Goal: Transaction & Acquisition: Book appointment/travel/reservation

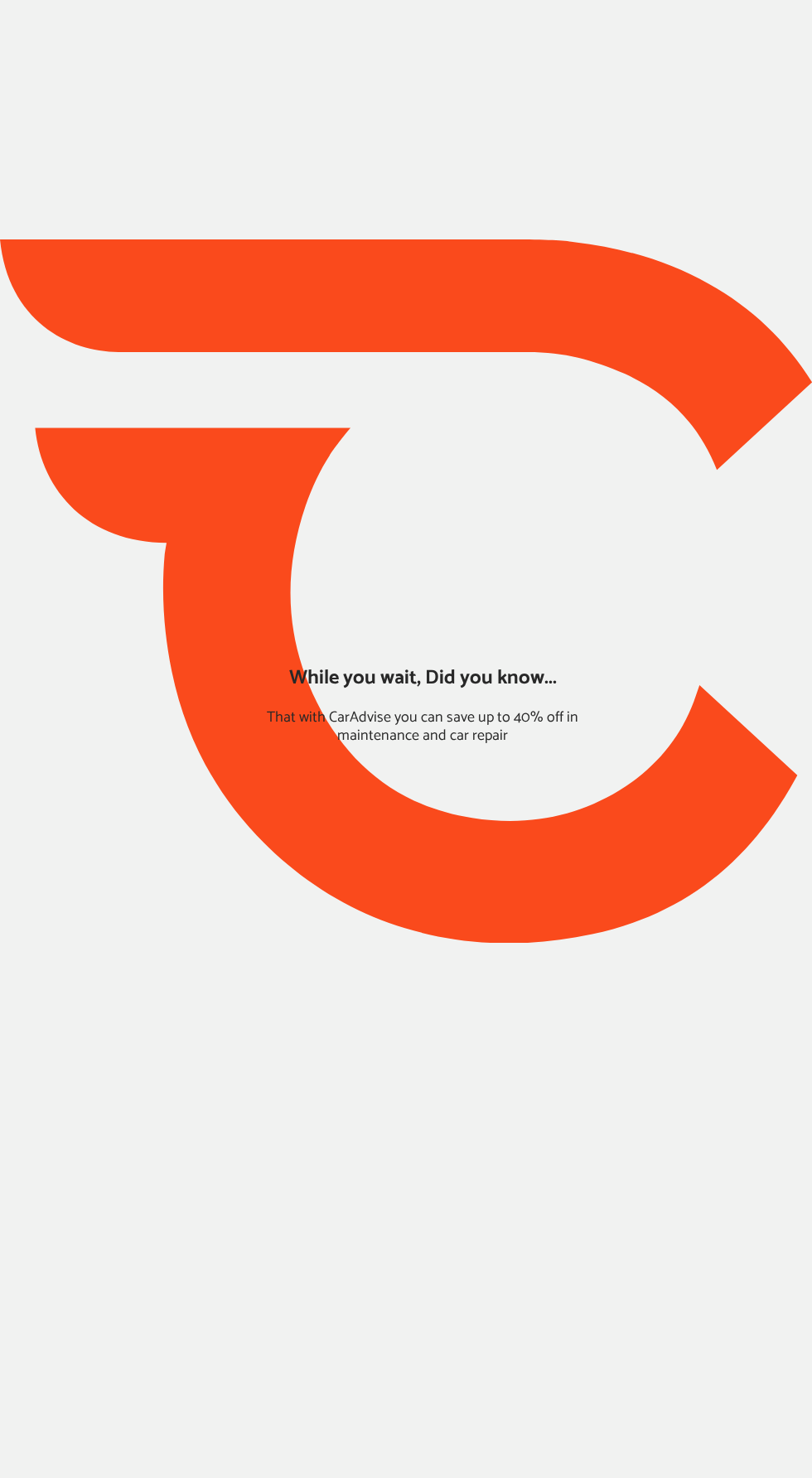
type input "*****"
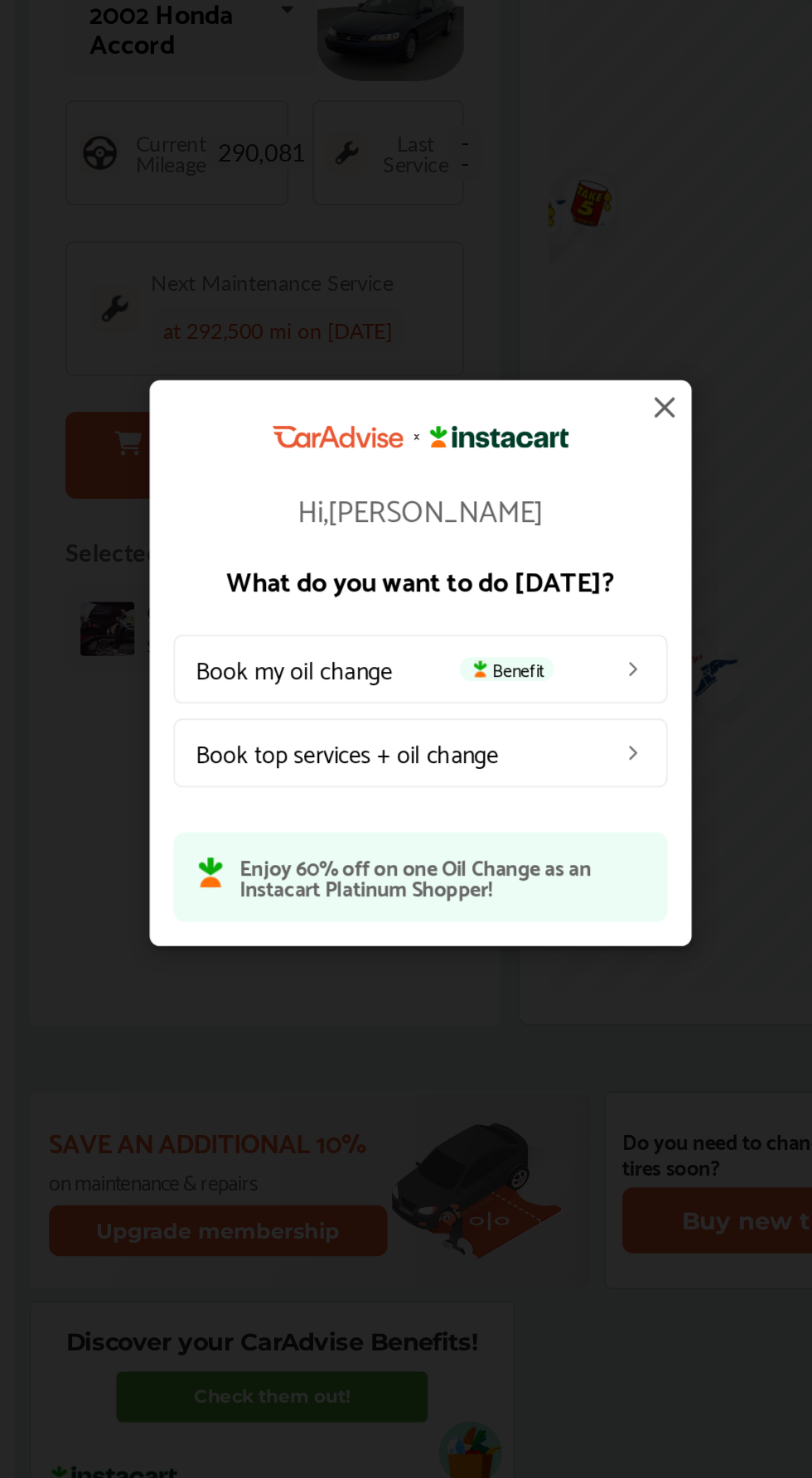
click at [521, 753] on link "Book my oil change Benefit" at bounding box center [419, 756] width 273 height 39
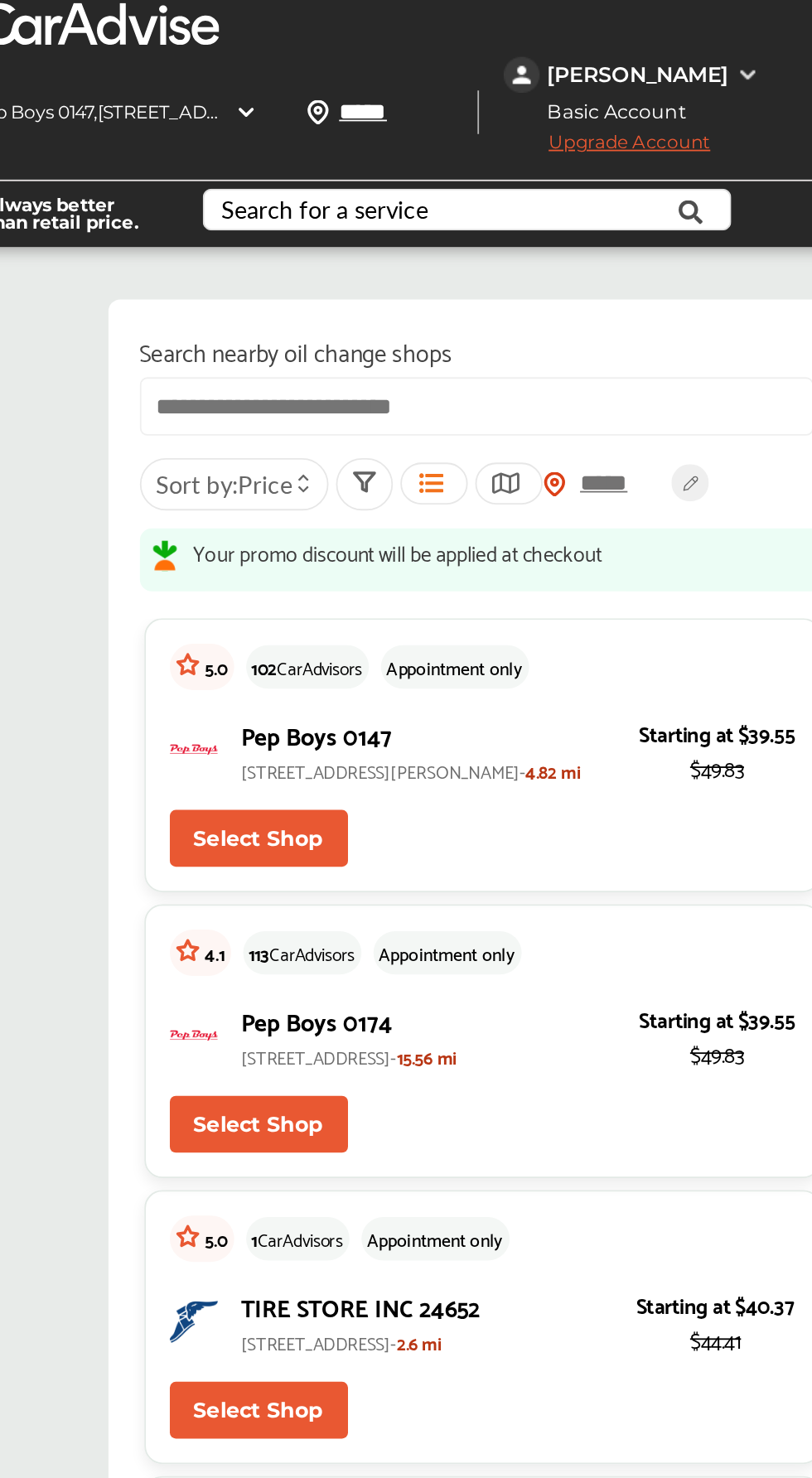
click at [406, 461] on button "Select Shop" at bounding box center [380, 463] width 99 height 31
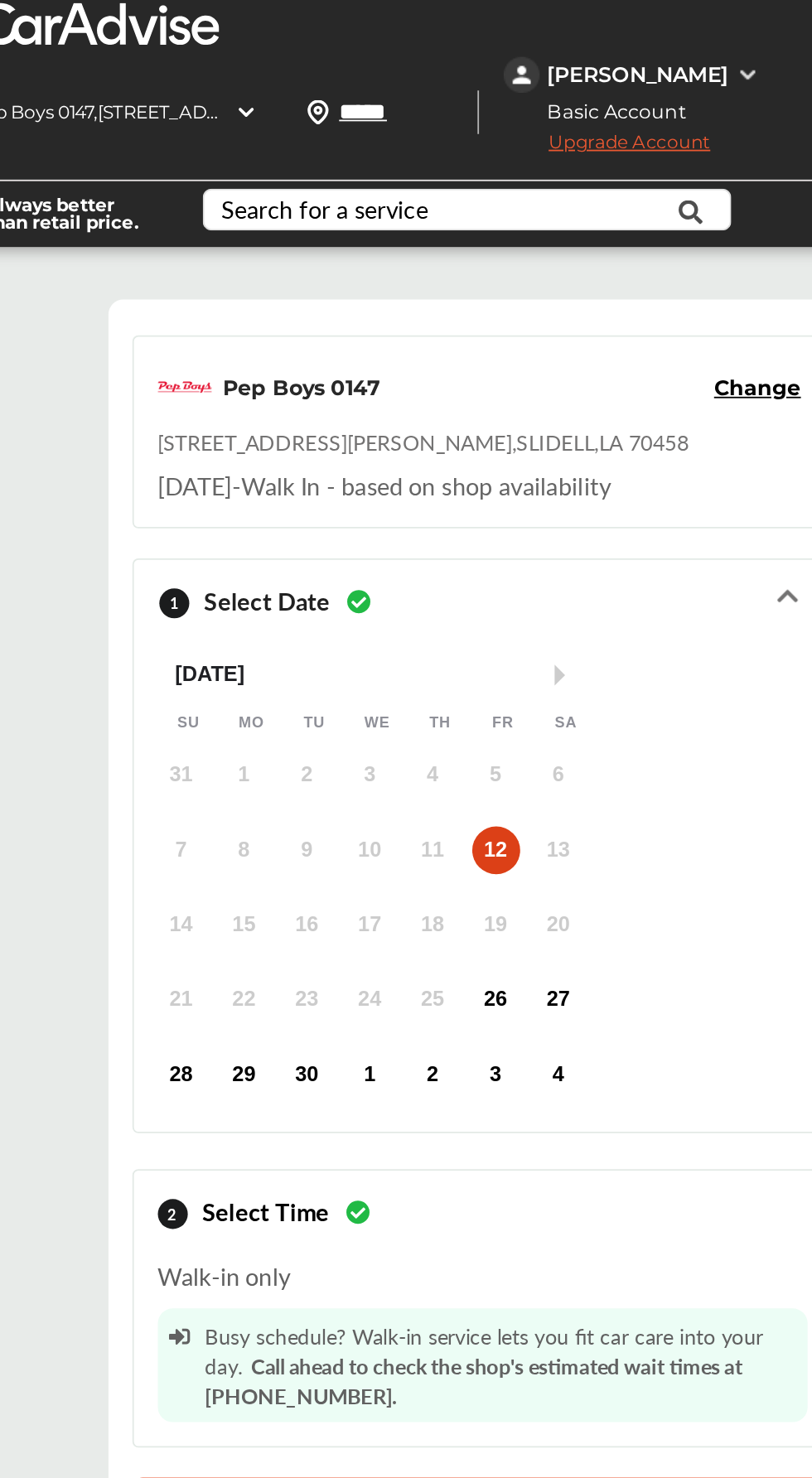
click at [542, 465] on div "13" at bounding box center [546, 471] width 27 height 27
click at [532, 472] on div "13" at bounding box center [546, 471] width 27 height 27
click at [557, 558] on div "21 22 23 24 25 26 27" at bounding box center [442, 553] width 244 height 33
click at [546, 551] on div "27" at bounding box center [546, 554] width 27 height 27
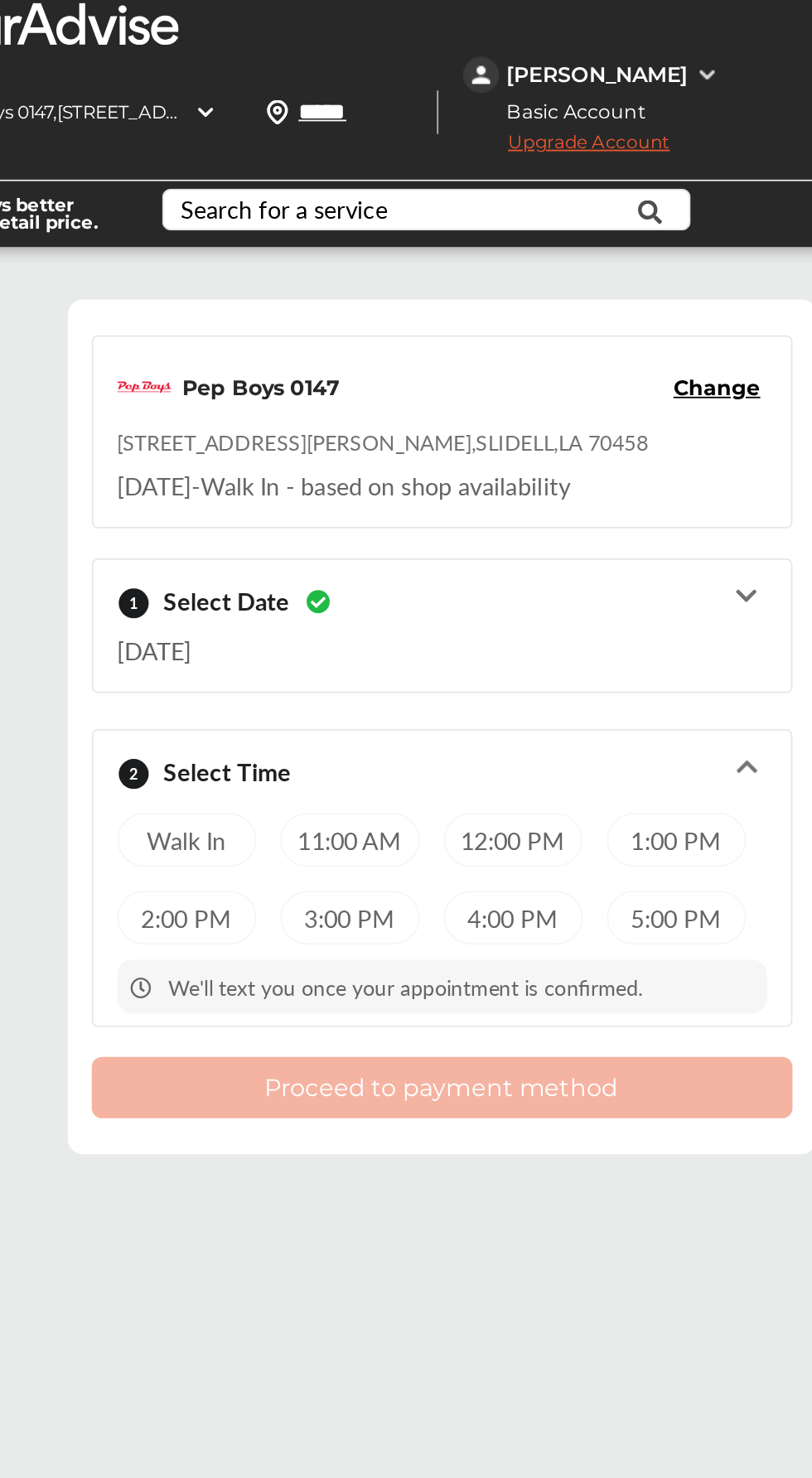
click at [373, 464] on div "Walk In" at bounding box center [362, 464] width 77 height 30
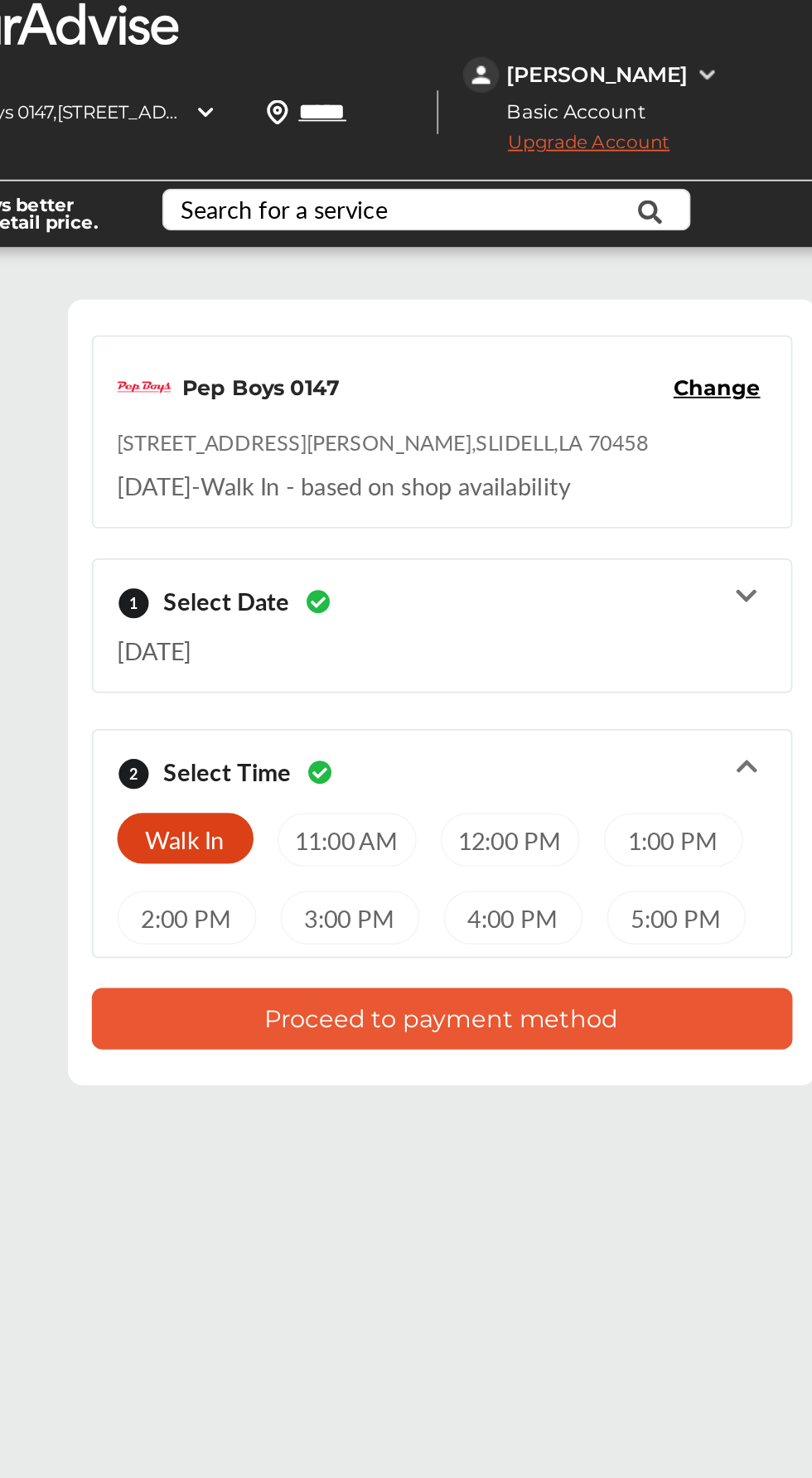
click at [671, 333] on icon at bounding box center [672, 330] width 16 height 13
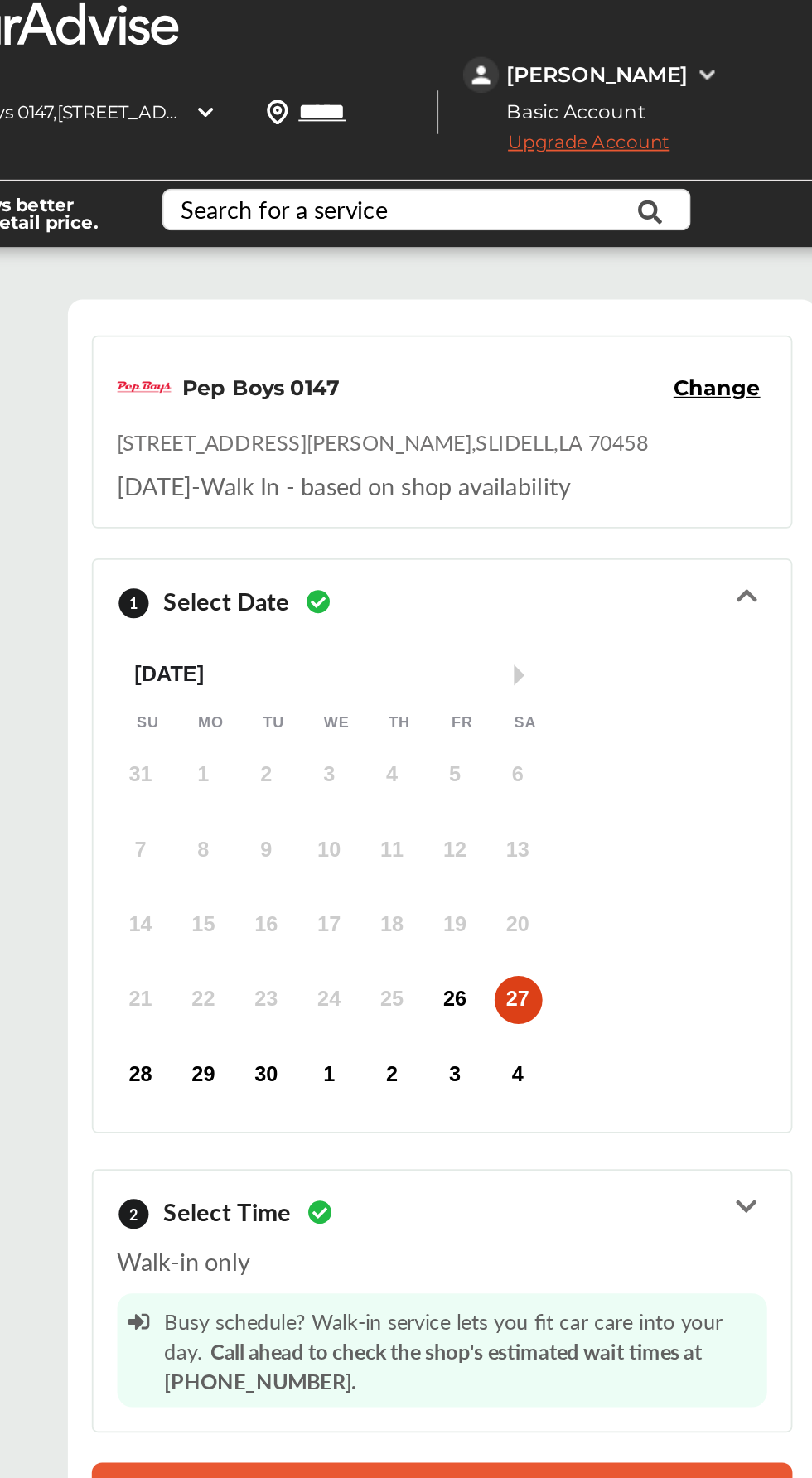
click at [546, 557] on div "27" at bounding box center [546, 554] width 27 height 27
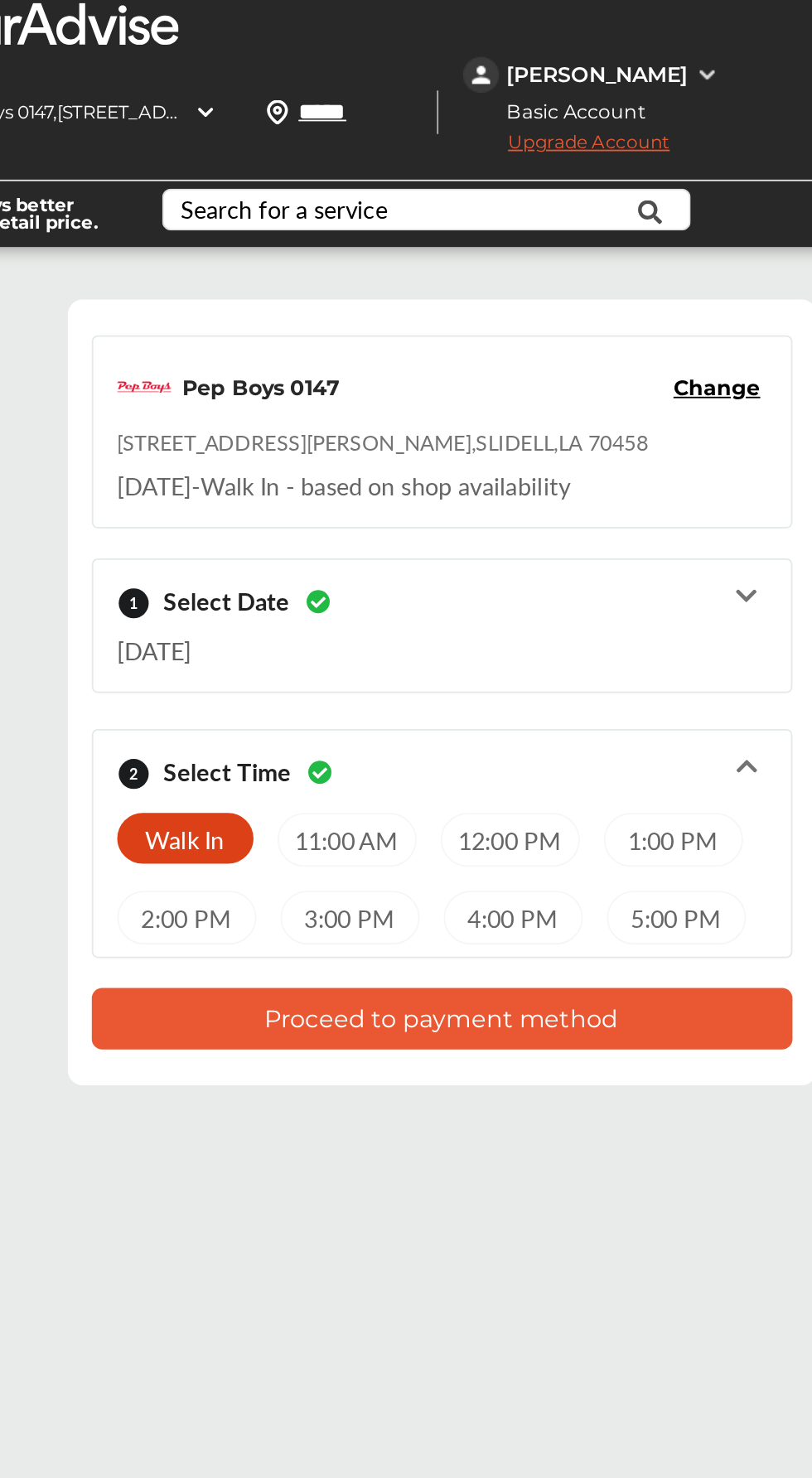
click at [632, 570] on button "Proceed to payment method" at bounding box center [504, 564] width 388 height 34
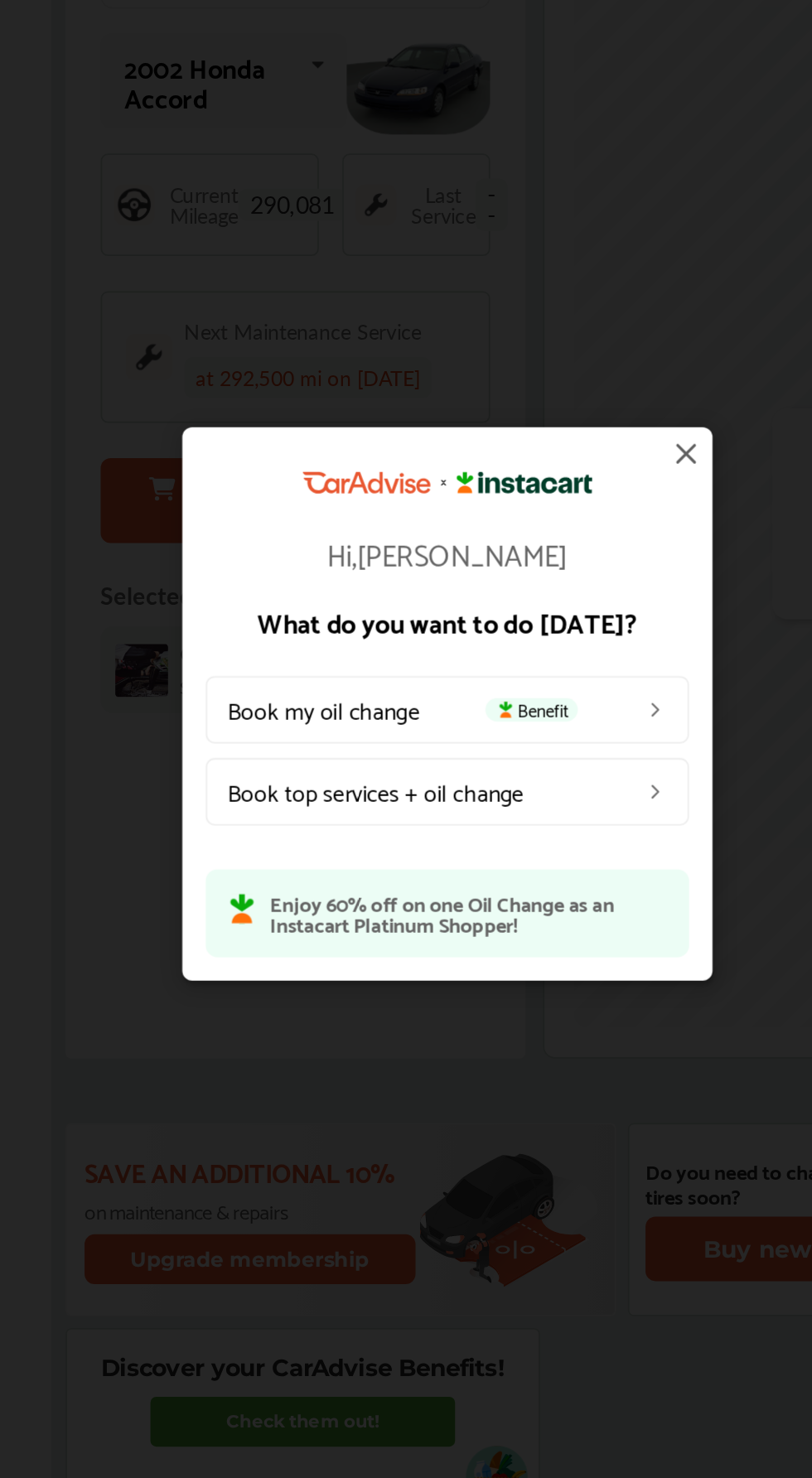
click at [438, 802] on link "Book top services + oil change" at bounding box center [419, 802] width 273 height 39
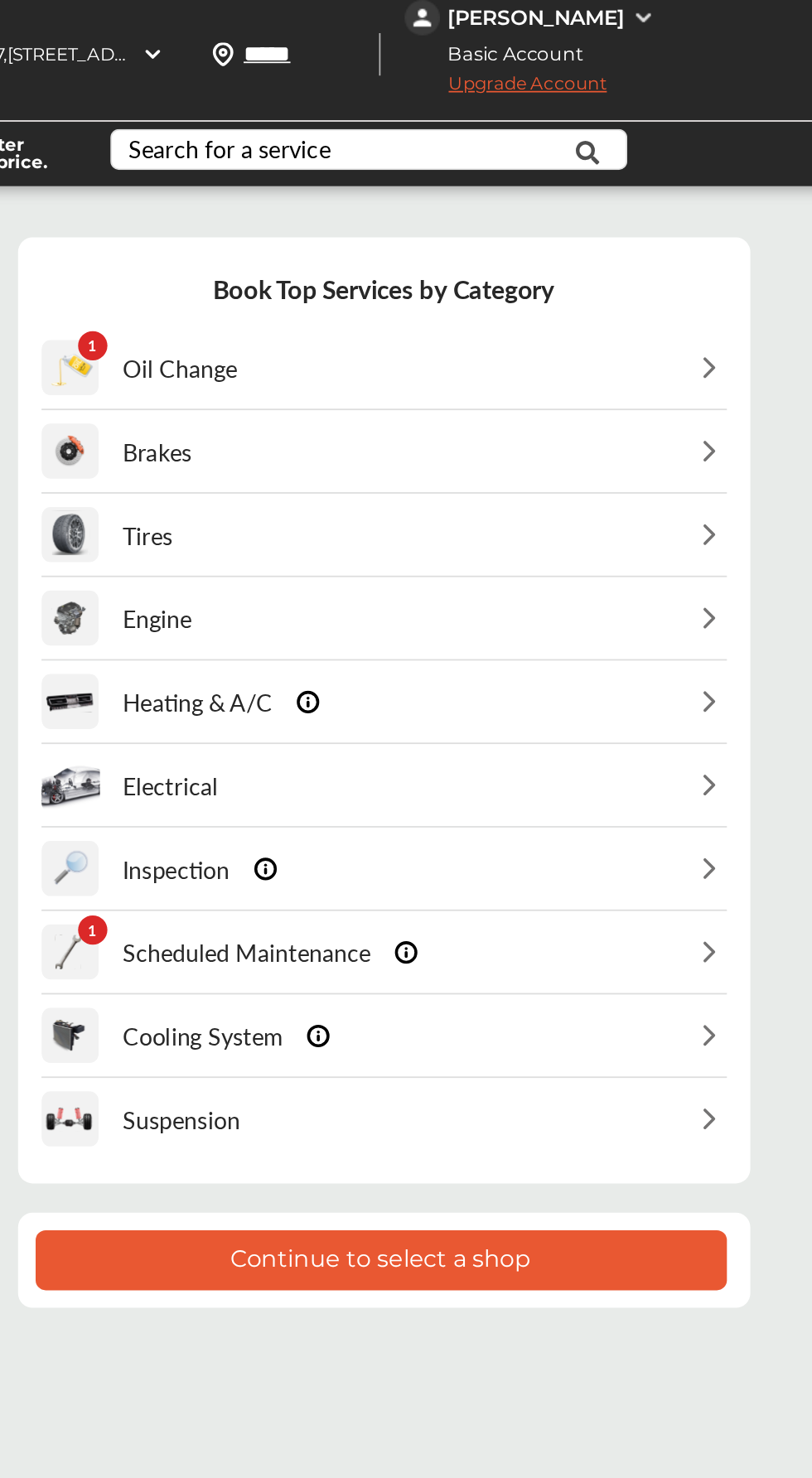
click at [685, 551] on div "1 Scheduled Maintenance" at bounding box center [504, 570] width 388 height 46
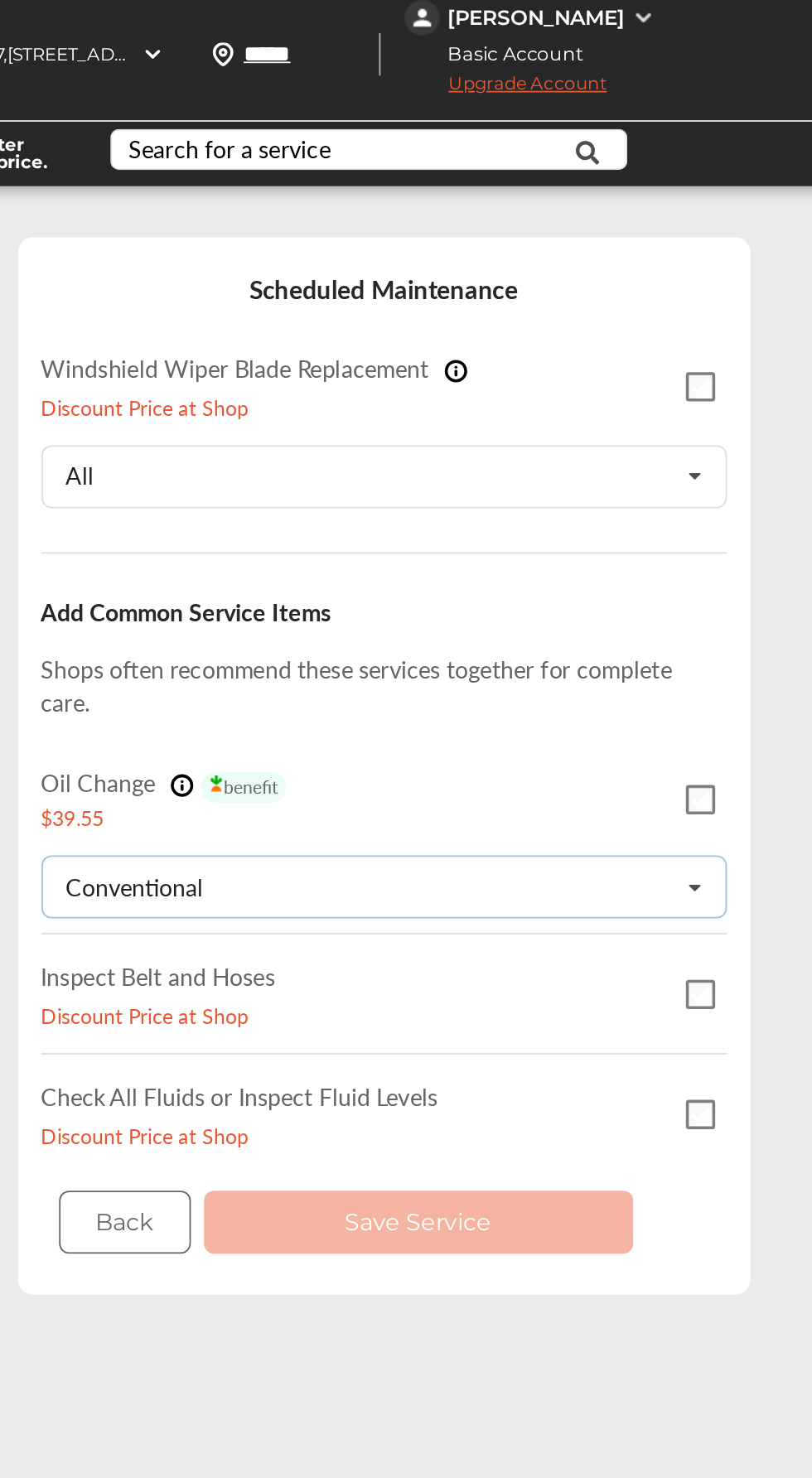
click at [614, 539] on div "Conventional Conventional Synthetic-blend Full-synthetic Euro-synthetic Diesel-…" at bounding box center [504, 533] width 388 height 36
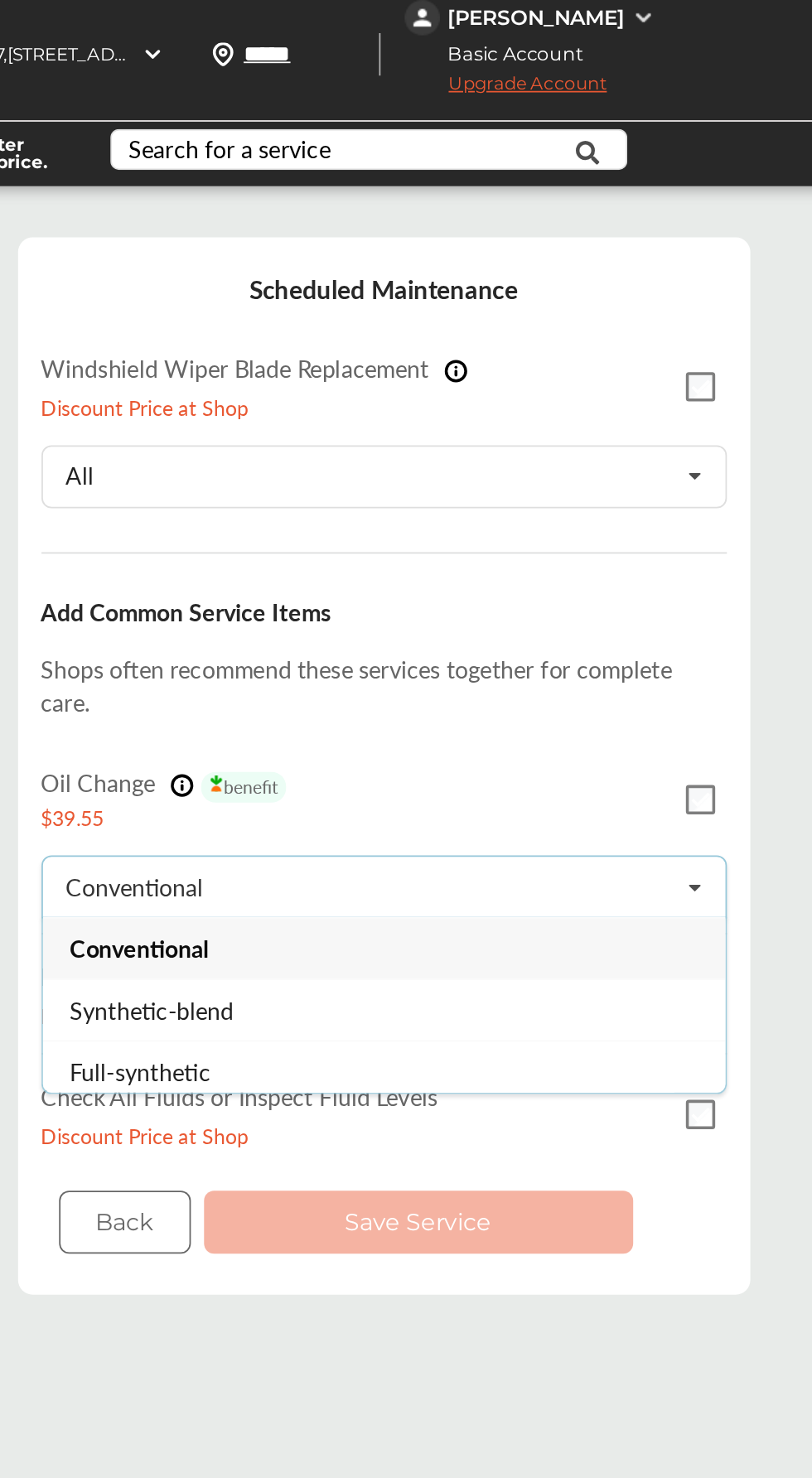
click at [584, 647] on div "Check All Fluids or Inspect Fluid Levels Discount Price at Shop" at bounding box center [504, 662] width 388 height 66
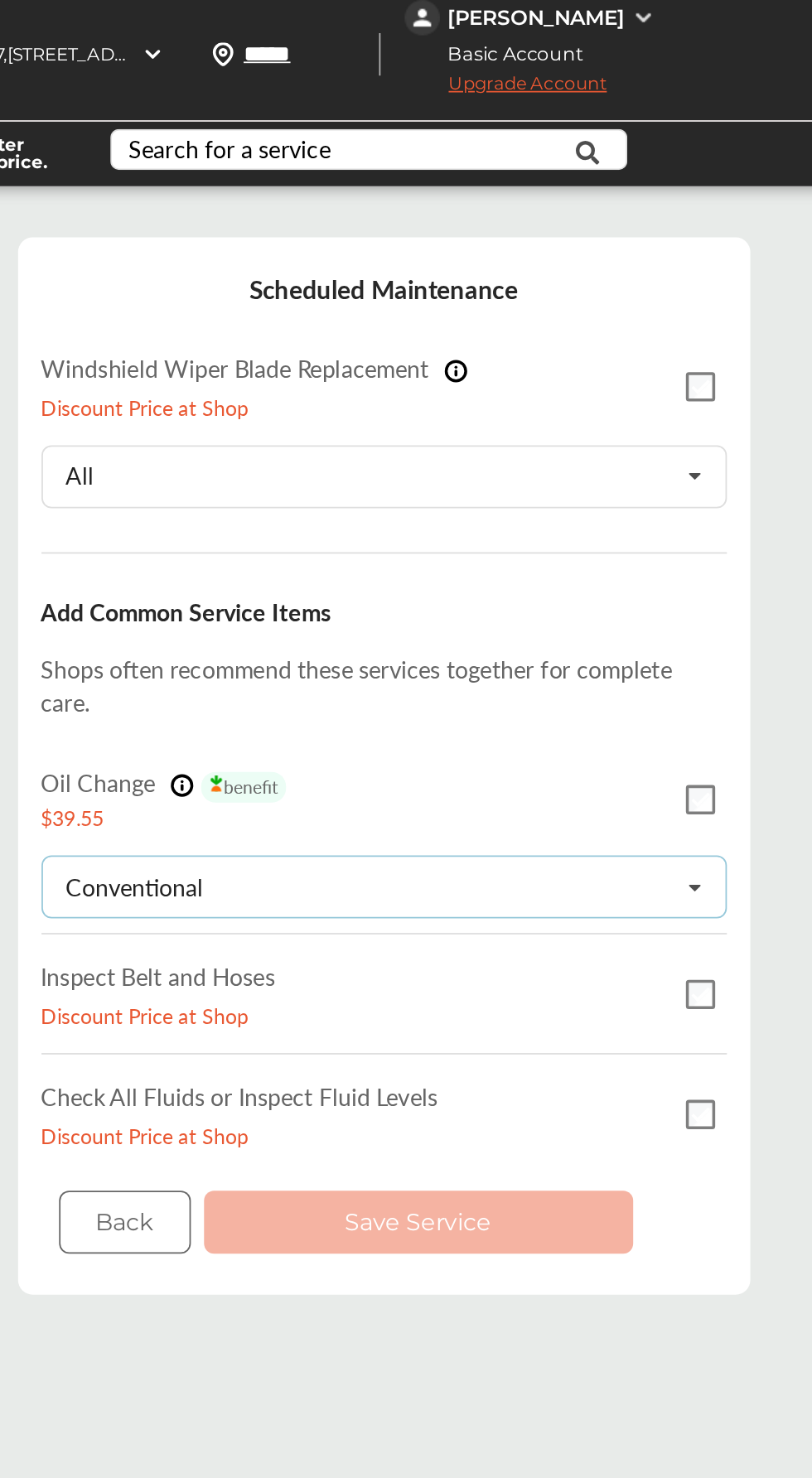
click at [592, 537] on div "Conventional Conventional Synthetic-blend Full-synthetic Euro-synthetic Diesel-…" at bounding box center [504, 533] width 388 height 36
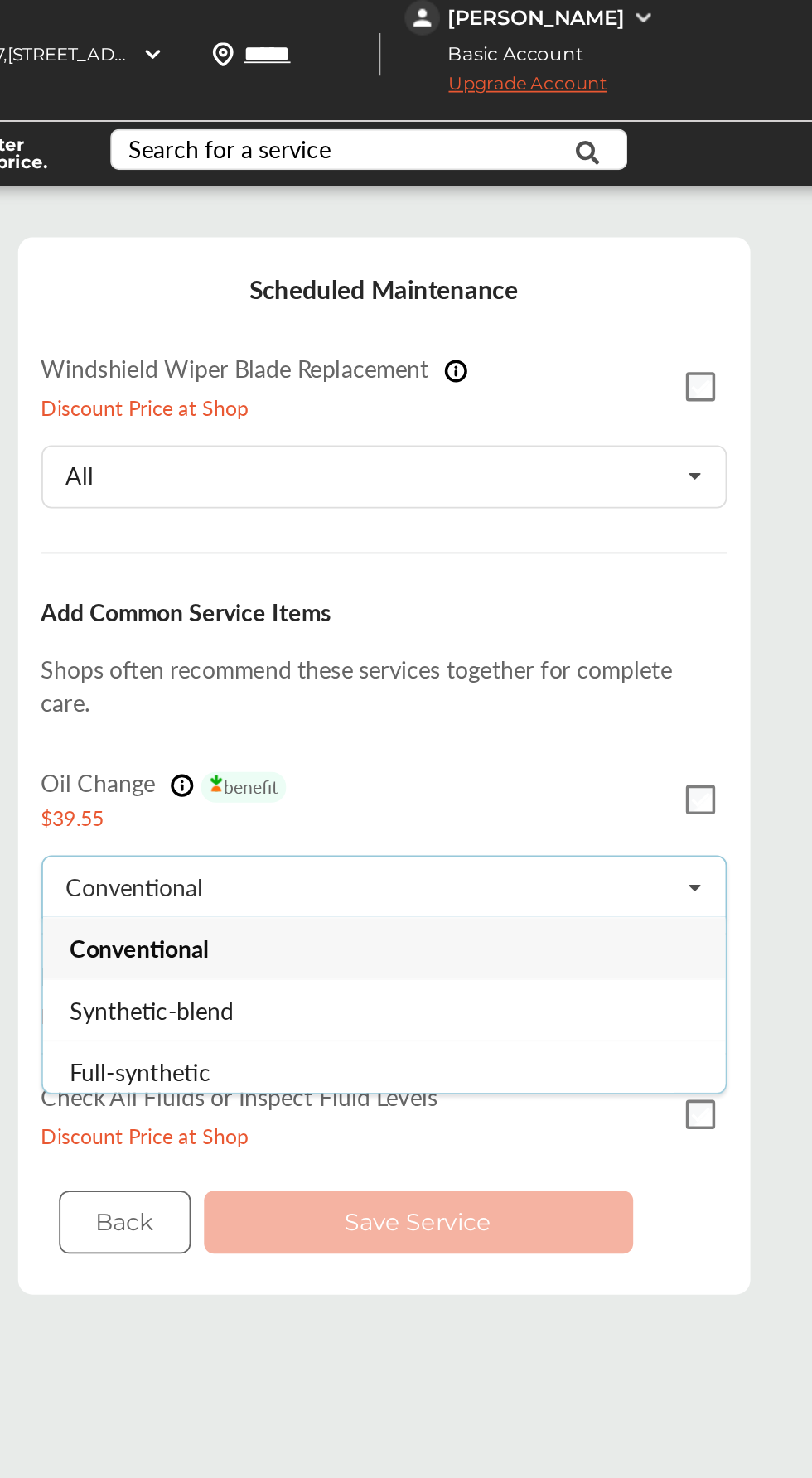
click at [559, 569] on div "Conventional" at bounding box center [504, 567] width 386 height 35
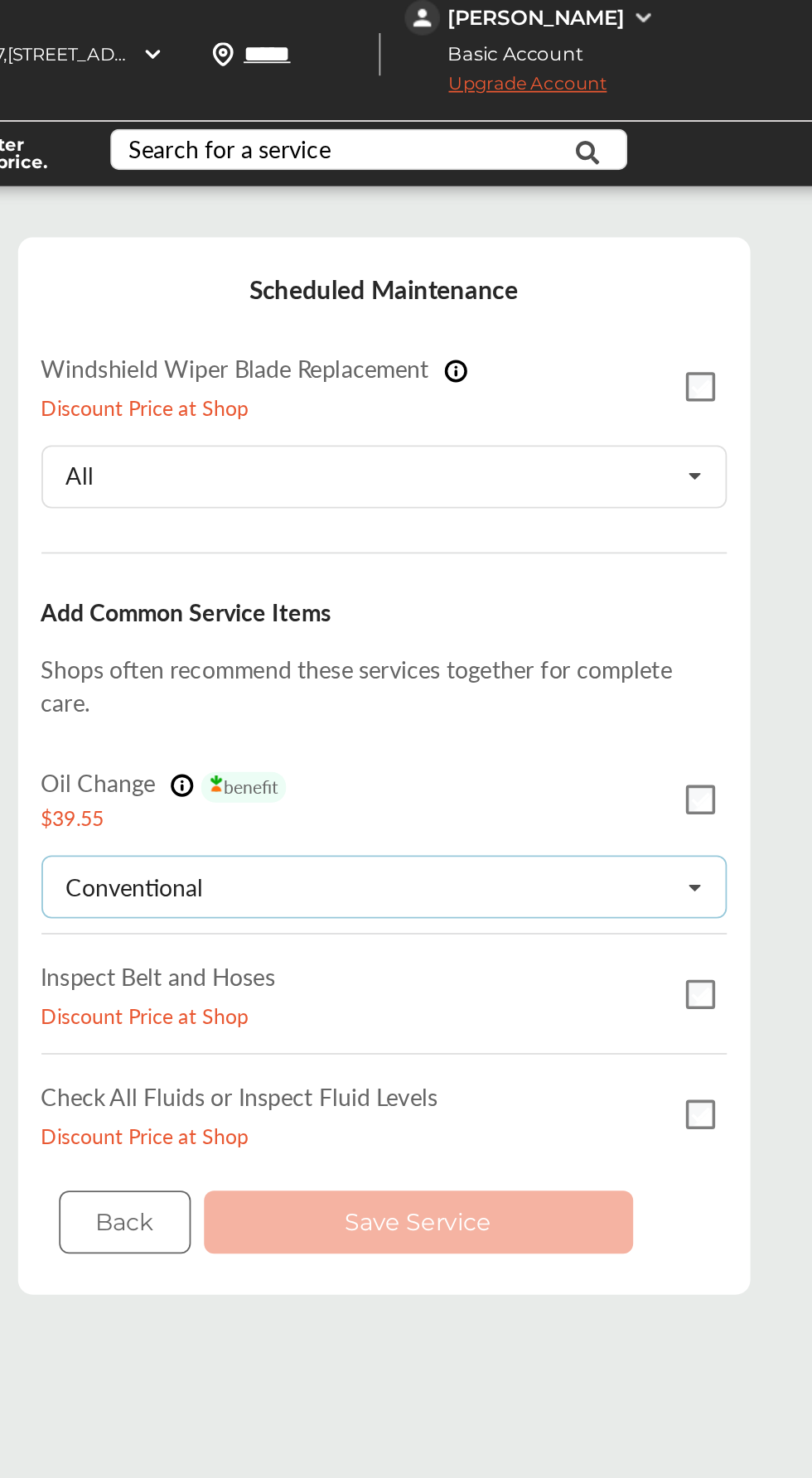
click at [579, 536] on div "Conventional Conventional Synthetic-blend Full-synthetic Euro-synthetic Diesel-…" at bounding box center [504, 533] width 388 height 36
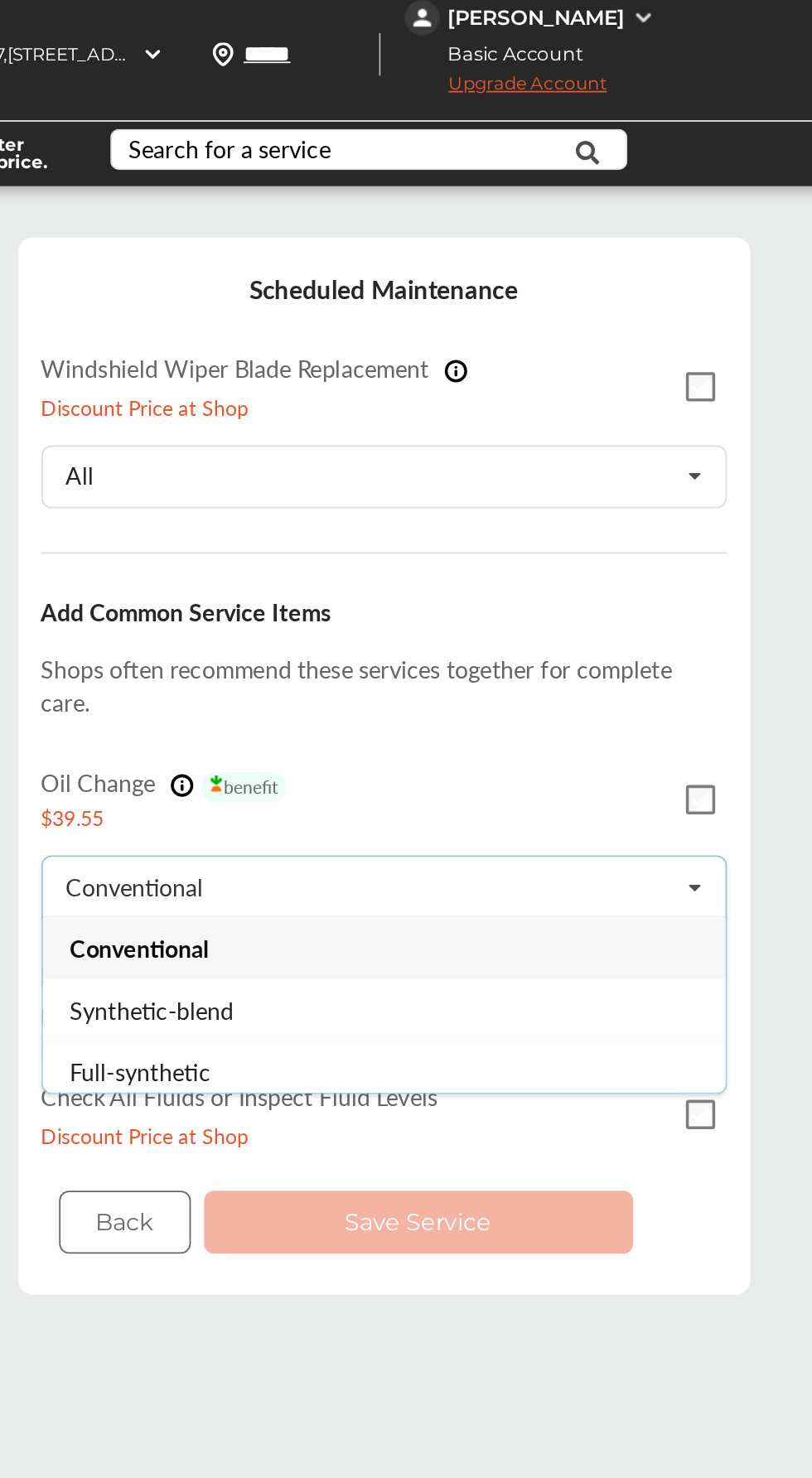
scroll to position [73, 0]
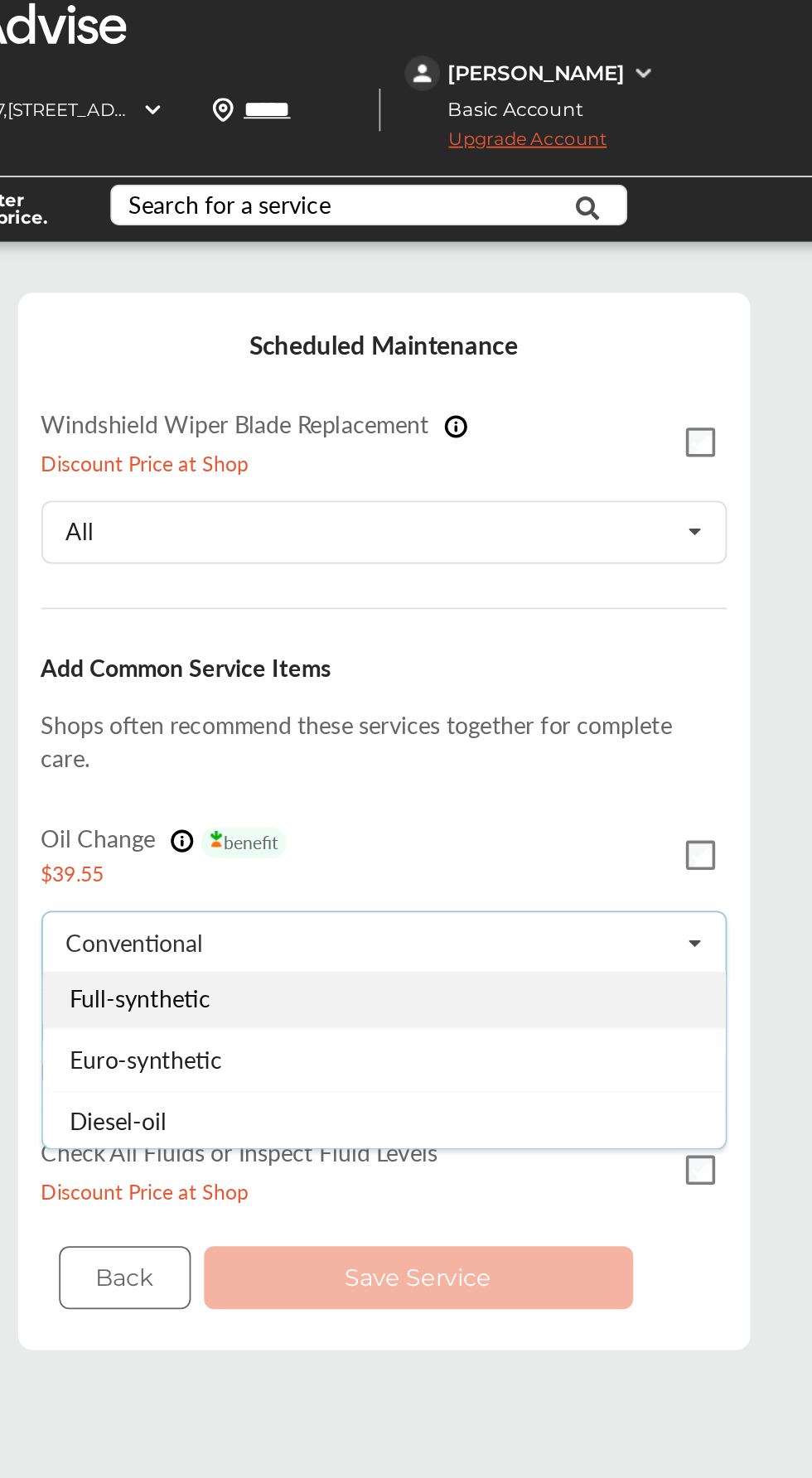
click at [438, 573] on div "Full-synthetic" at bounding box center [504, 564] width 386 height 35
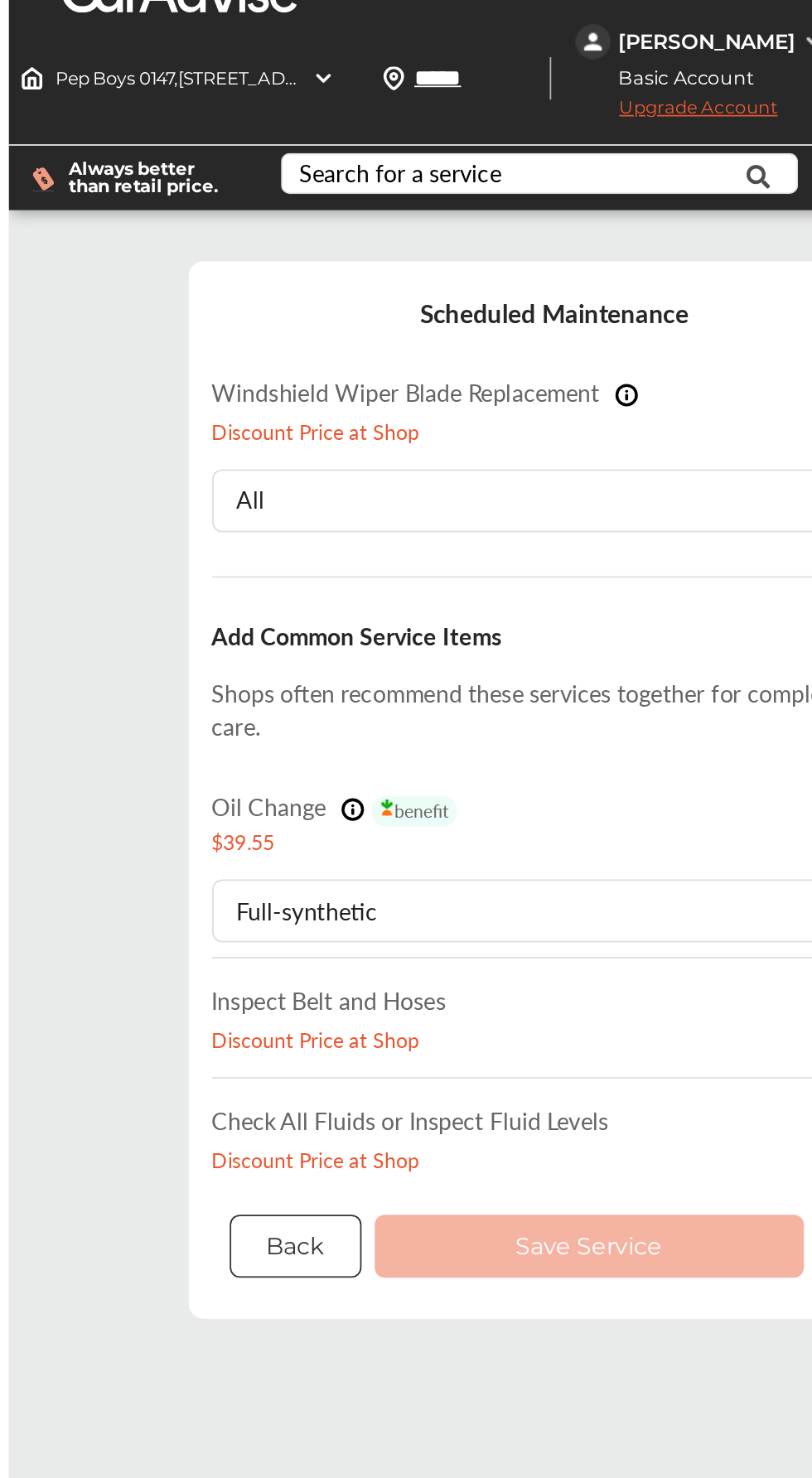
click at [354, 721] on button "Back" at bounding box center [357, 723] width 74 height 36
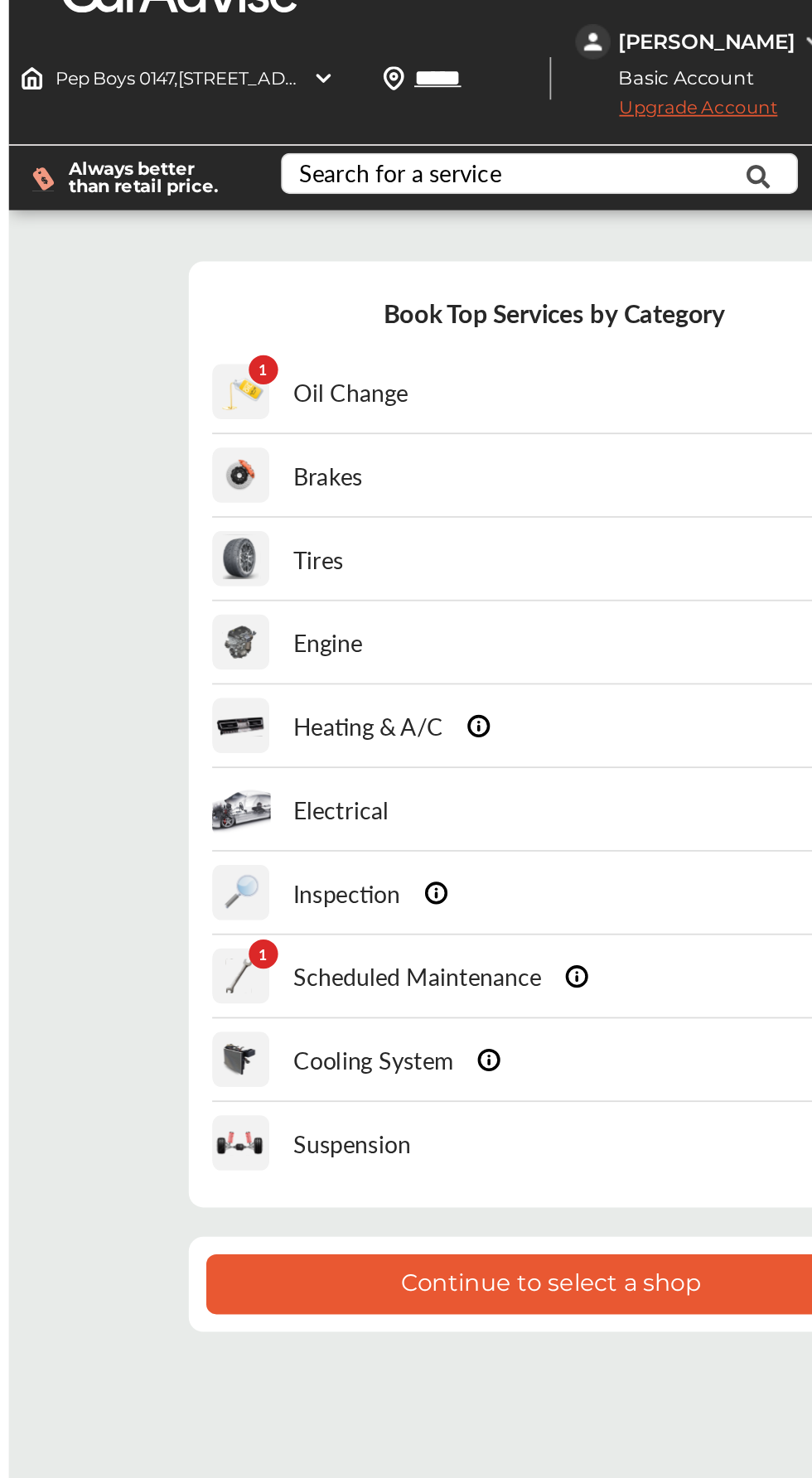
click at [533, 333] on div "Tires" at bounding box center [504, 334] width 388 height 46
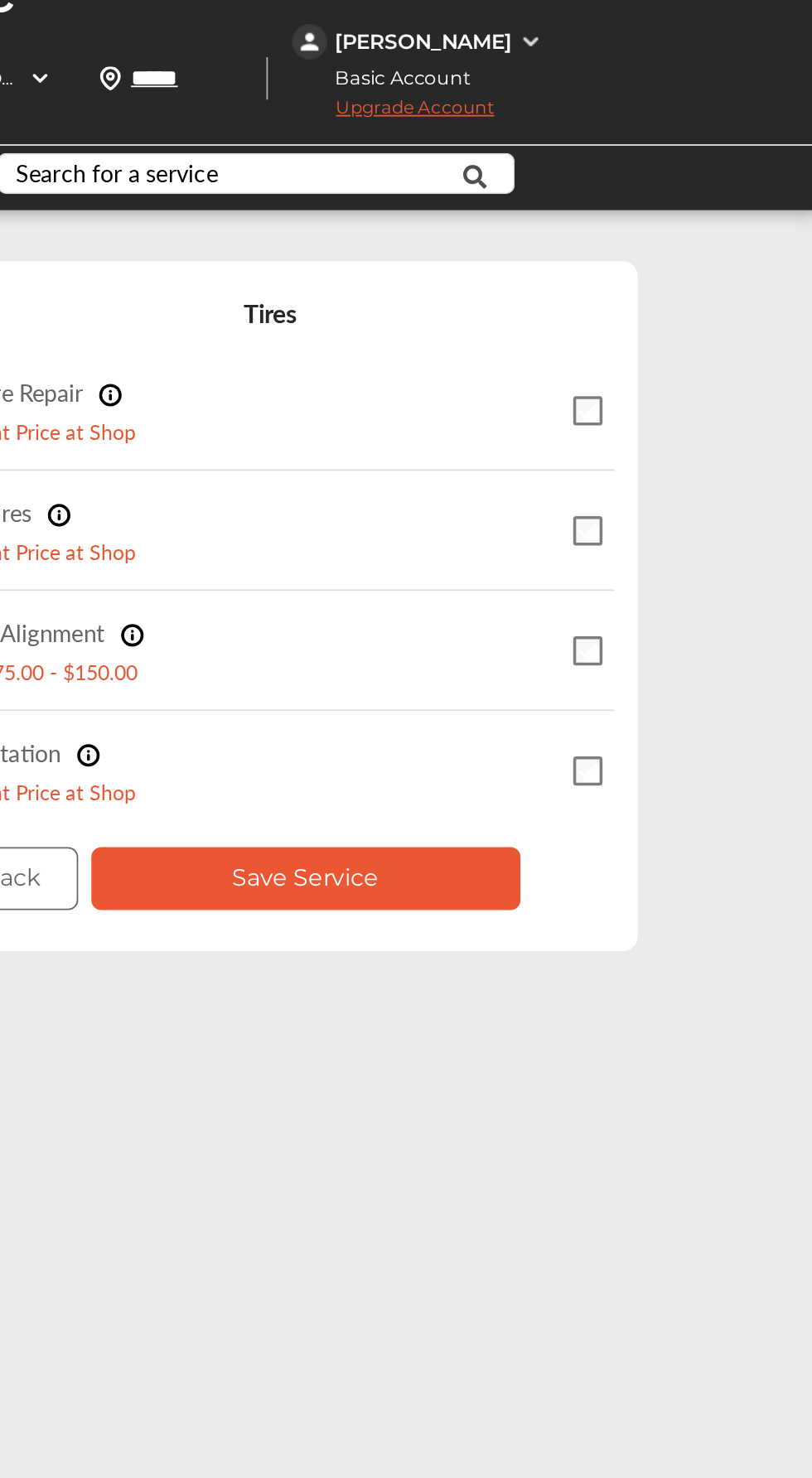
click at [617, 509] on button "Save Service" at bounding box center [523, 515] width 243 height 36
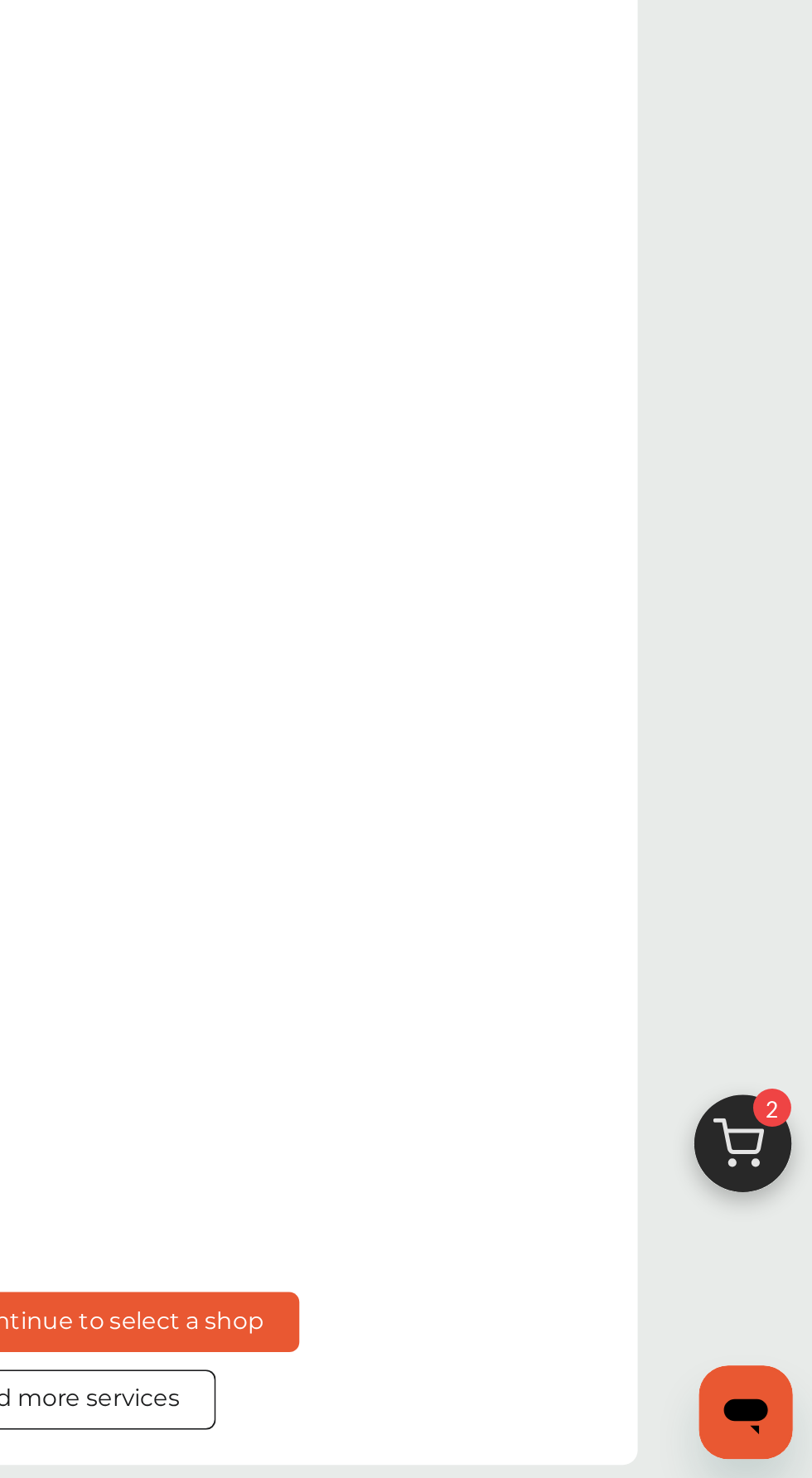
scroll to position [117, 0]
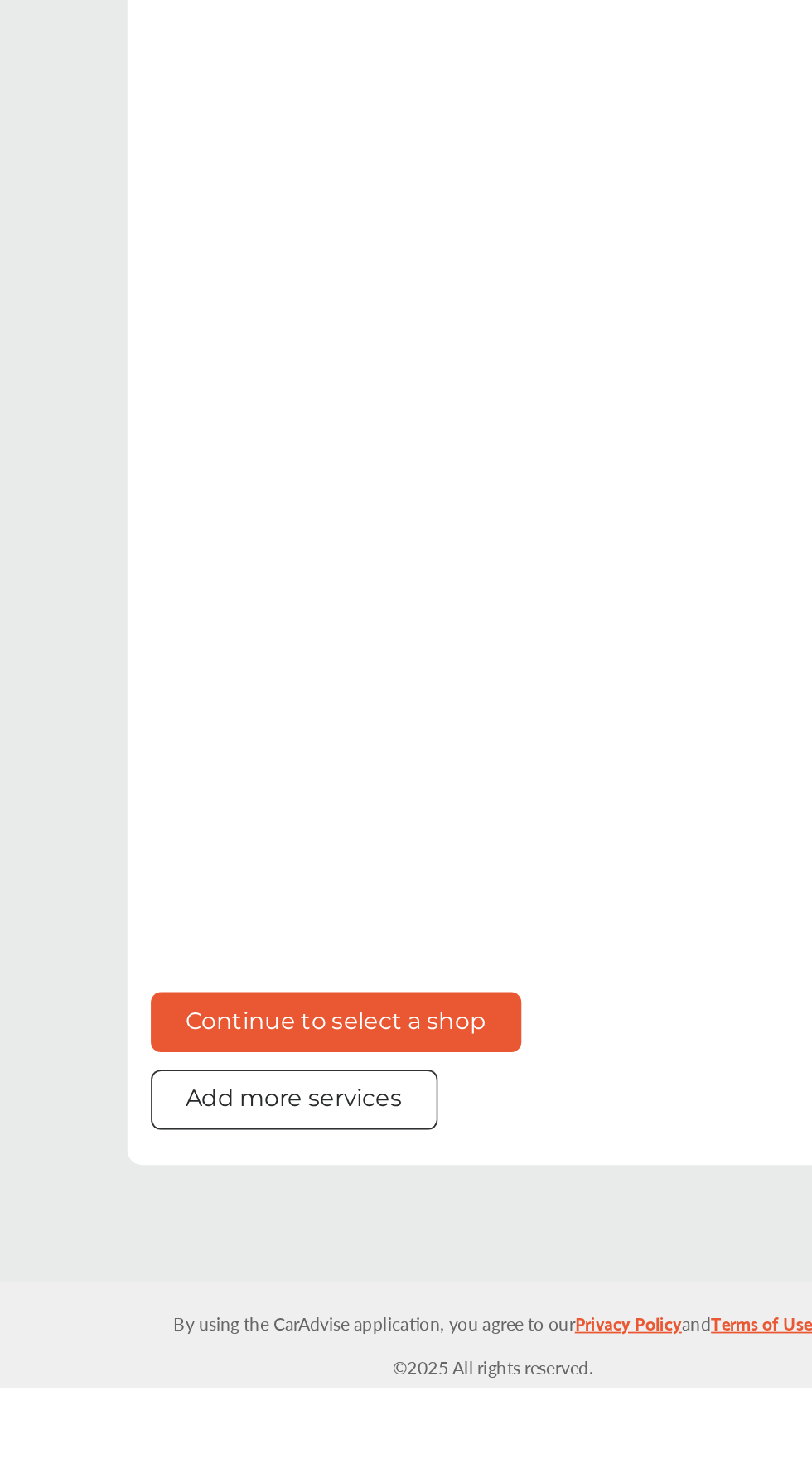
click at [445, 1332] on button "Add more services" at bounding box center [391, 1316] width 162 height 34
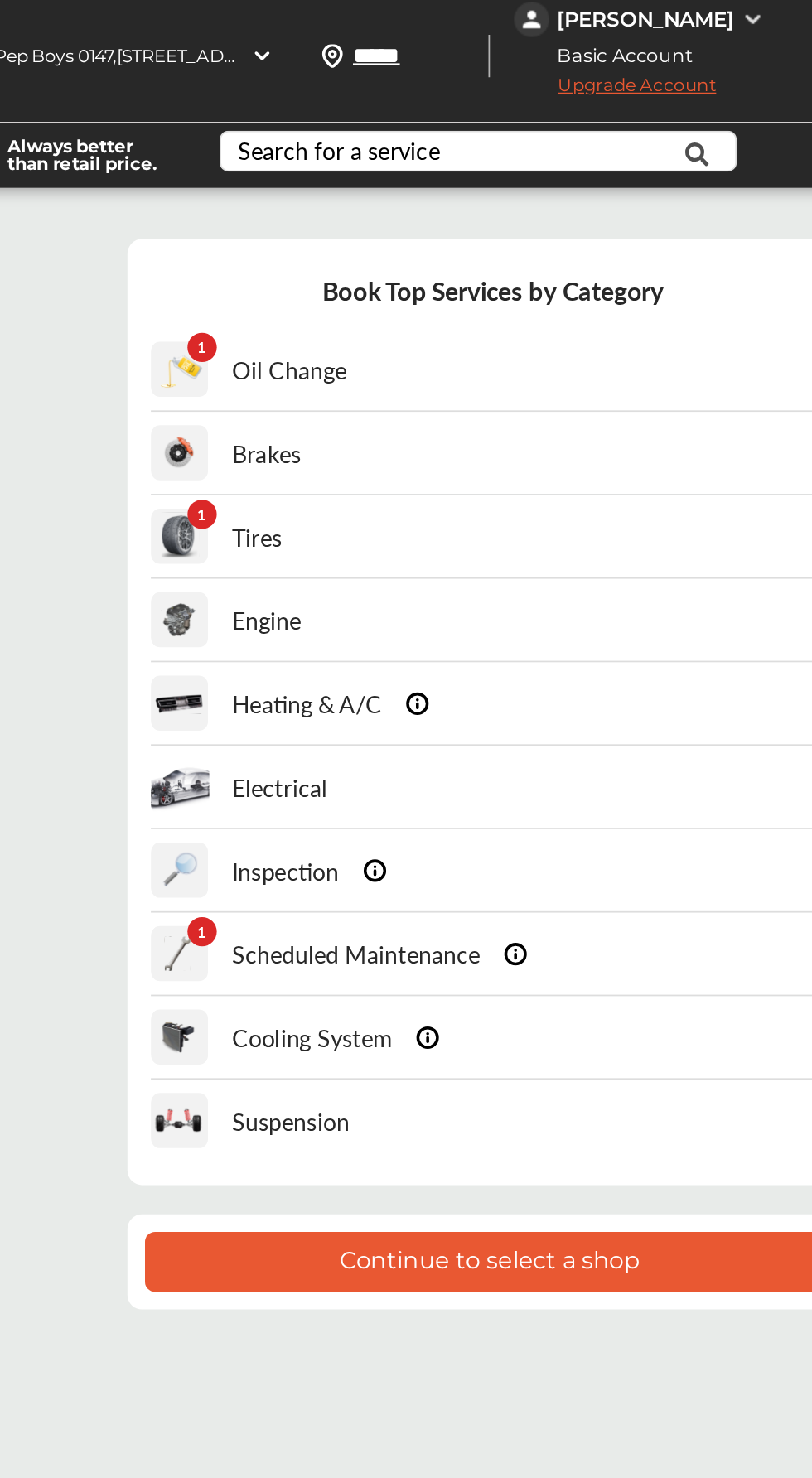
scroll to position [39, 0]
click at [574, 298] on div "1 Tires" at bounding box center [504, 303] width 388 height 46
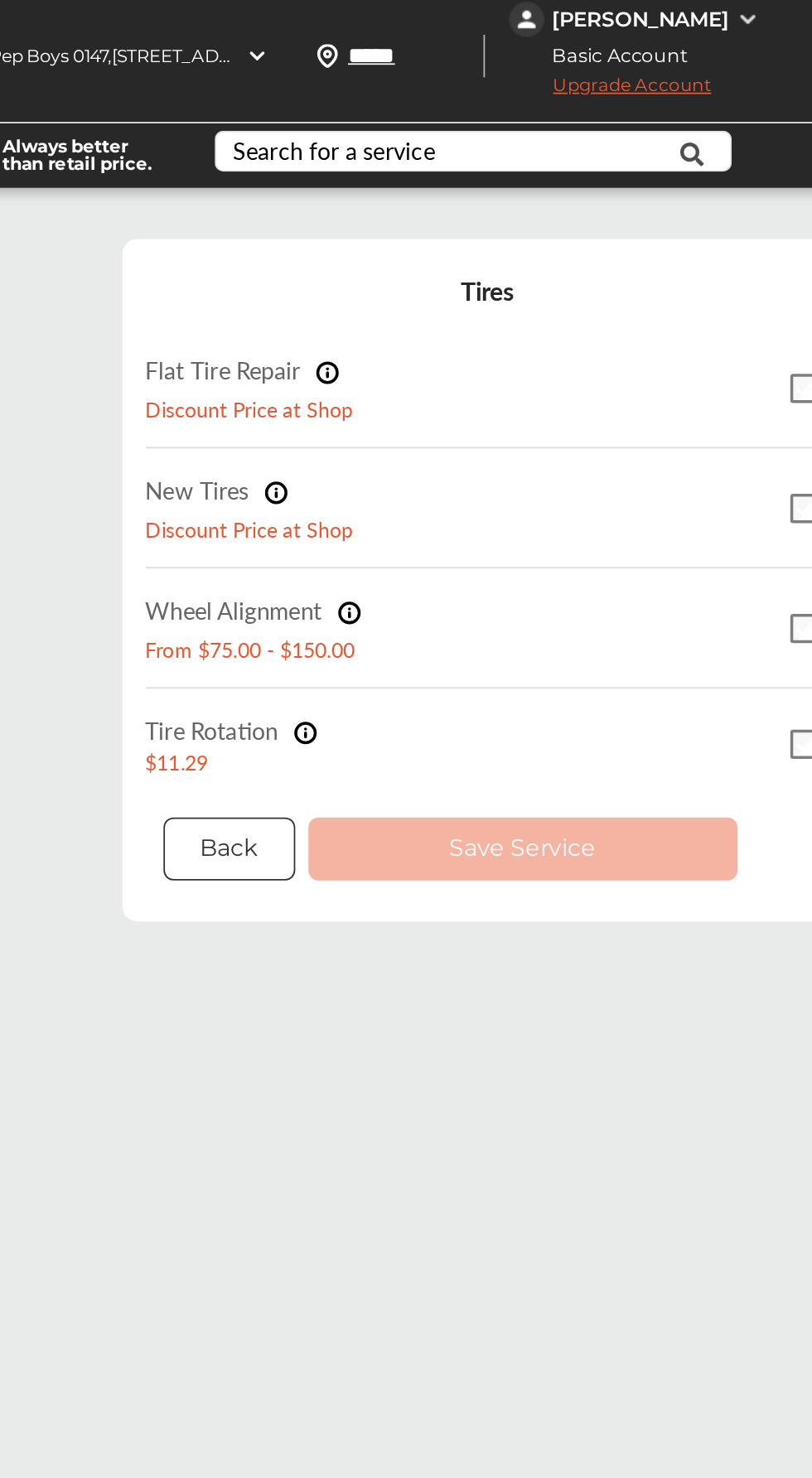
click at [358, 462] on button "Back" at bounding box center [357, 480] width 74 height 36
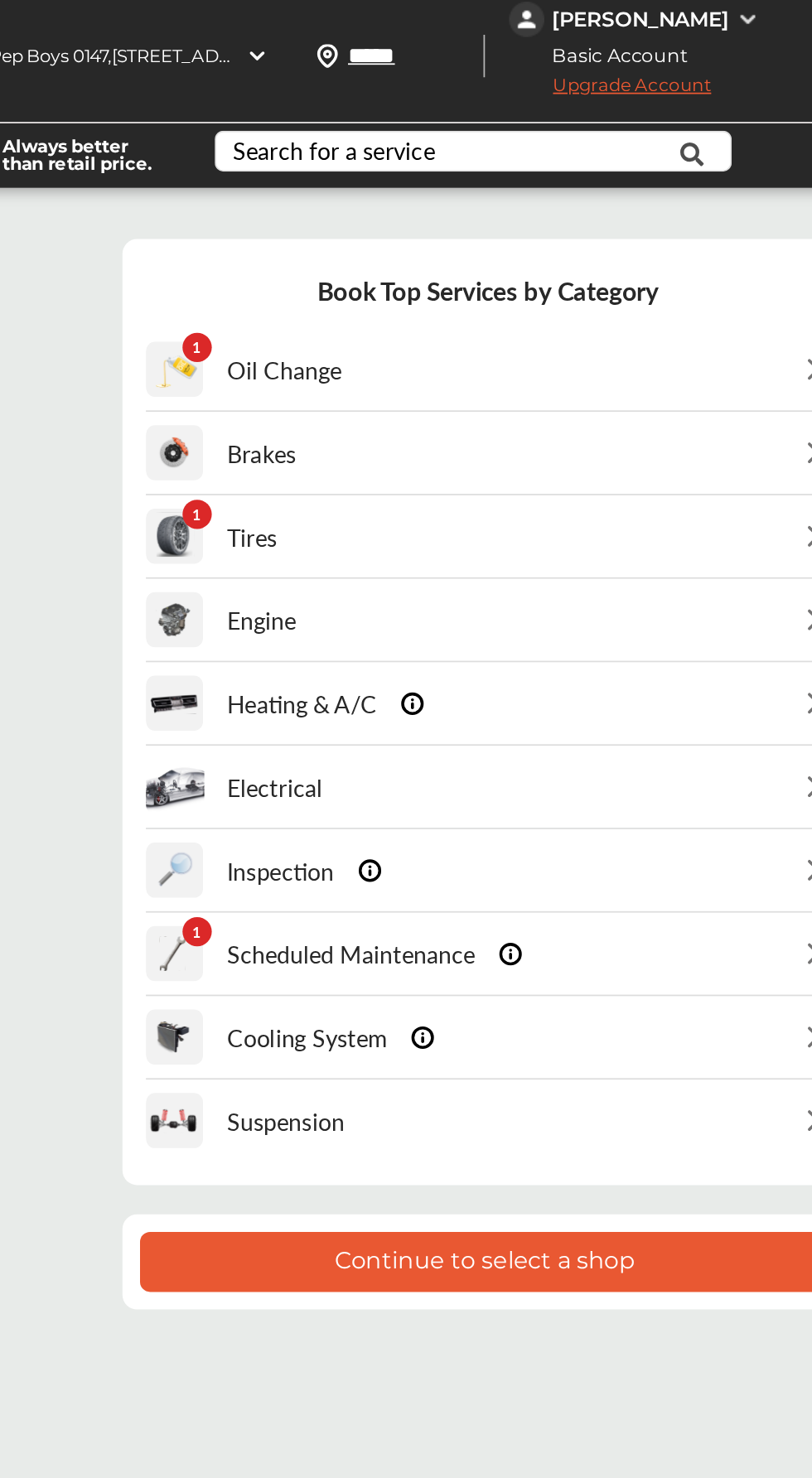
click at [544, 702] on button "Continue to select a shop" at bounding box center [502, 713] width 391 height 34
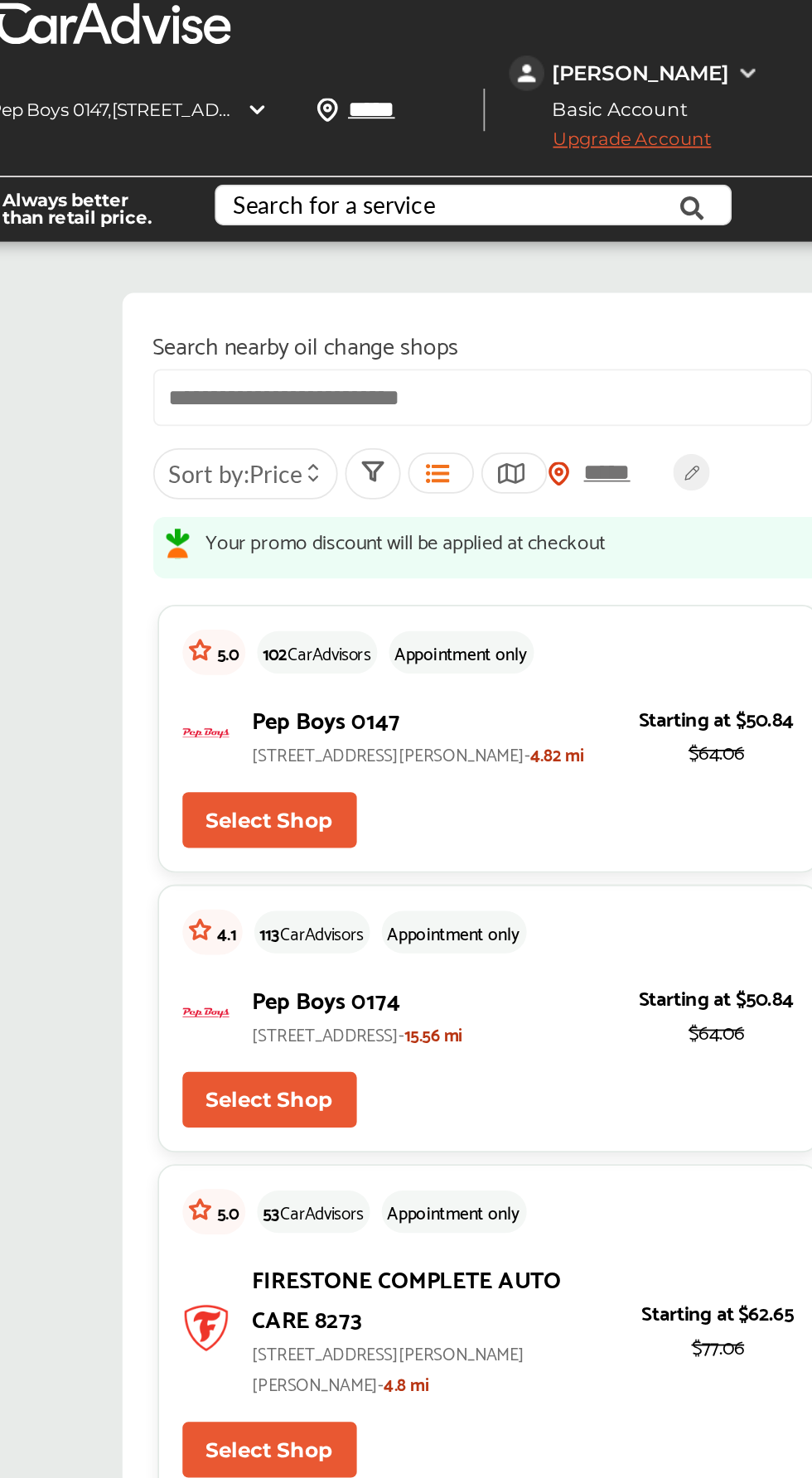
click at [381, 459] on button "Select Shop" at bounding box center [380, 463] width 99 height 31
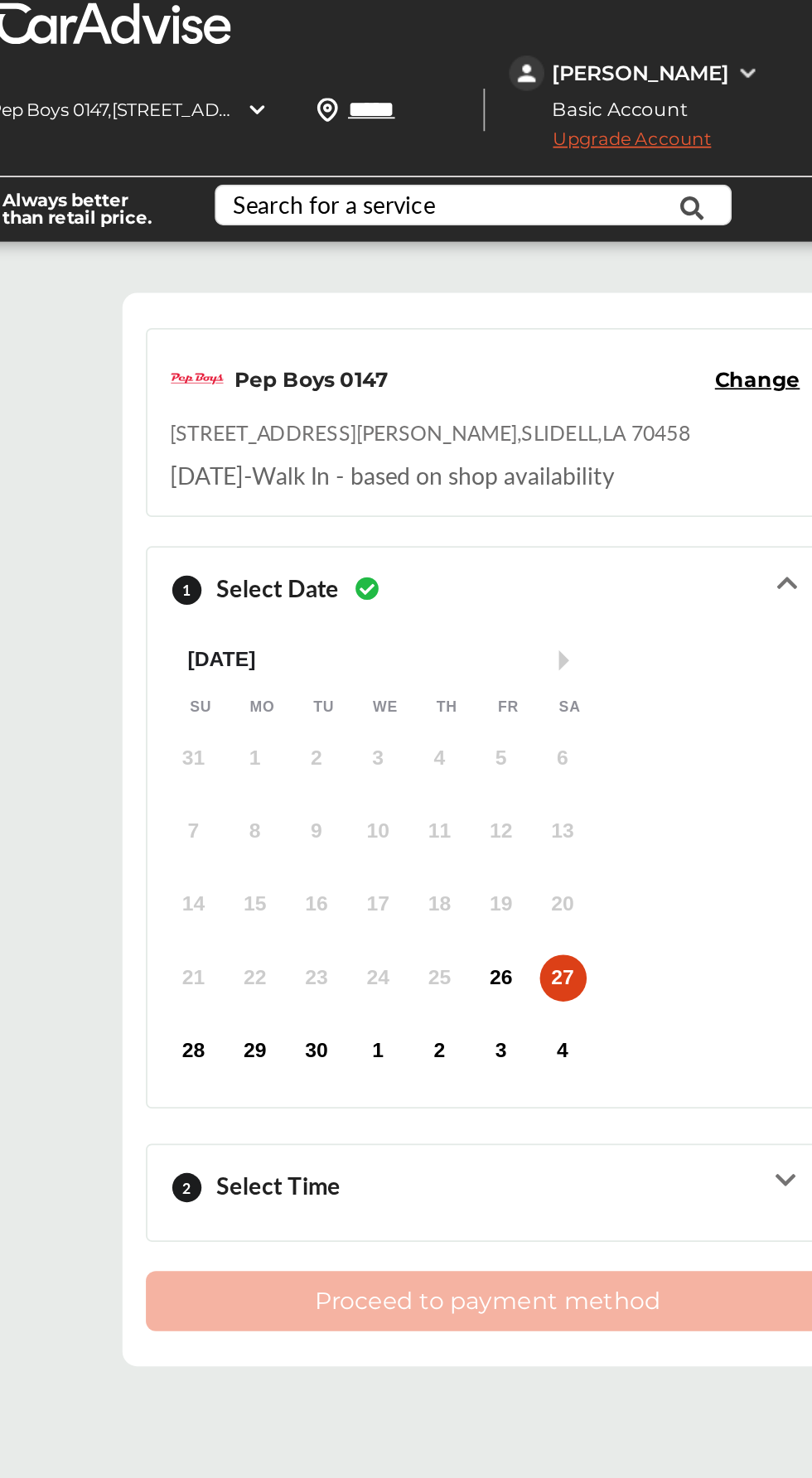
click at [650, 674] on div "2 Select Time" at bounding box center [503, 674] width 359 height 40
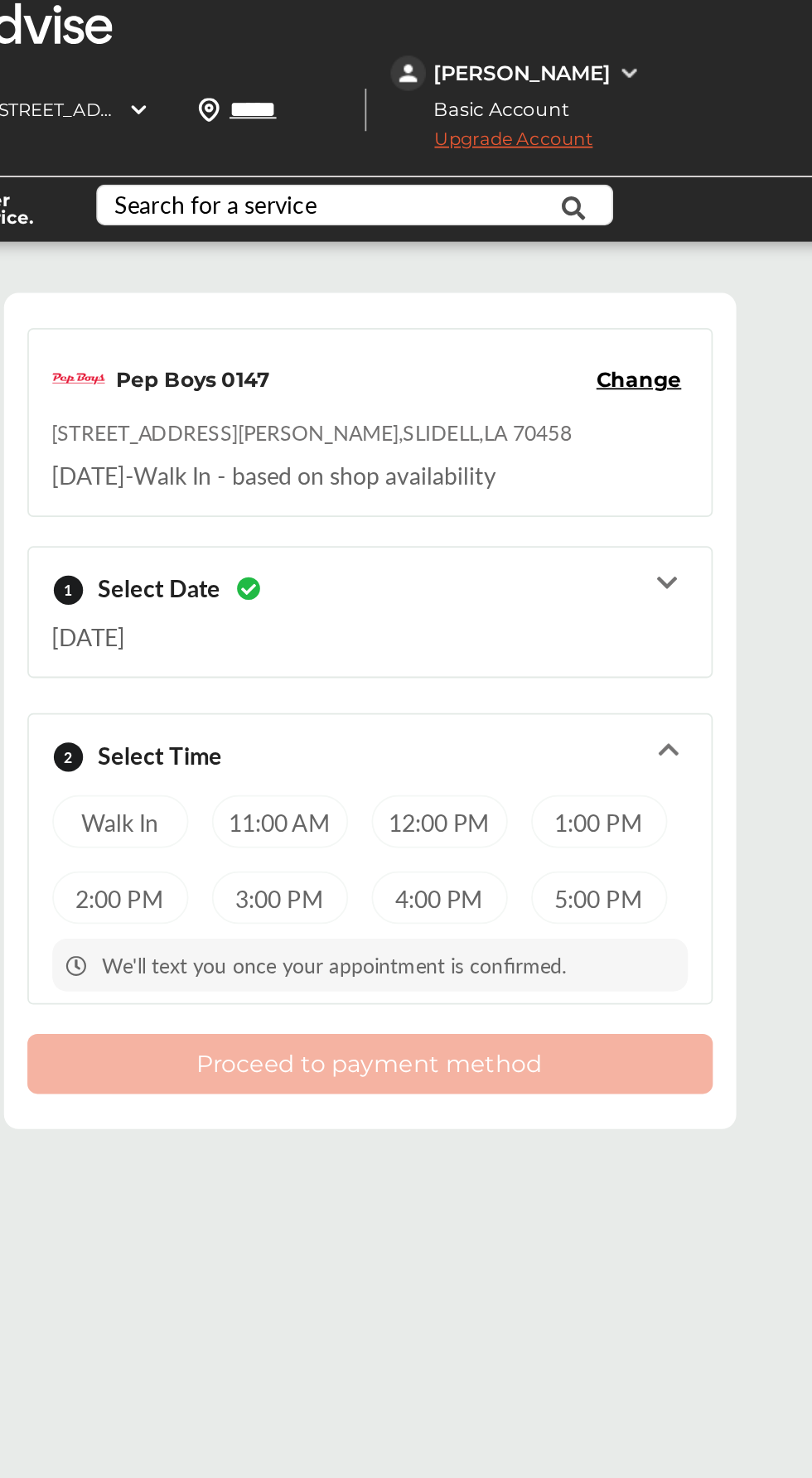
click at [445, 507] on div "3:00 PM" at bounding box center [453, 507] width 77 height 30
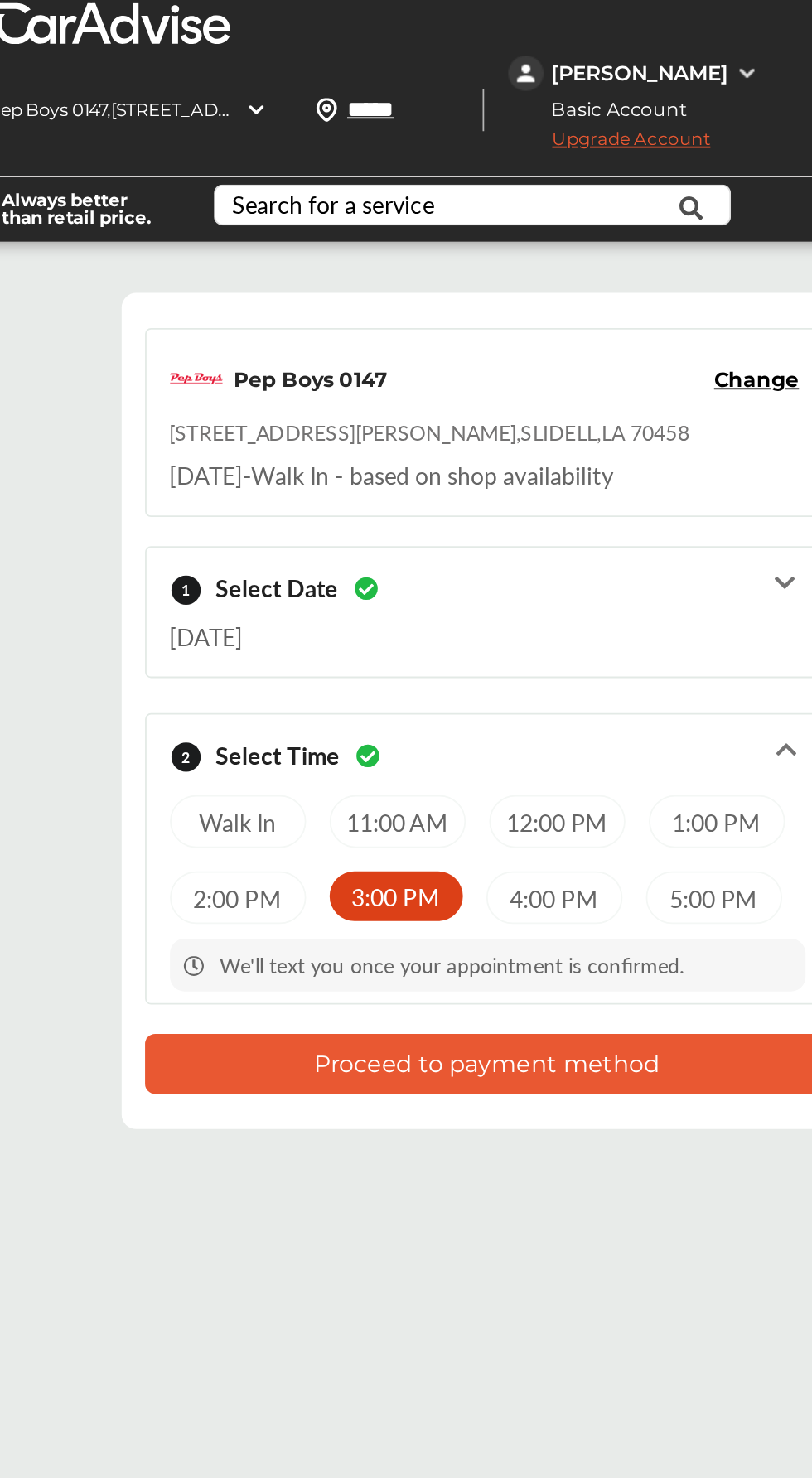
click at [369, 455] on div "Walk In" at bounding box center [362, 464] width 77 height 30
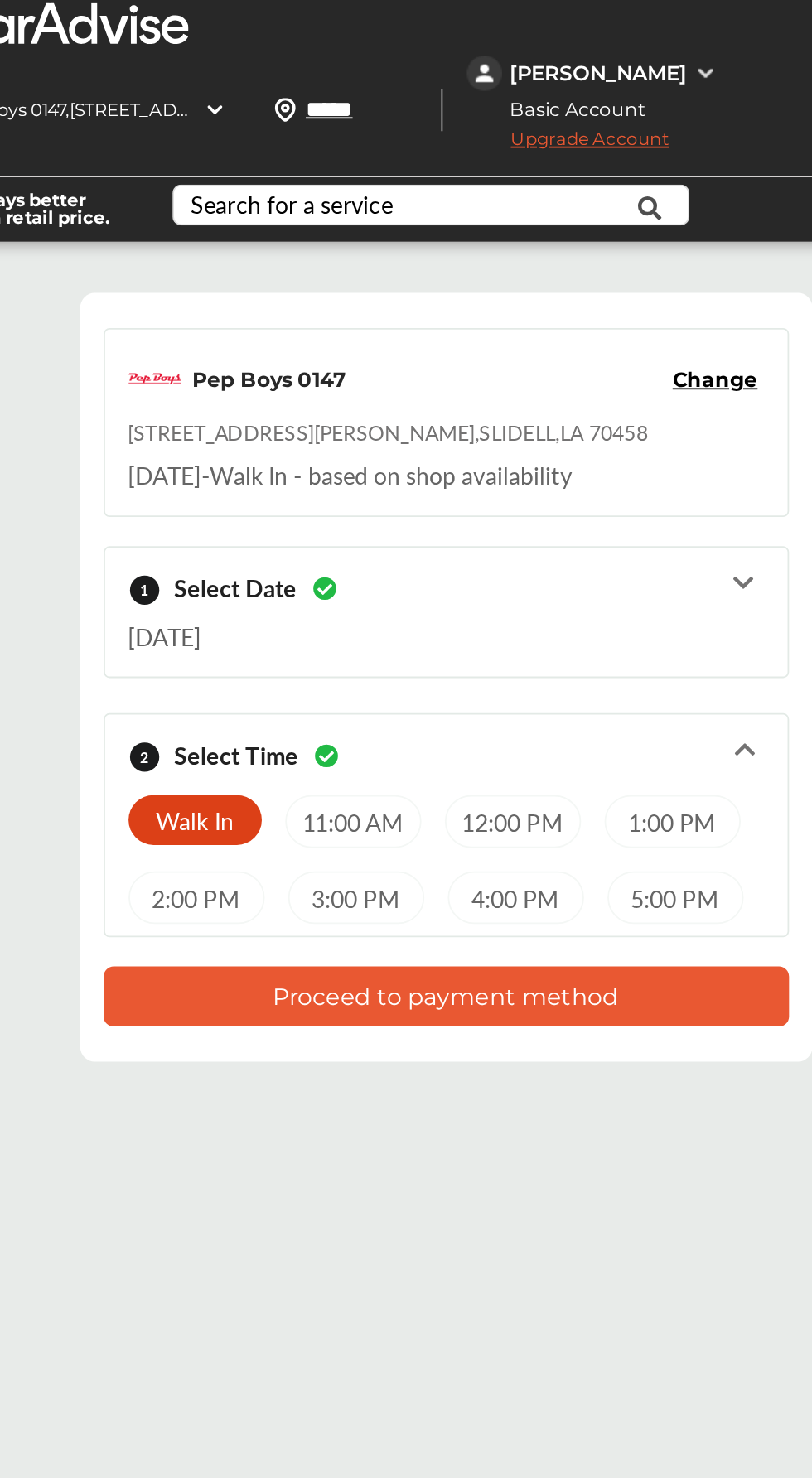
click at [549, 557] on button "Proceed to payment method" at bounding box center [504, 564] width 388 height 34
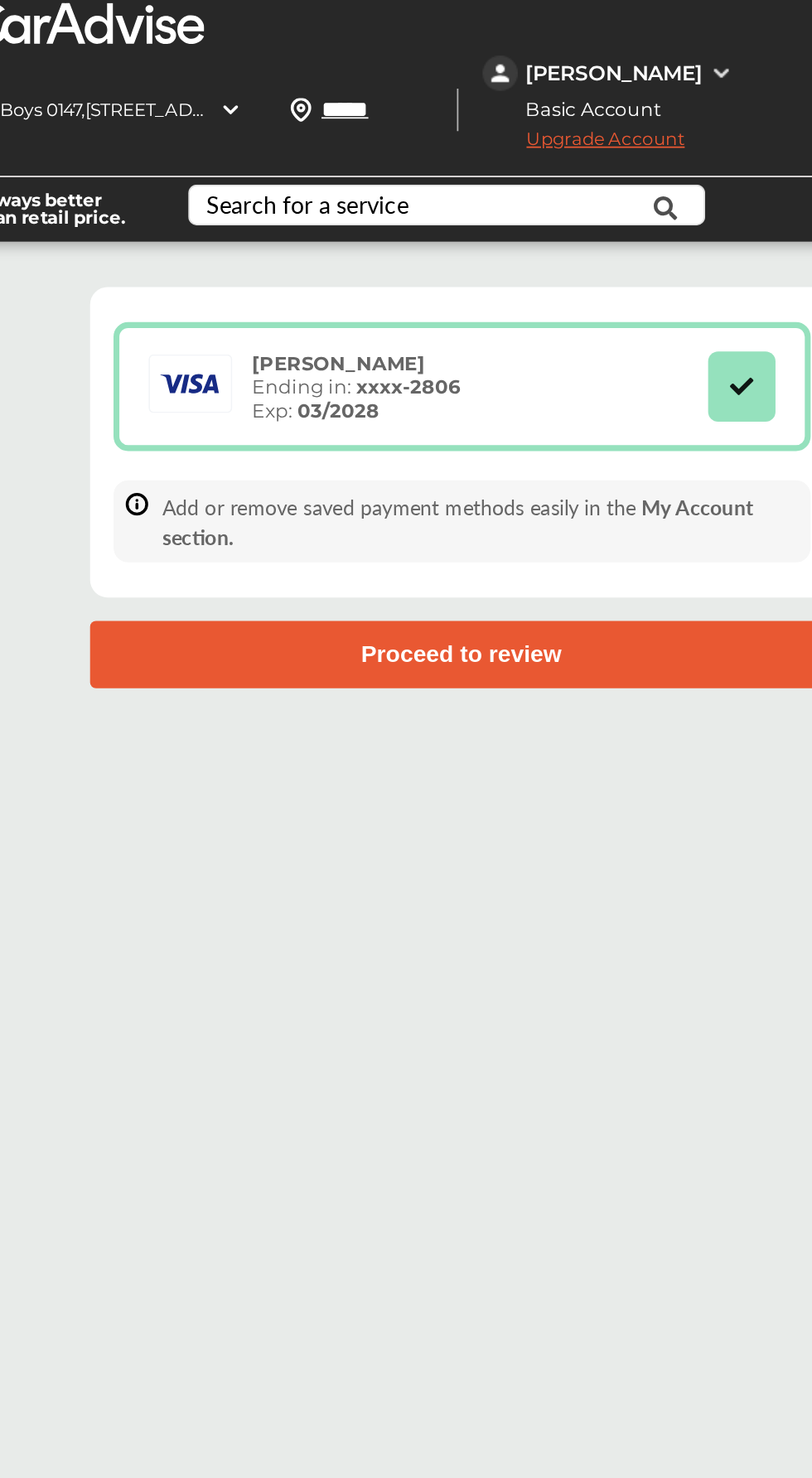
click at [609, 39] on div "[PERSON_NAME]" at bounding box center [590, 41] width 100 height 15
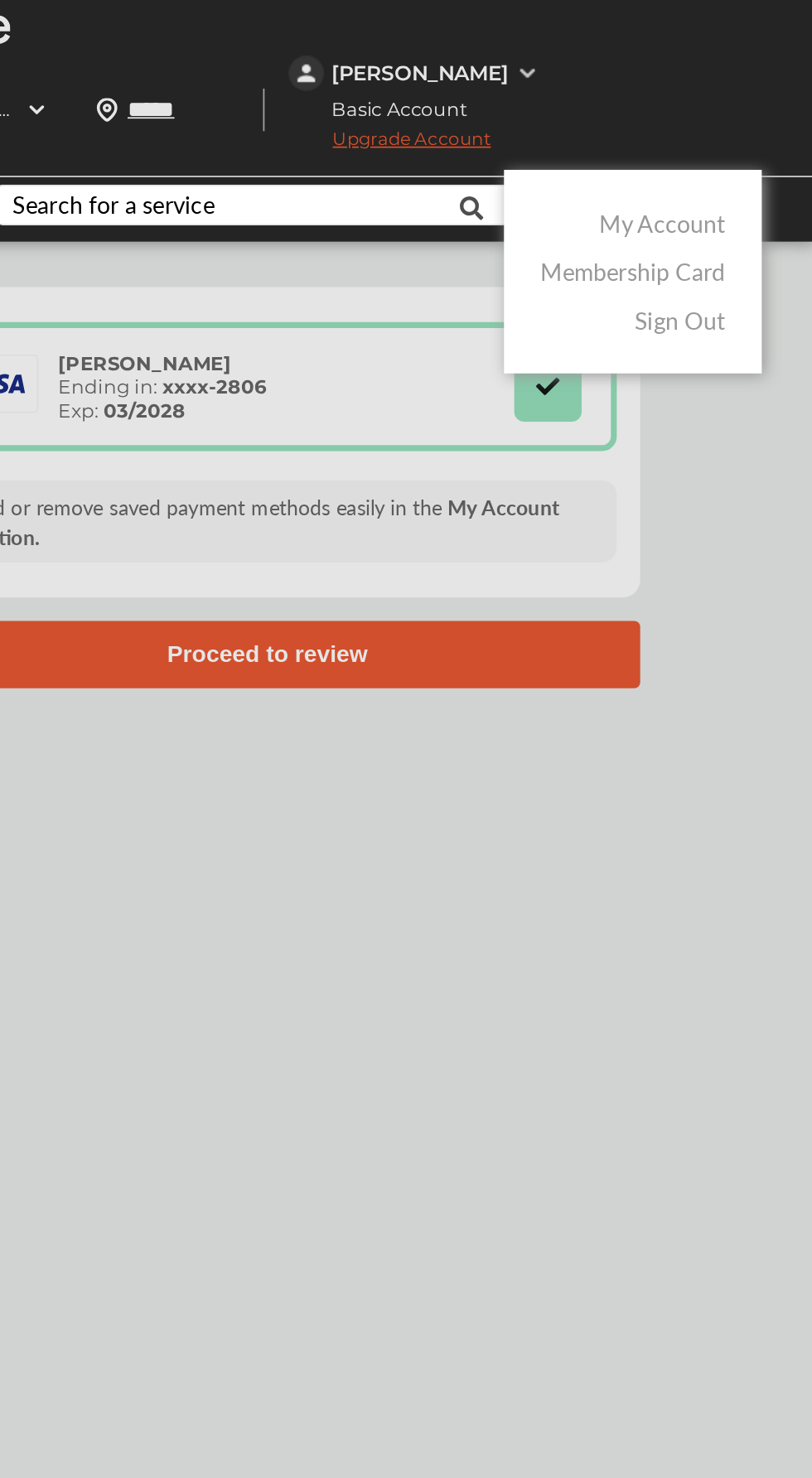
click at [739, 119] on link "My Account" at bounding box center [727, 125] width 72 height 19
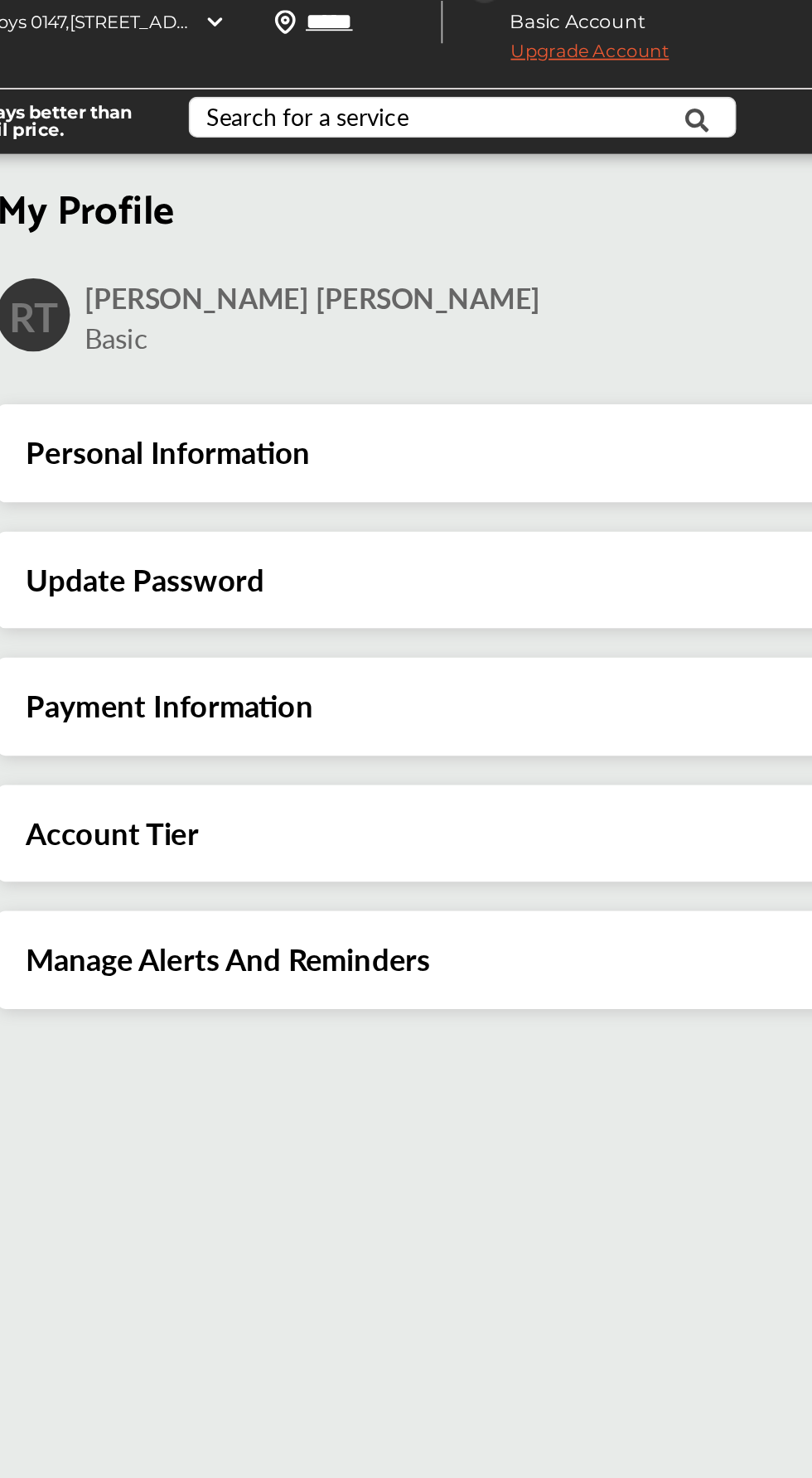
click at [619, 438] on div "Payment Information" at bounding box center [514, 449] width 497 height 22
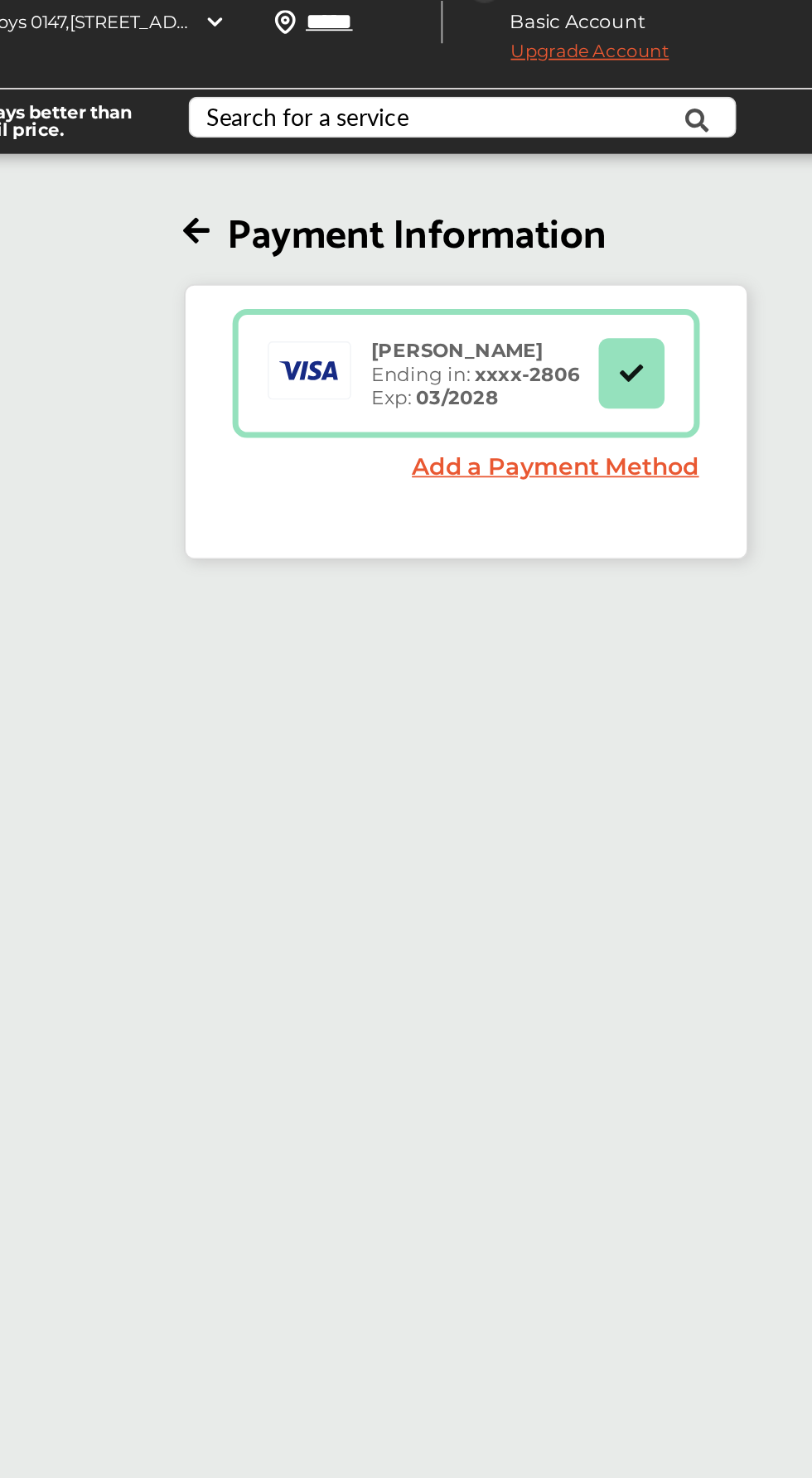
click at [564, 306] on link "Add a Payment Method" at bounding box center [566, 314] width 162 height 16
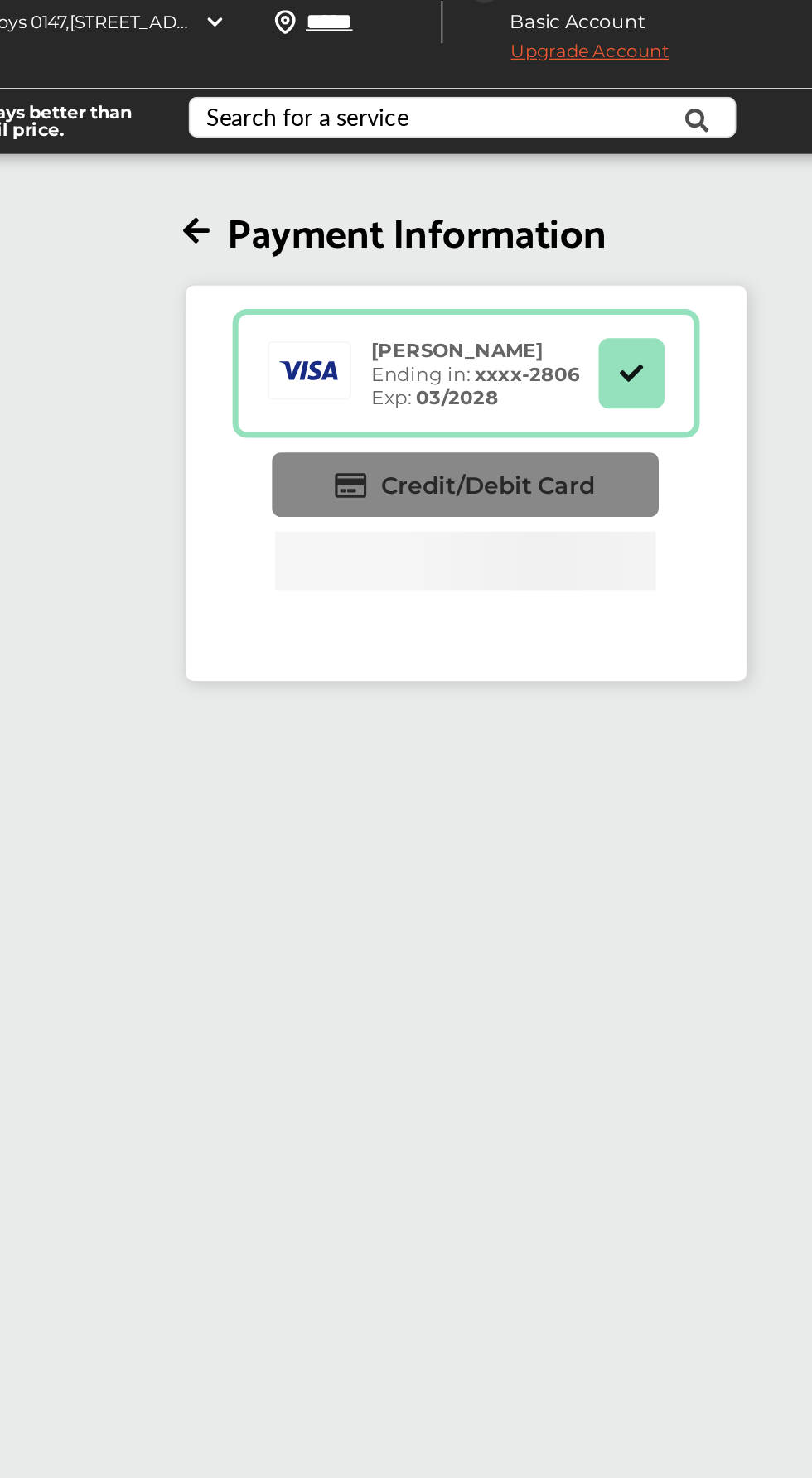
click at [567, 316] on span "Credit/Debit Card" at bounding box center [527, 324] width 121 height 16
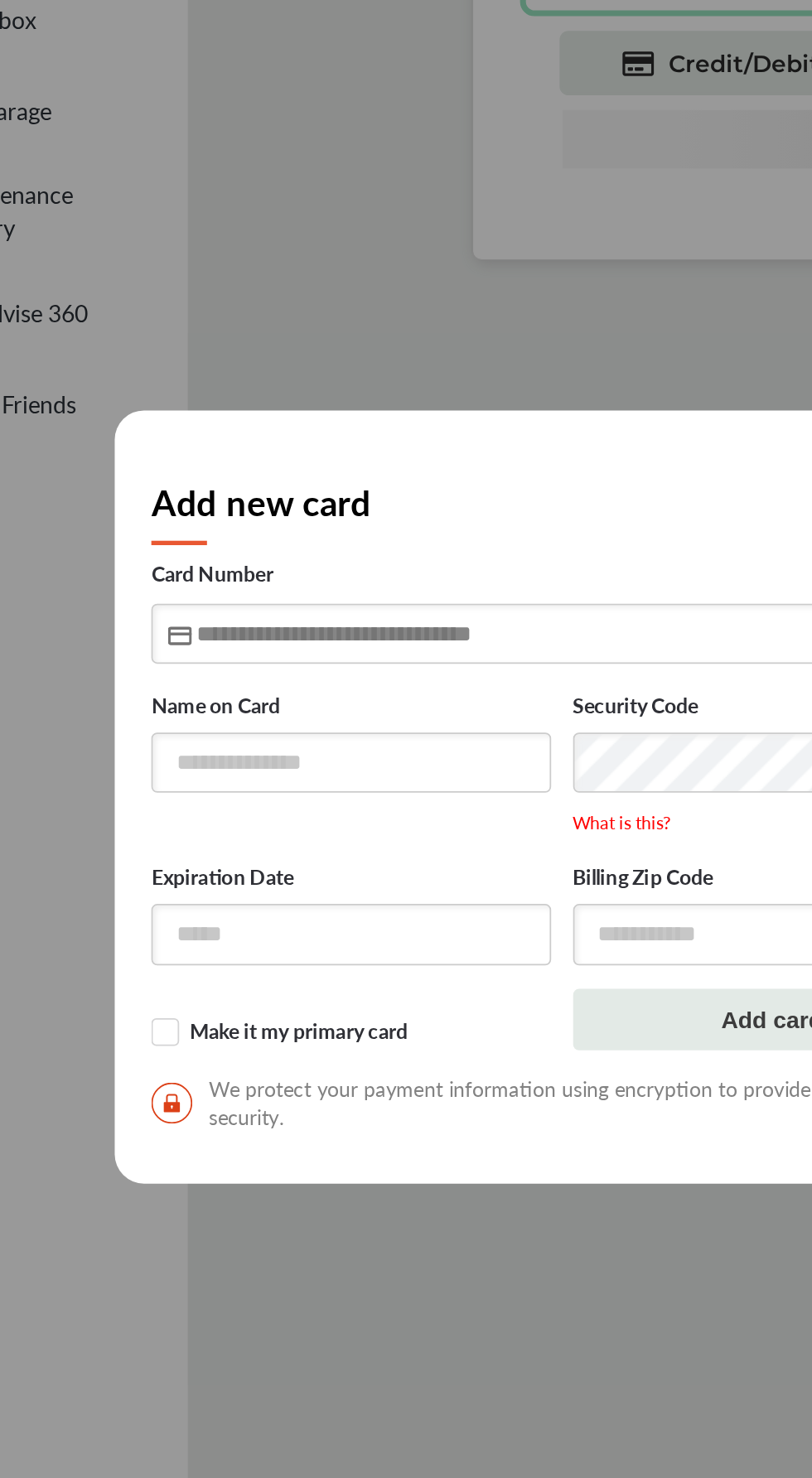
click at [422, 663] on input "text" at bounding box center [406, 647] width 464 height 34
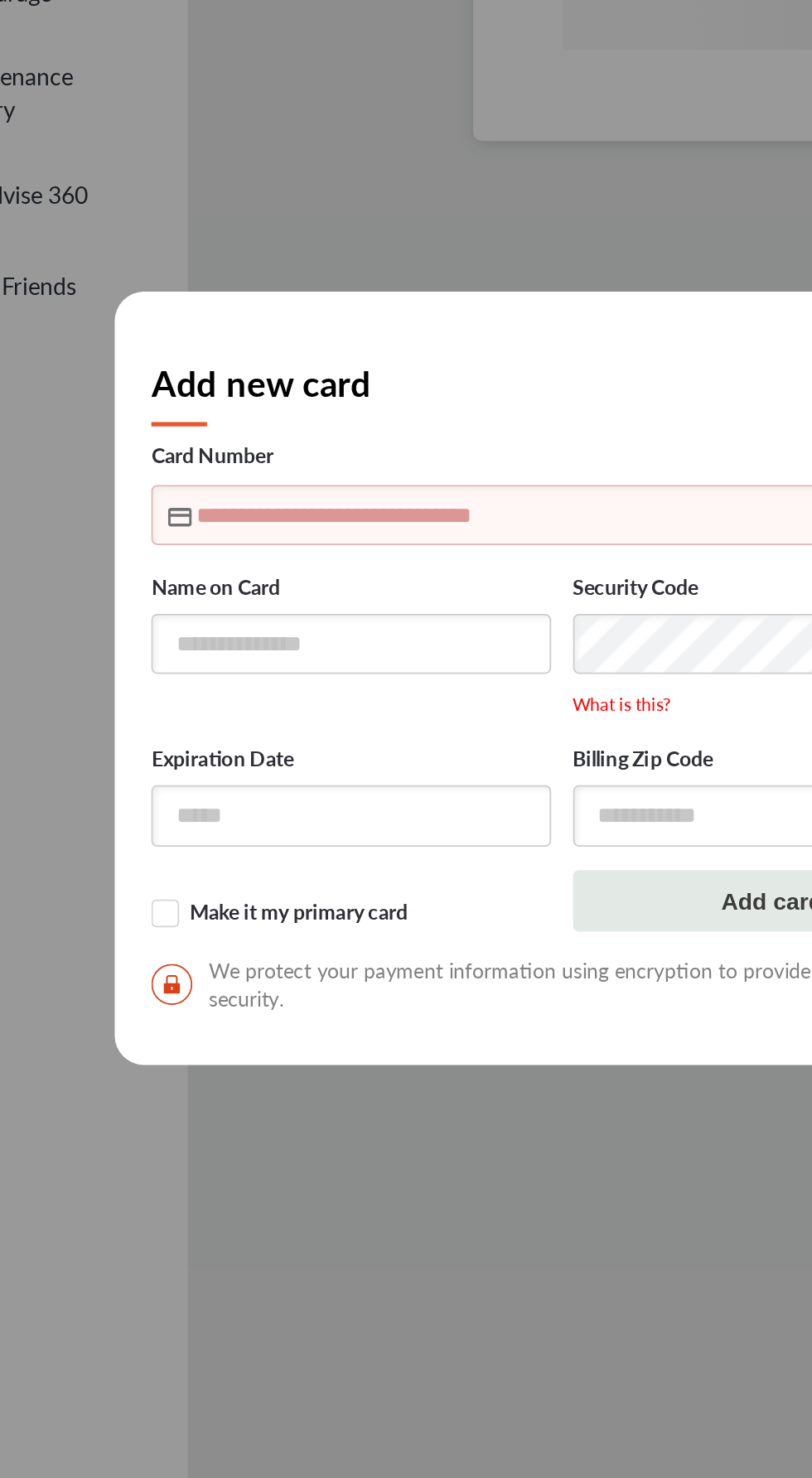
click at [461, 640] on input "text" at bounding box center [406, 647] width 464 height 34
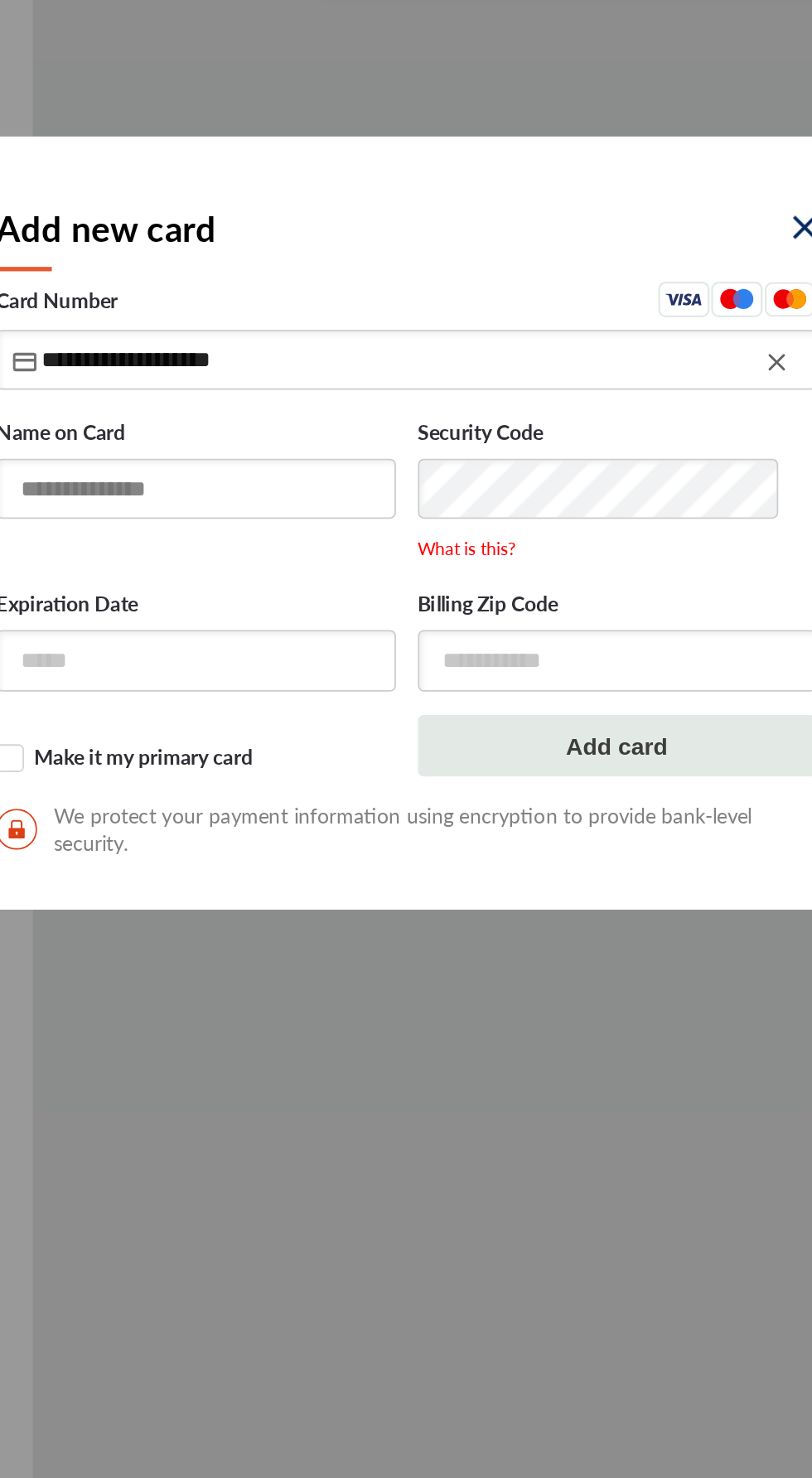
click at [343, 715] on input "text" at bounding box center [287, 720] width 226 height 34
type input "**********"
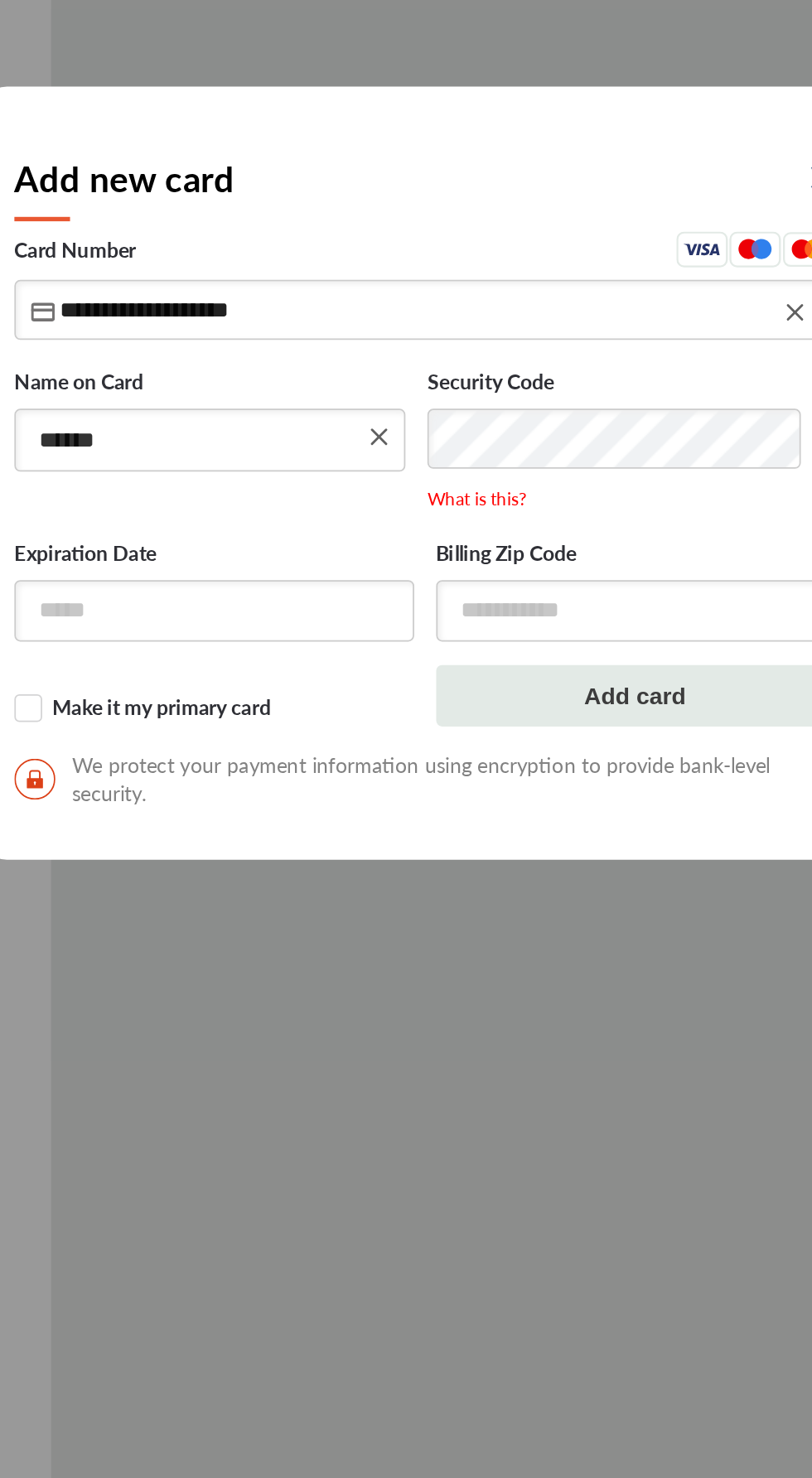
type input "******"
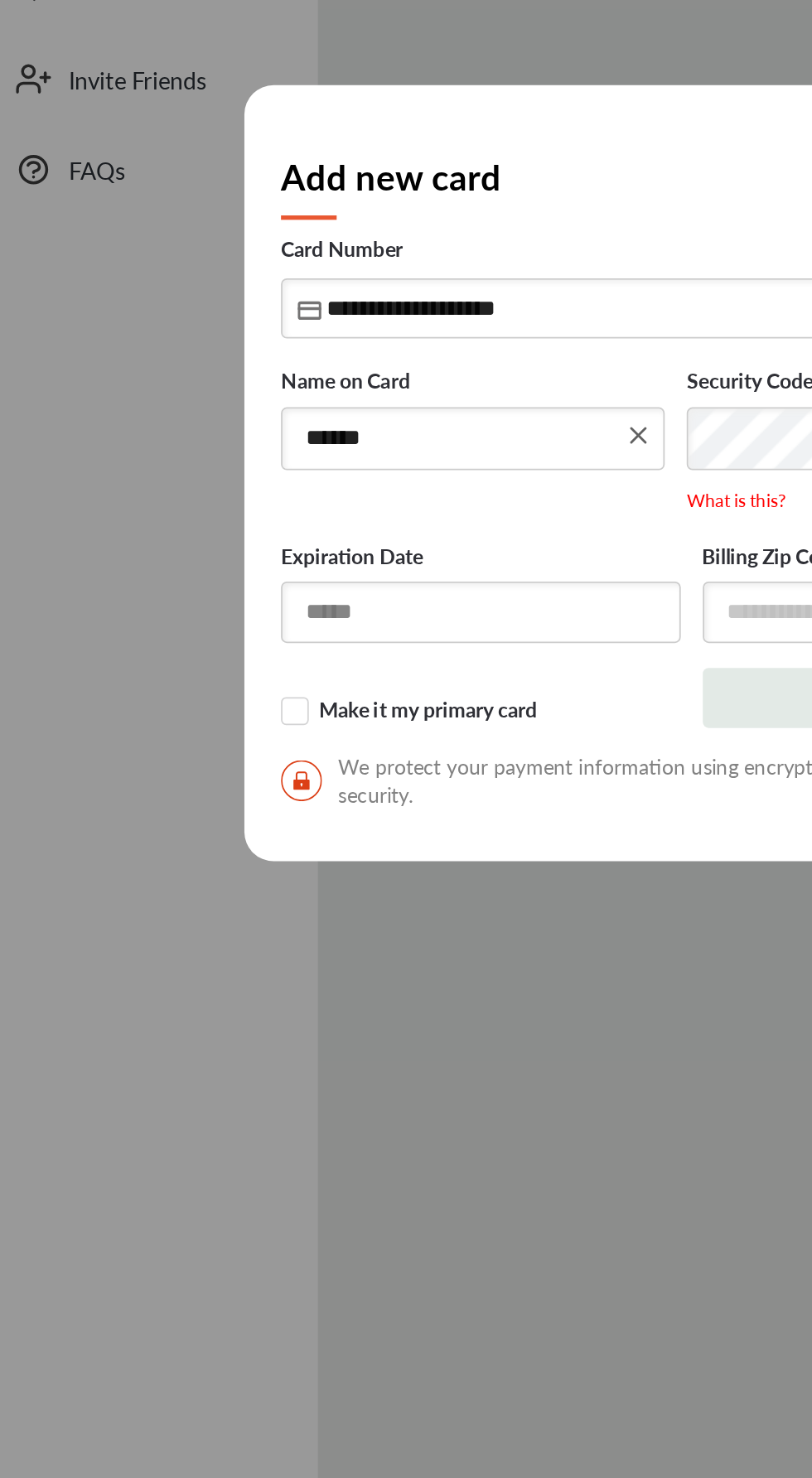
click at [298, 826] on input "text" at bounding box center [287, 817] width 226 height 34
click at [301, 819] on input "text" at bounding box center [287, 817] width 226 height 34
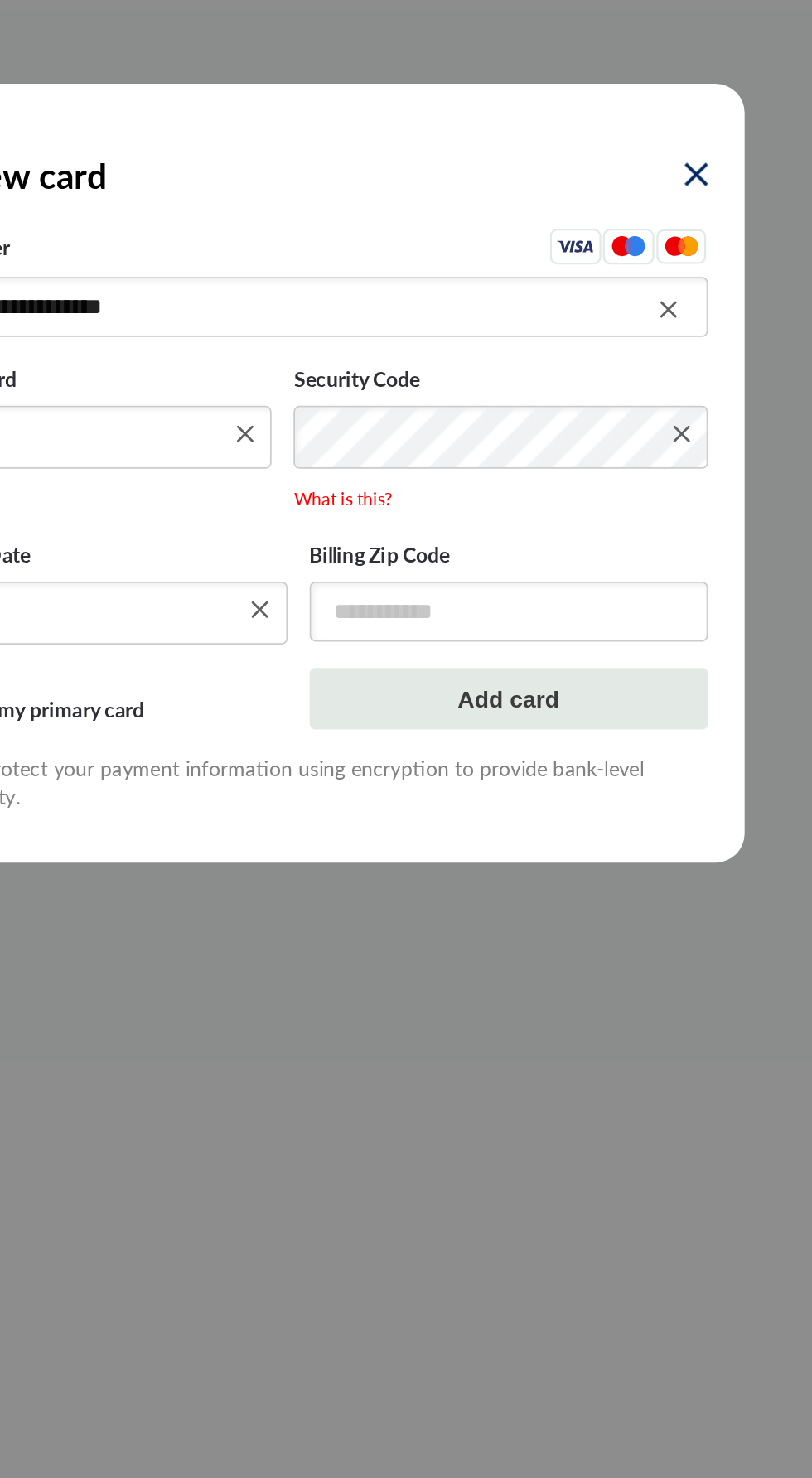
type input "*****"
click at [511, 819] on input "text" at bounding box center [525, 817] width 226 height 34
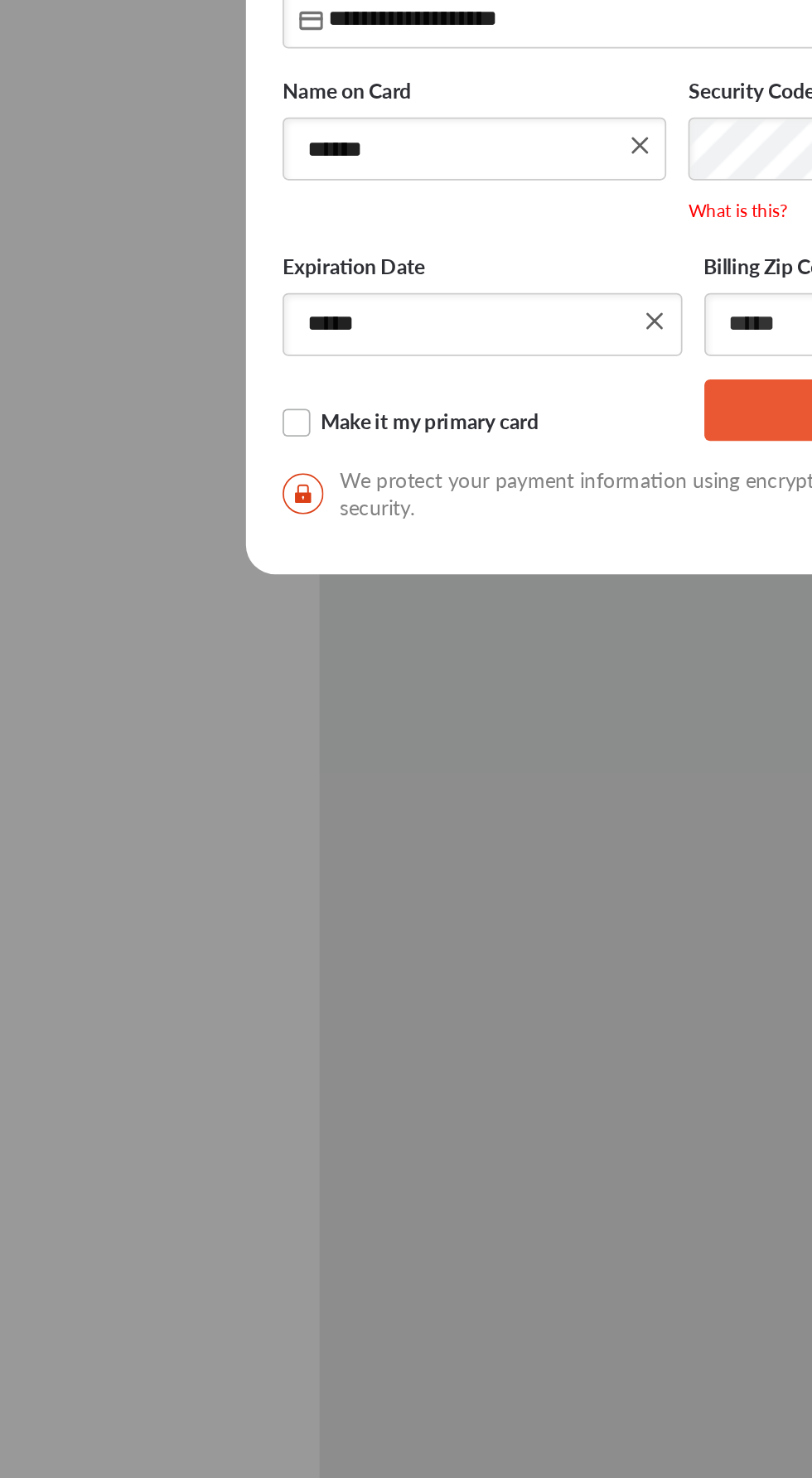
type input "*****"
click at [178, 874] on label "Make it my primary card" at bounding box center [287, 874] width 226 height 16
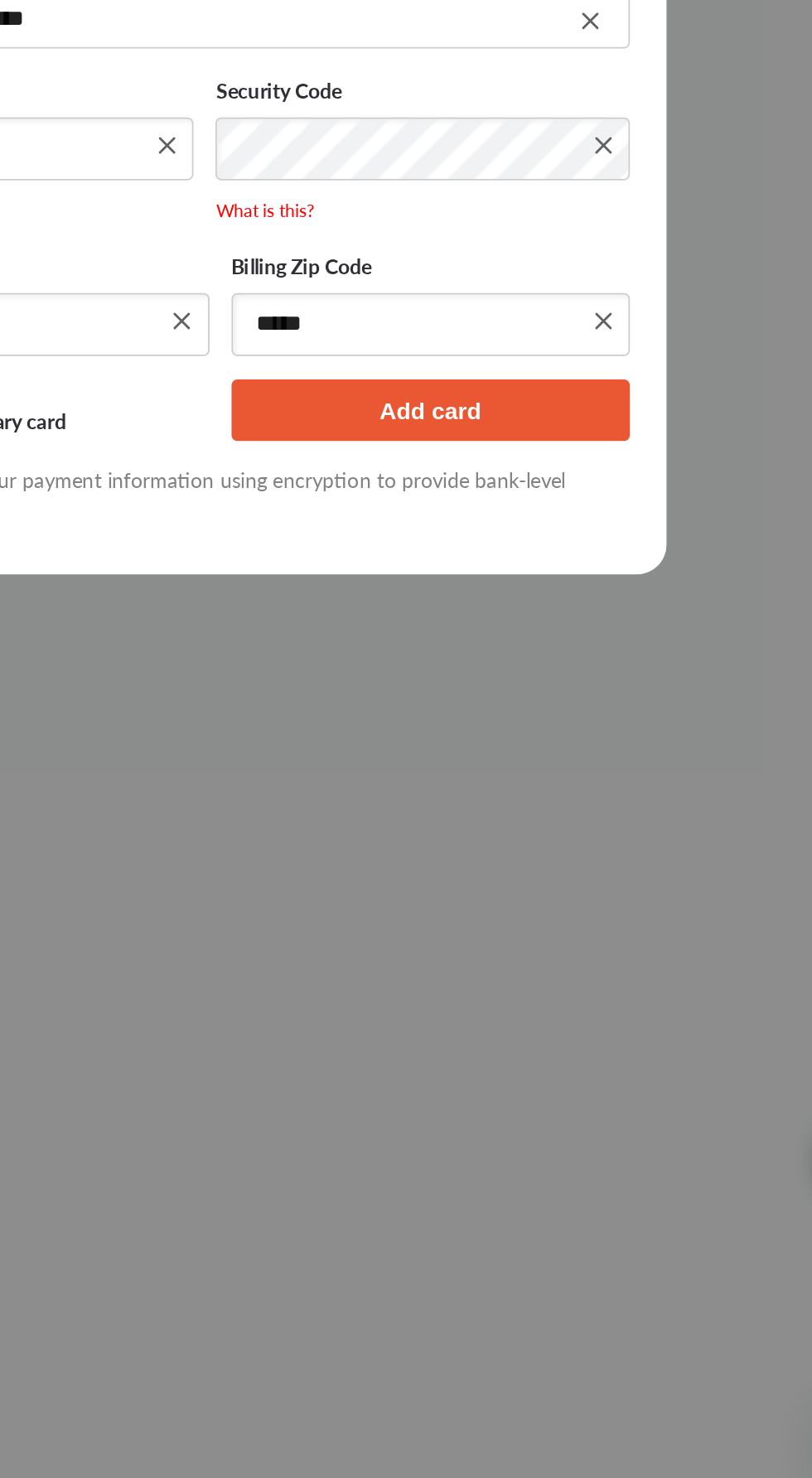
click at [553, 870] on button "Add card" at bounding box center [525, 867] width 226 height 35
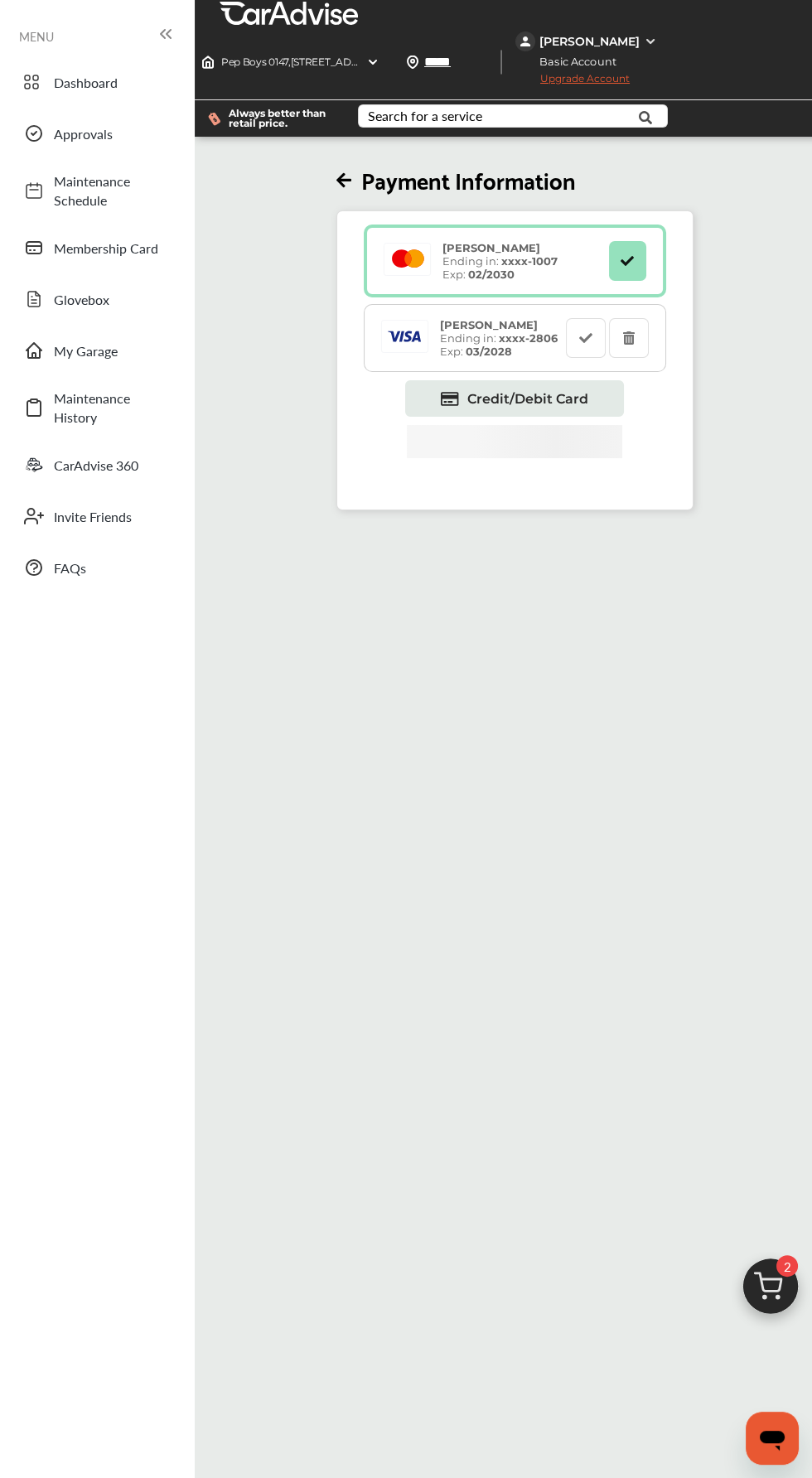
click at [775, 1299] on img at bounding box center [770, 1291] width 80 height 80
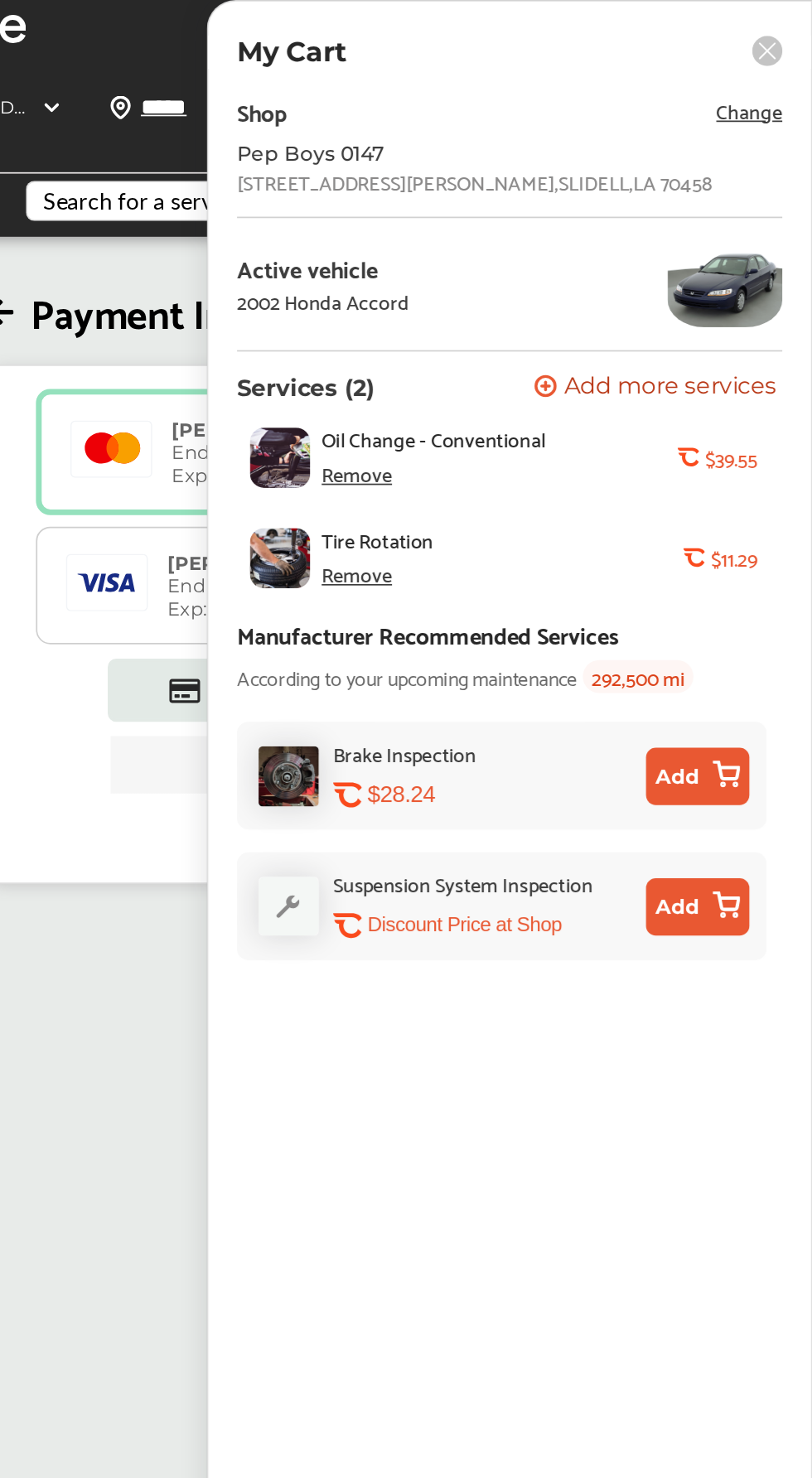
click at [785, 24] on rect at bounding box center [785, 29] width 17 height 17
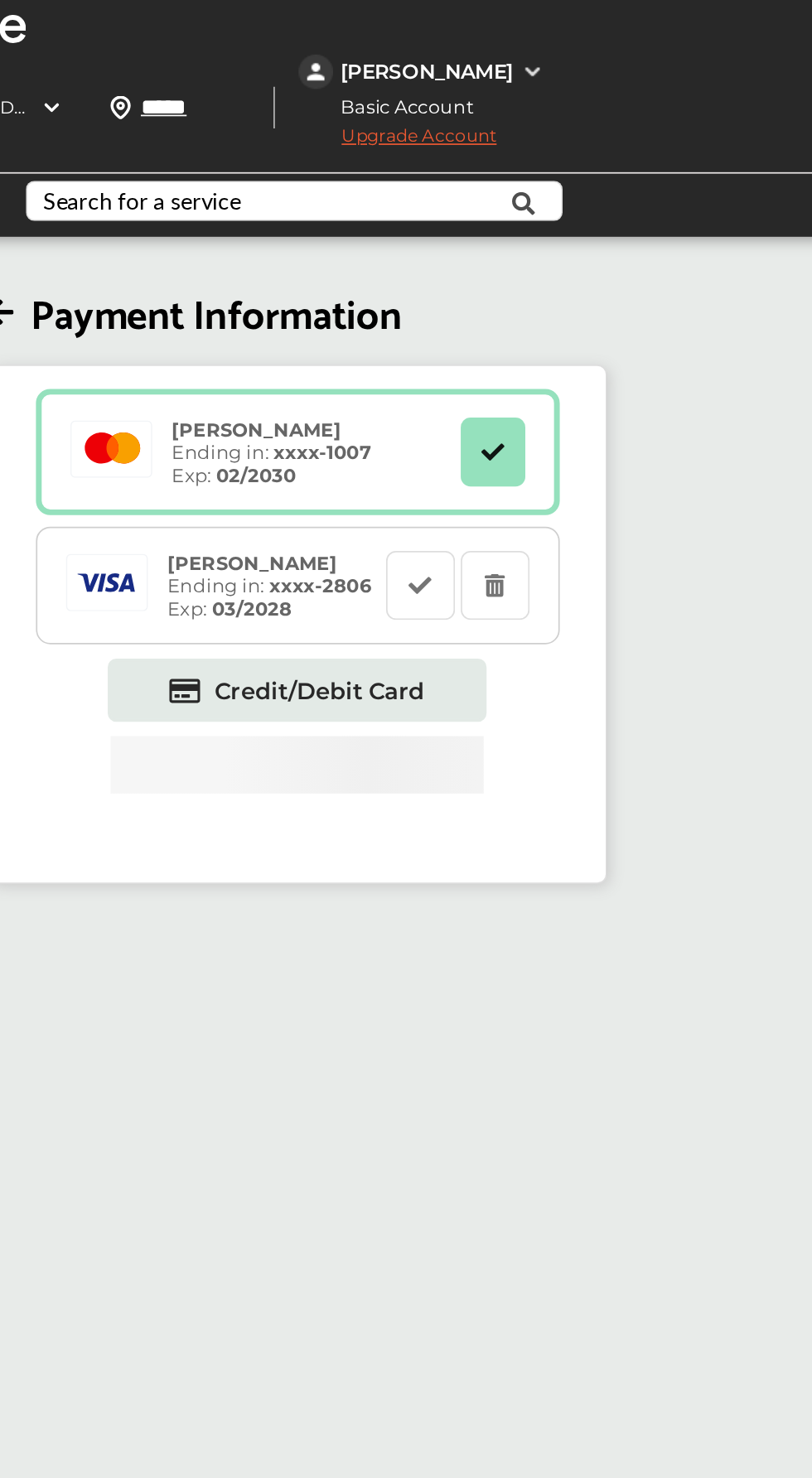
click at [640, 34] on div "[PERSON_NAME]" at bounding box center [590, 41] width 100 height 15
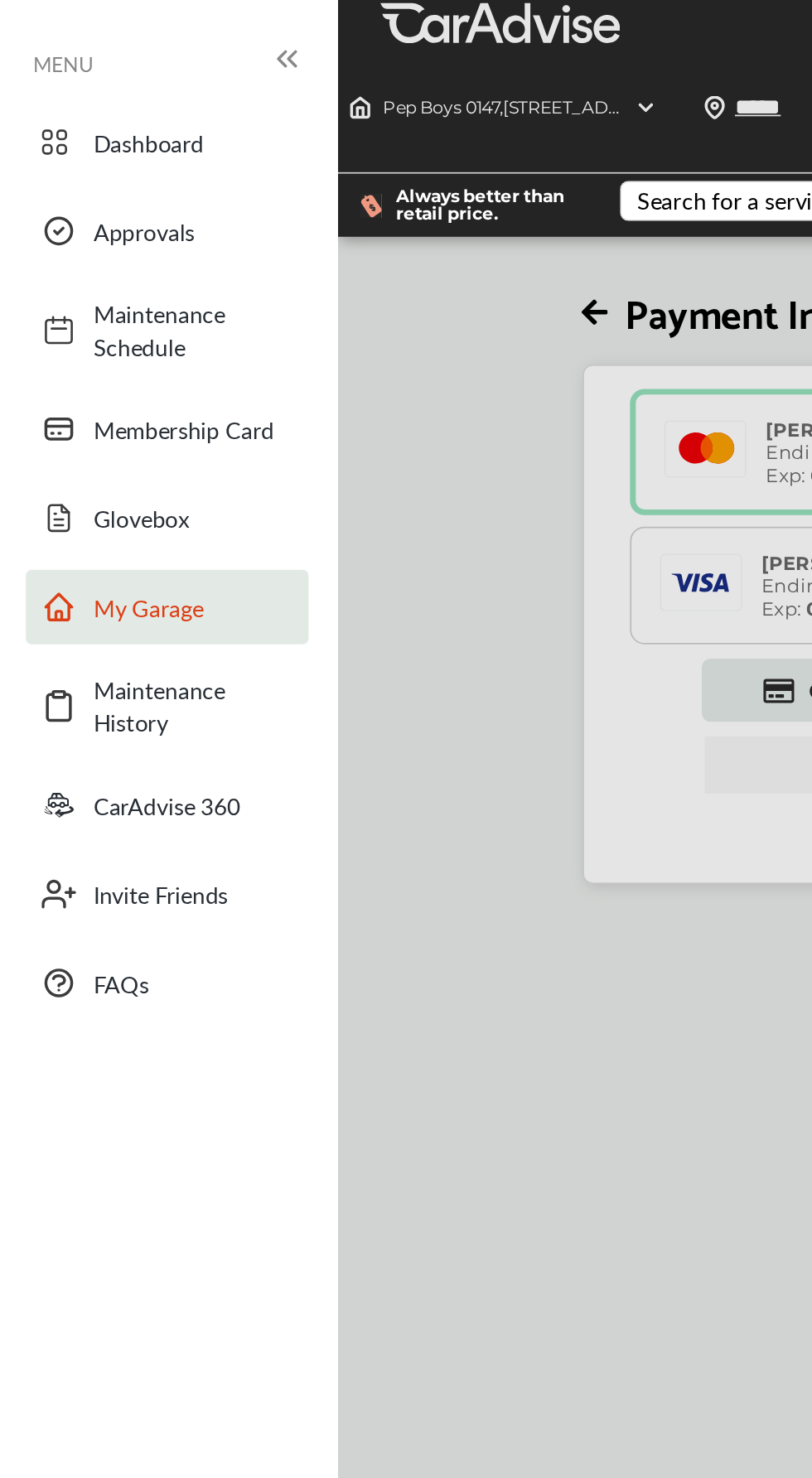
click at [91, 341] on span "My Garage" at bounding box center [111, 350] width 116 height 19
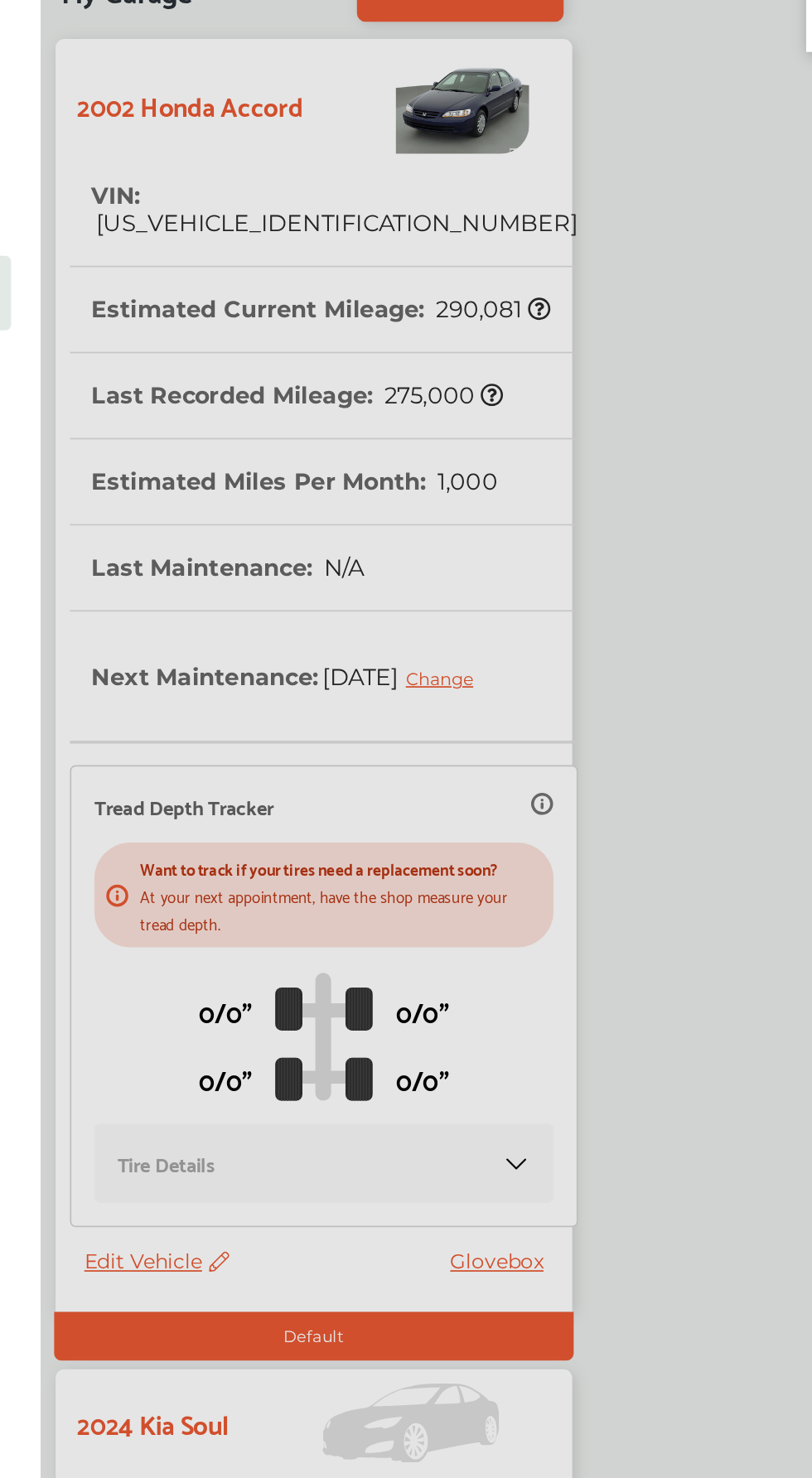
click at [283, 925] on div at bounding box center [406, 781] width 812 height 1561
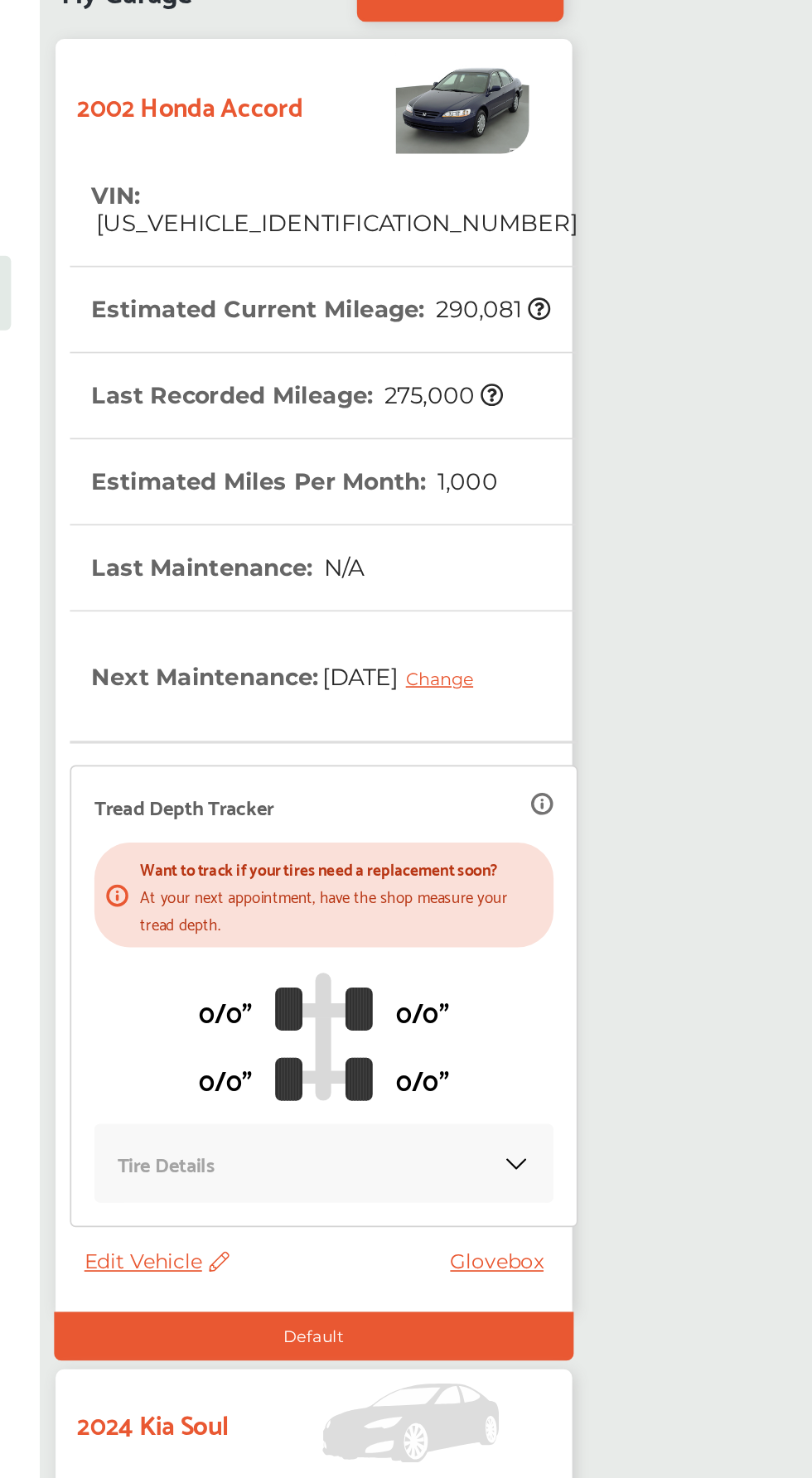
click at [292, 905] on icon at bounding box center [297, 910] width 16 height 12
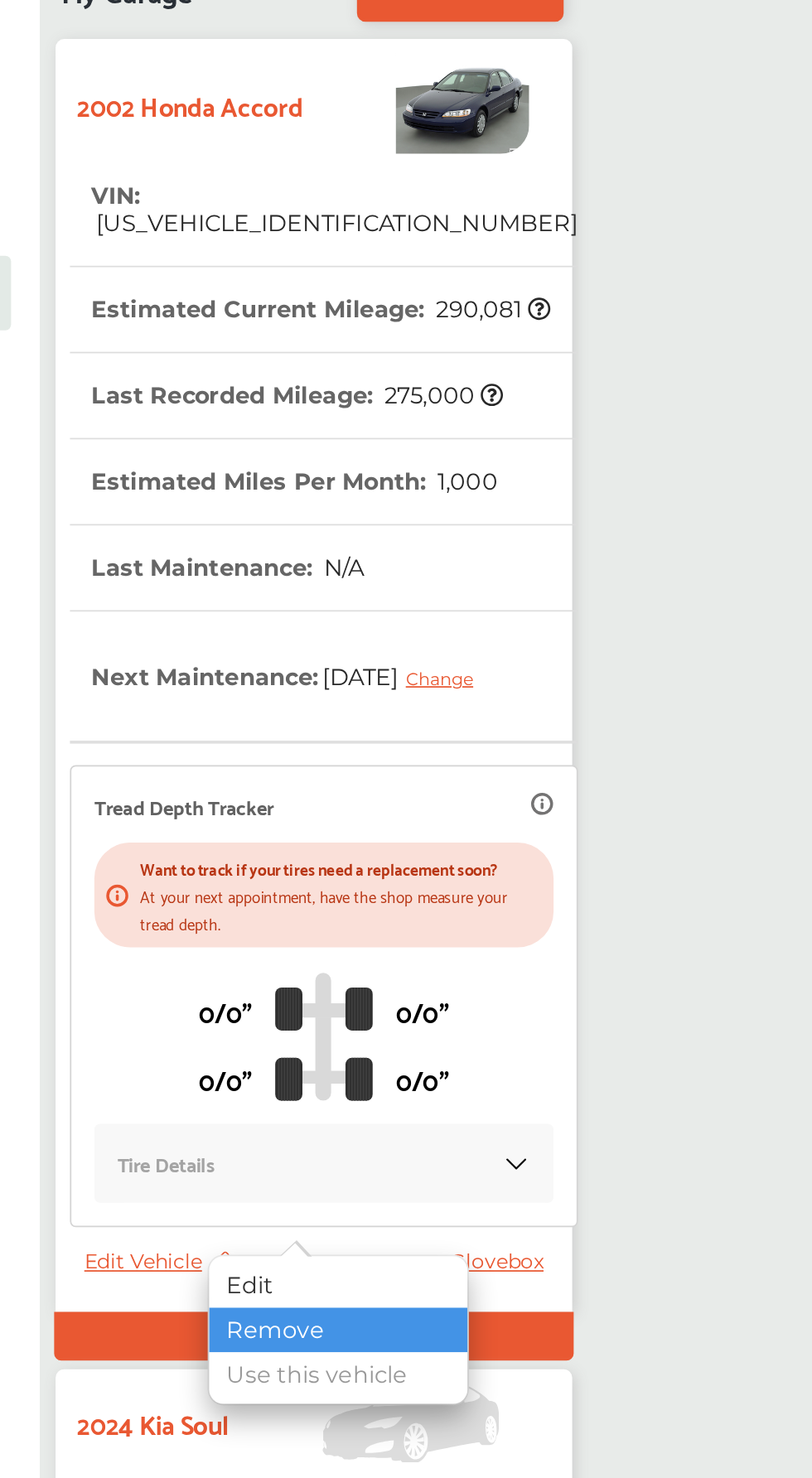
click at [343, 947] on div "Remove" at bounding box center [367, 949] width 149 height 26
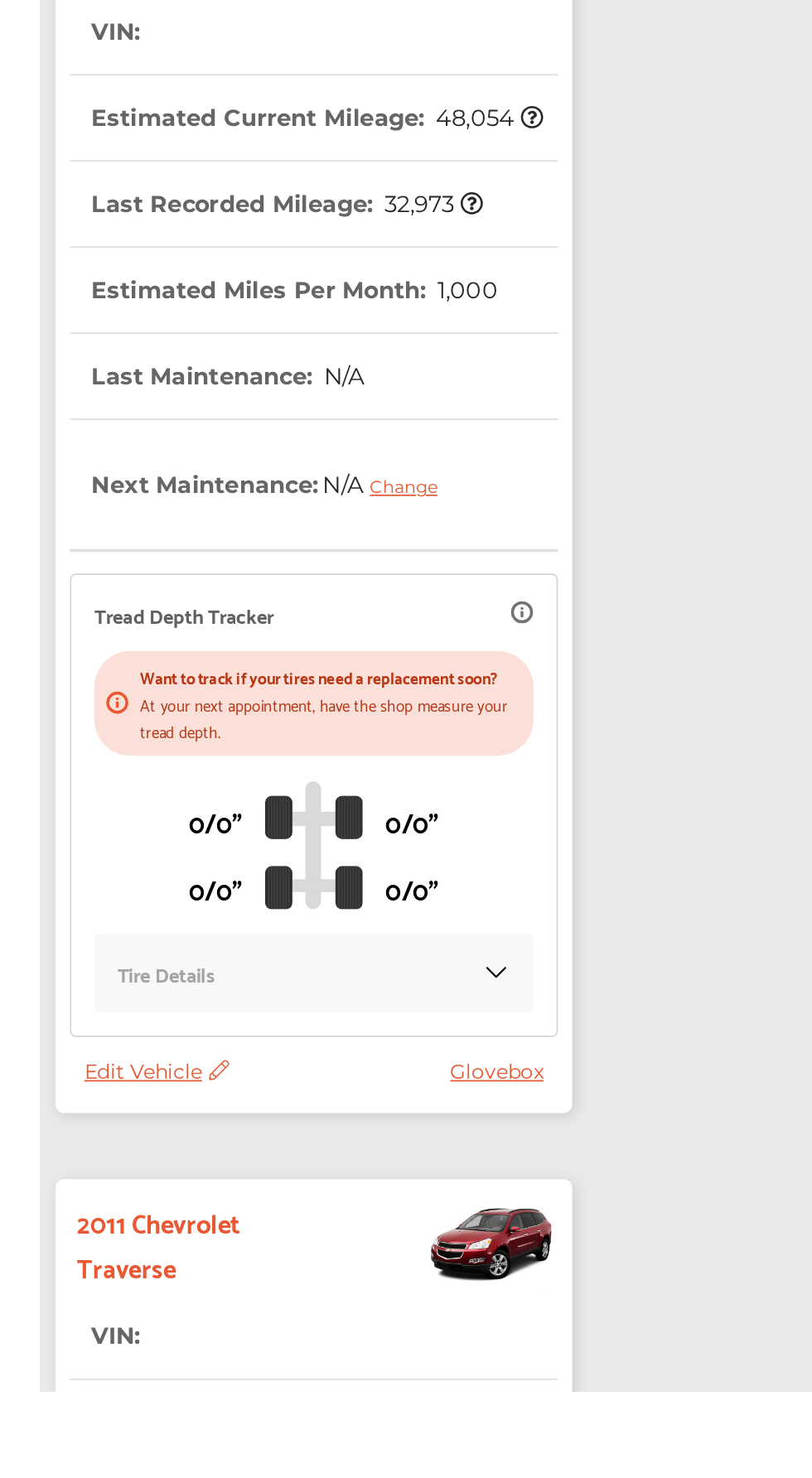
scroll to position [357, 0]
click at [292, 1292] on icon at bounding box center [297, 1292] width 16 height 12
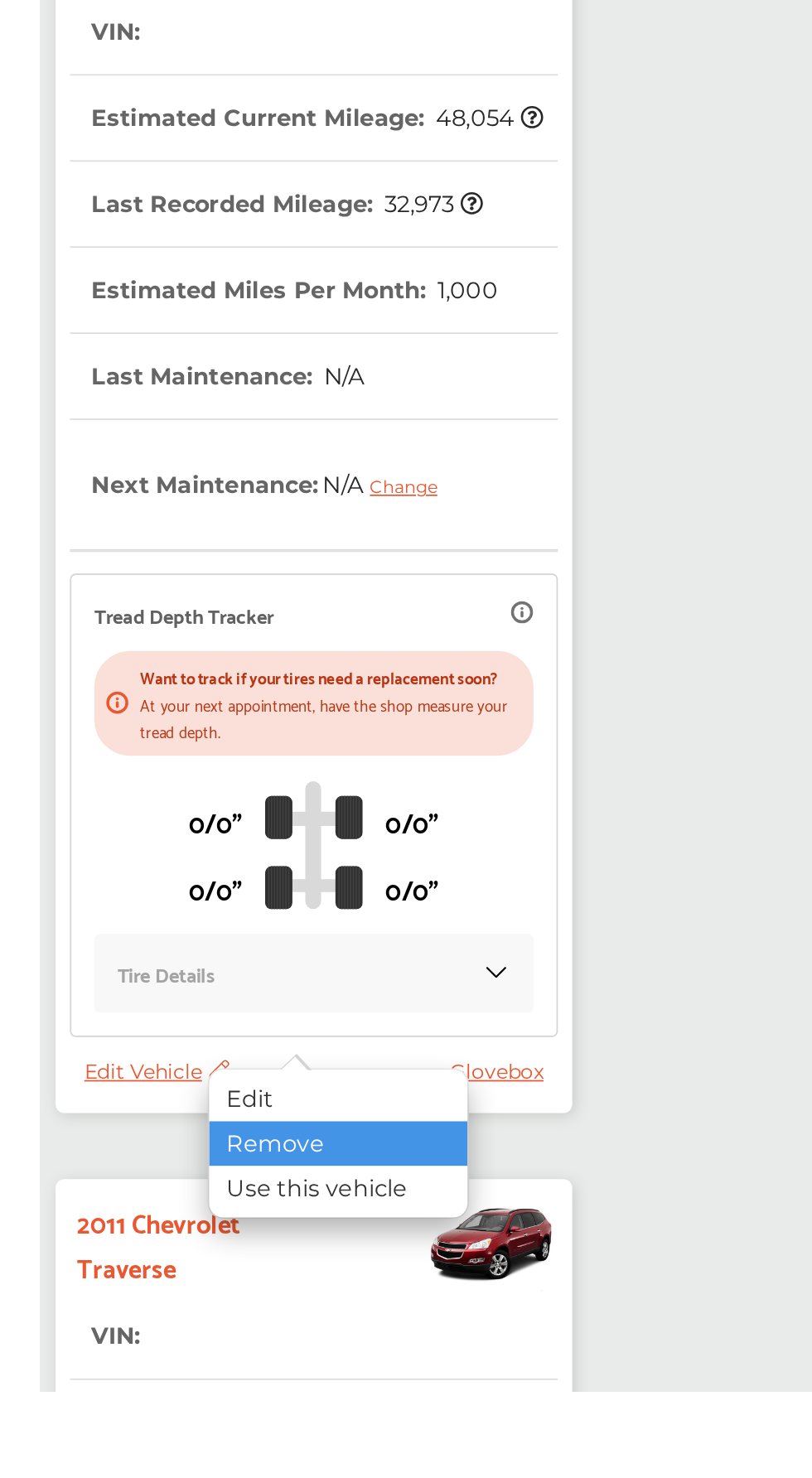
click at [339, 1335] on div "Remove" at bounding box center [367, 1335] width 149 height 26
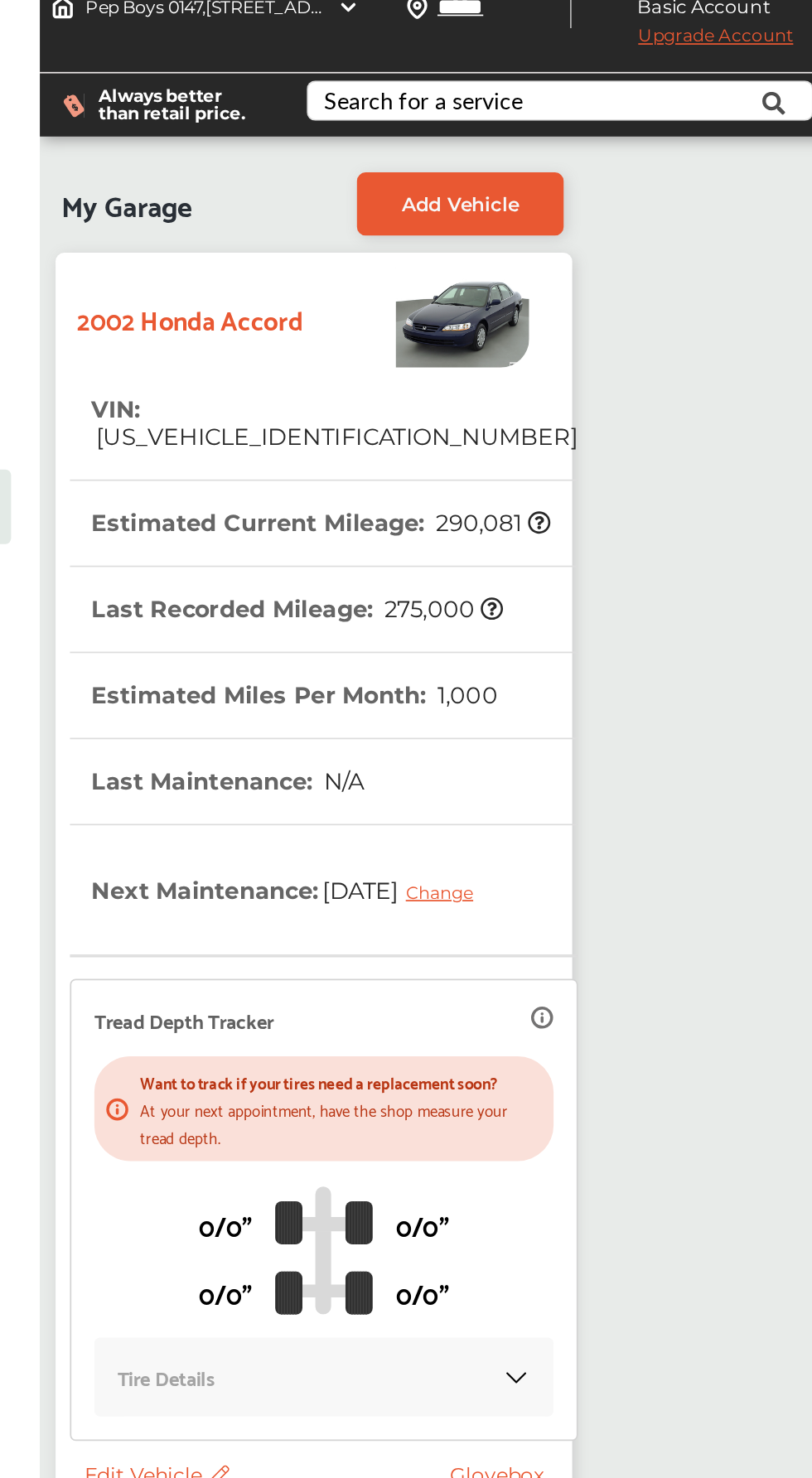
scroll to position [0, 0]
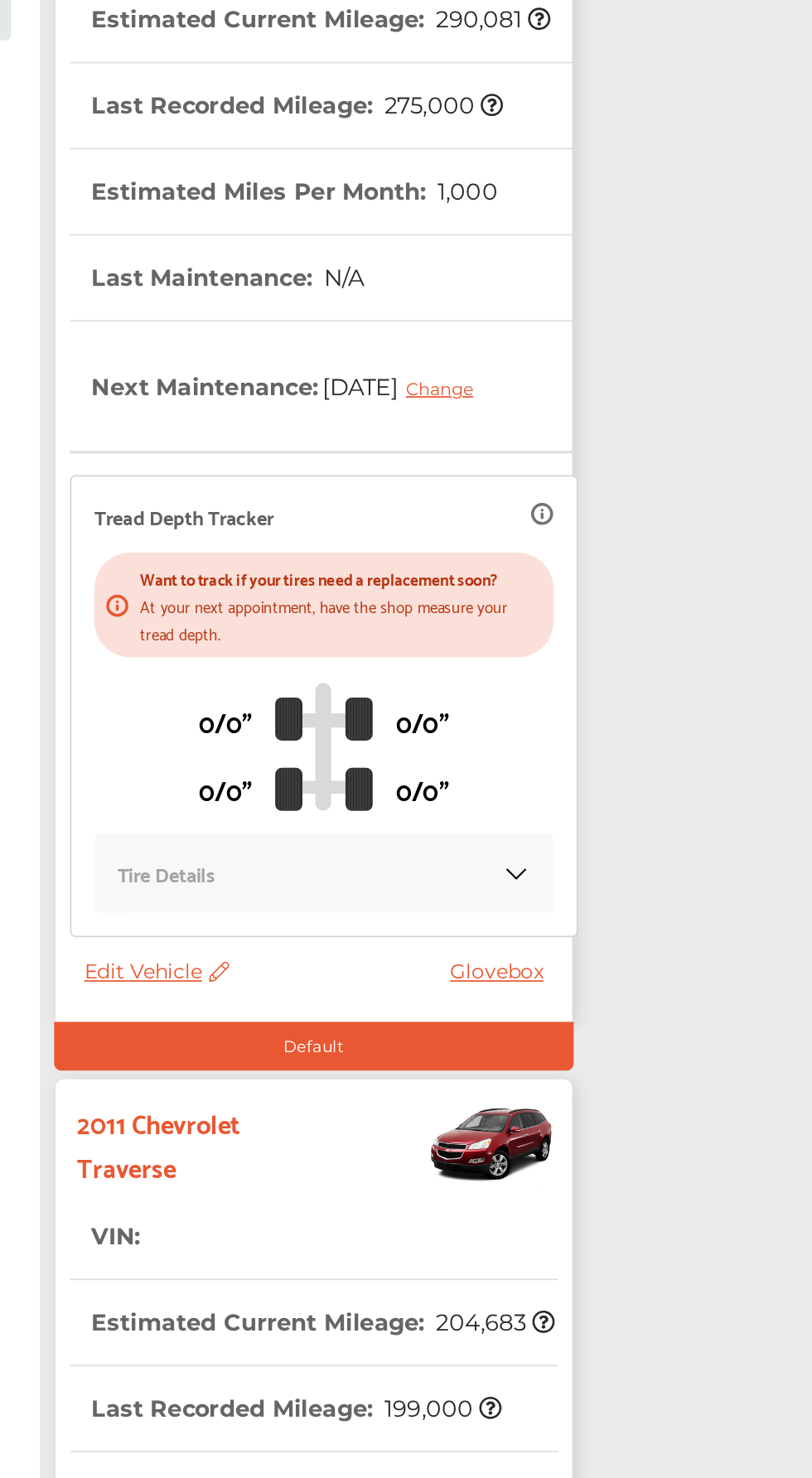
click at [274, 908] on span "Edit Vehicle" at bounding box center [262, 910] width 83 height 15
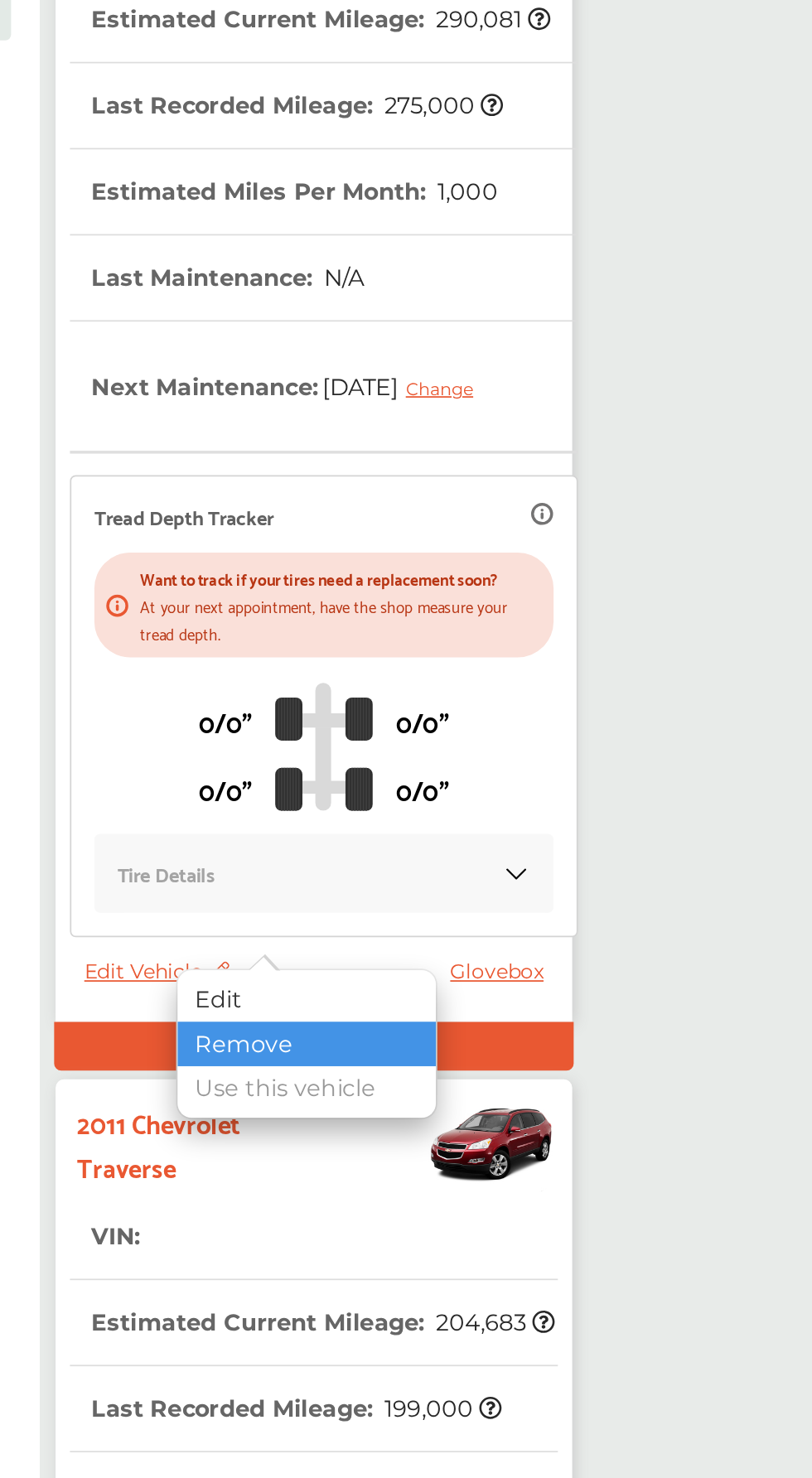
click at [320, 951] on div "Remove" at bounding box center [349, 951] width 149 height 26
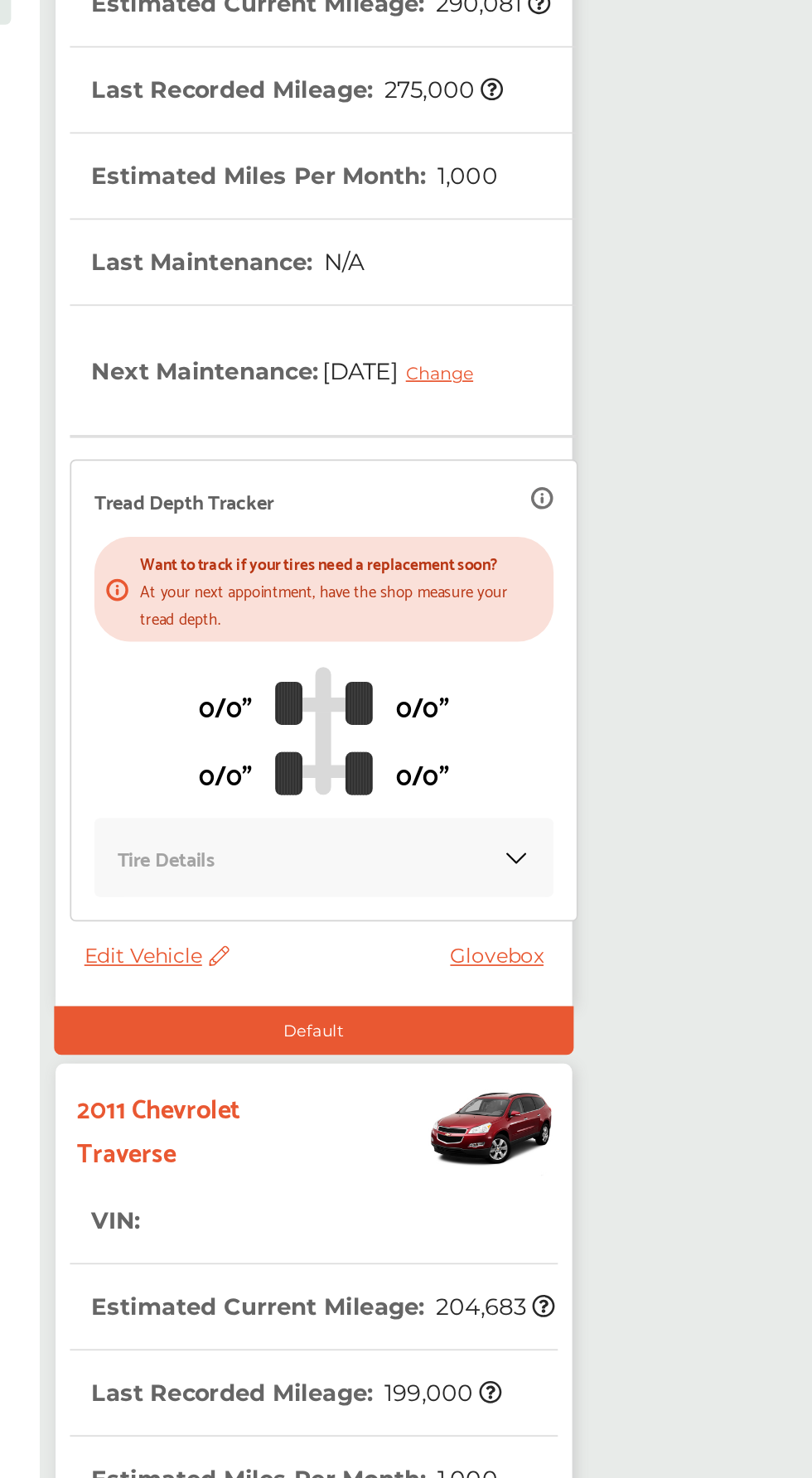
scroll to position [341, 0]
click at [376, 611] on div "Default" at bounding box center [352, 611] width 300 height 28
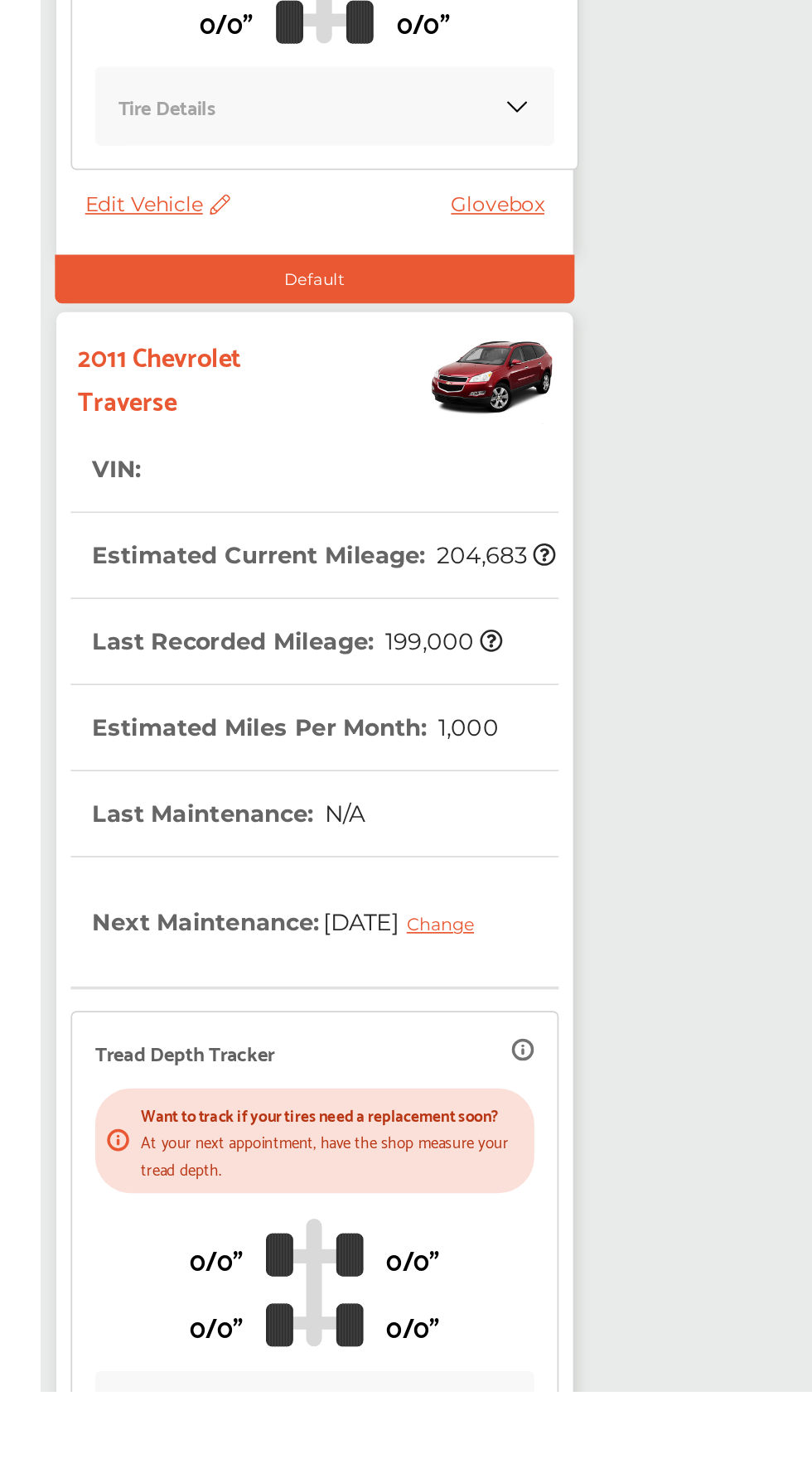
scroll to position [247, 0]
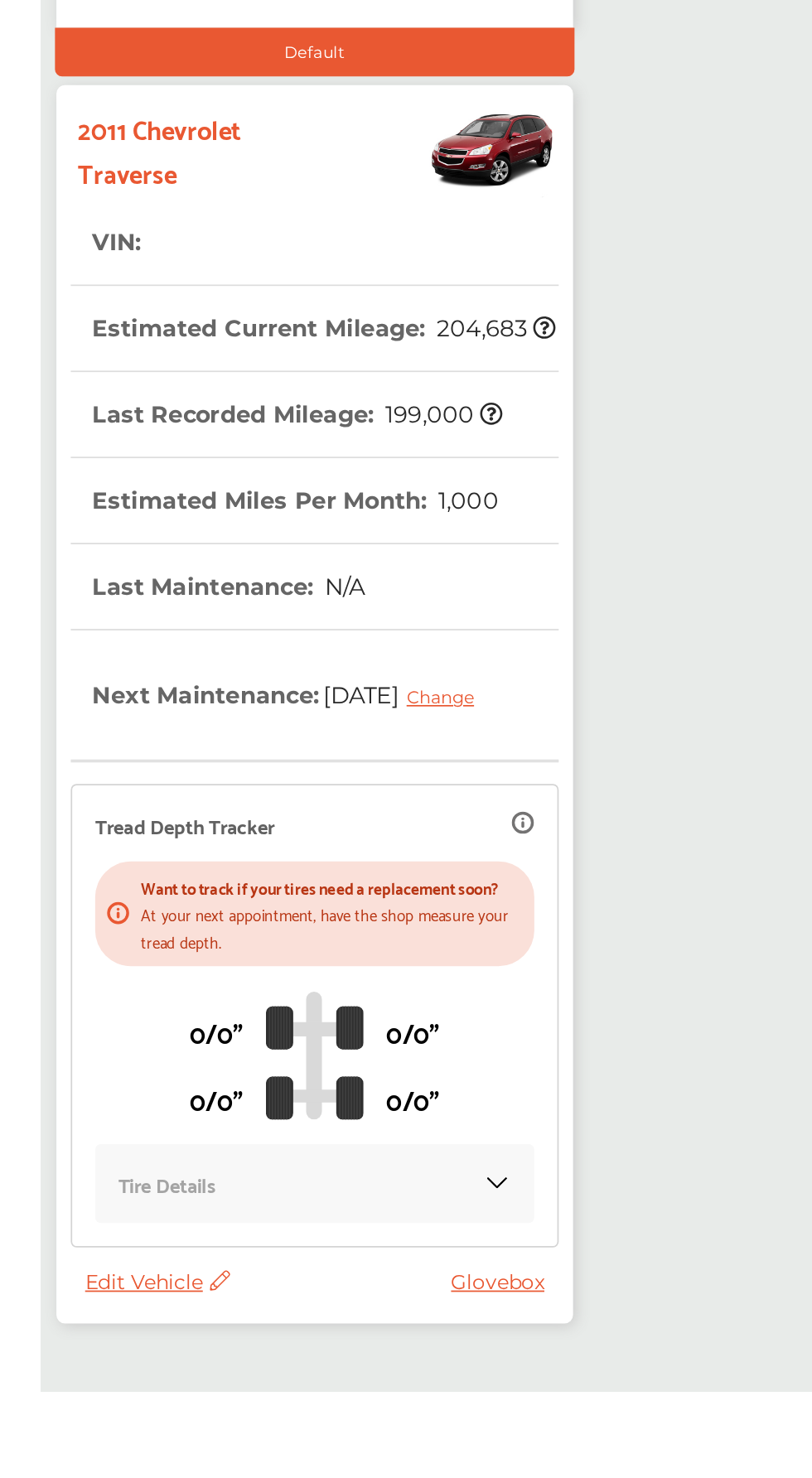
click at [469, 1422] on link "Glovebox" at bounding box center [462, 1415] width 62 height 15
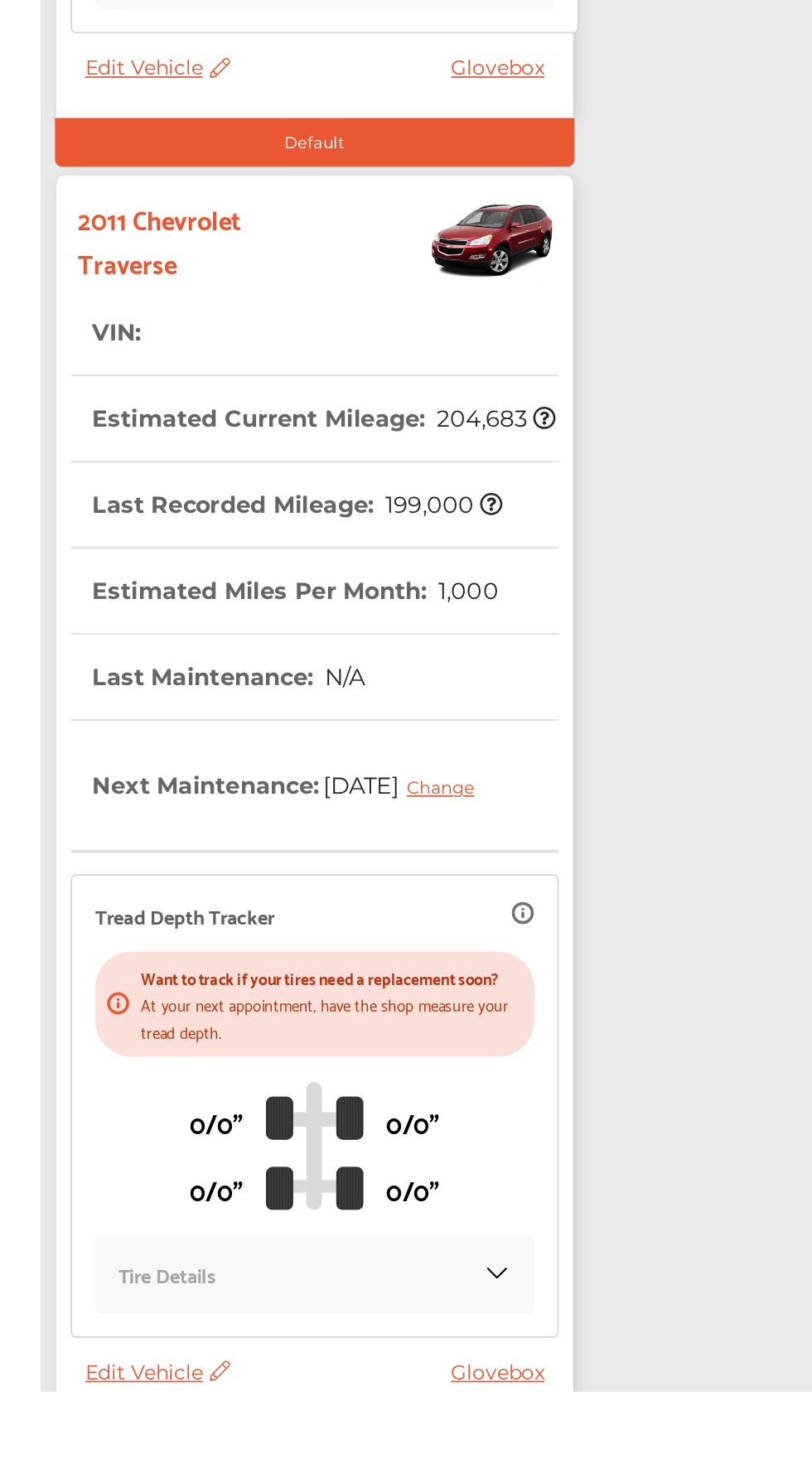
scroll to position [196, 0]
click at [286, 1474] on span "Edit Vehicle" at bounding box center [262, 1466] width 83 height 15
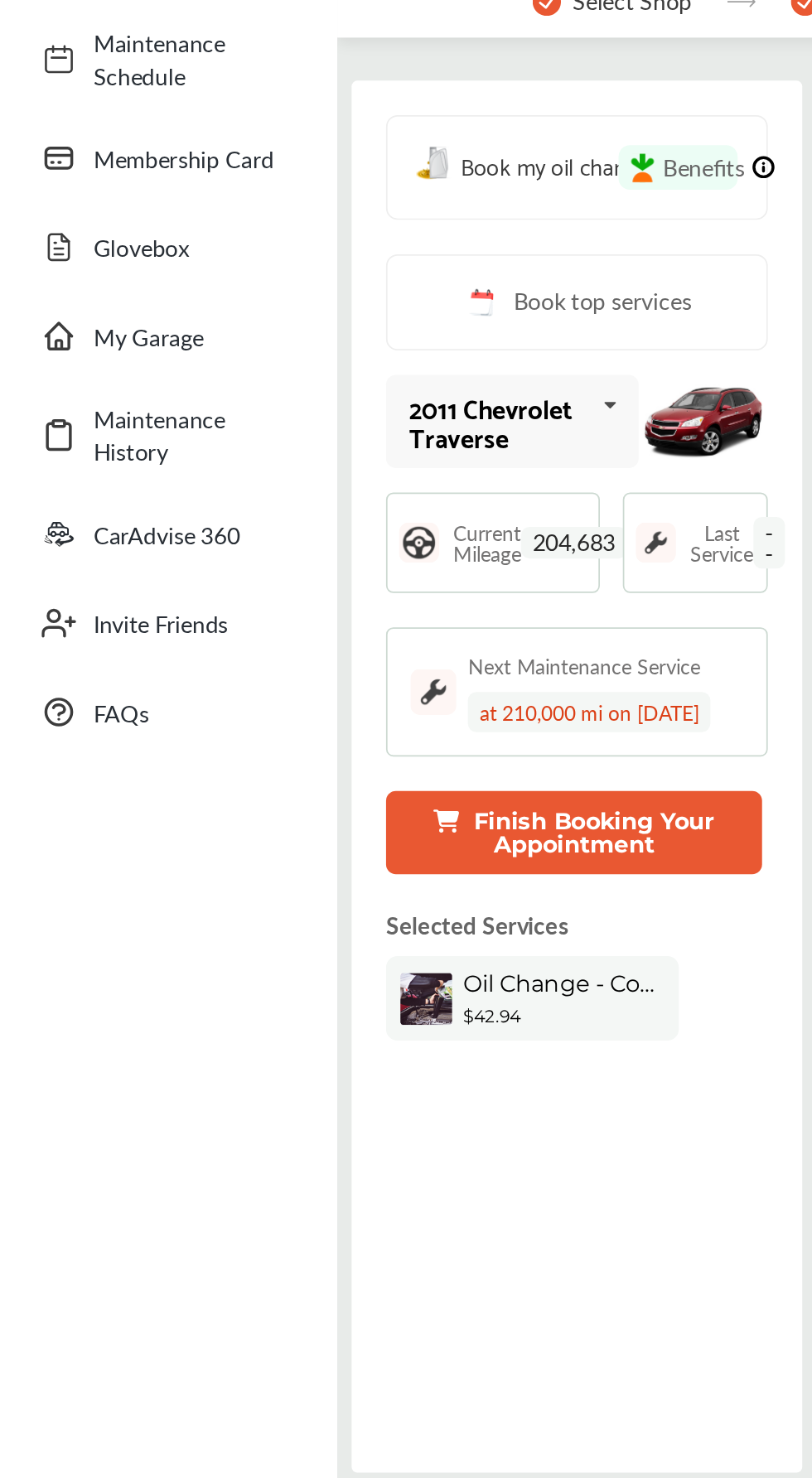
scroll to position [34, 0]
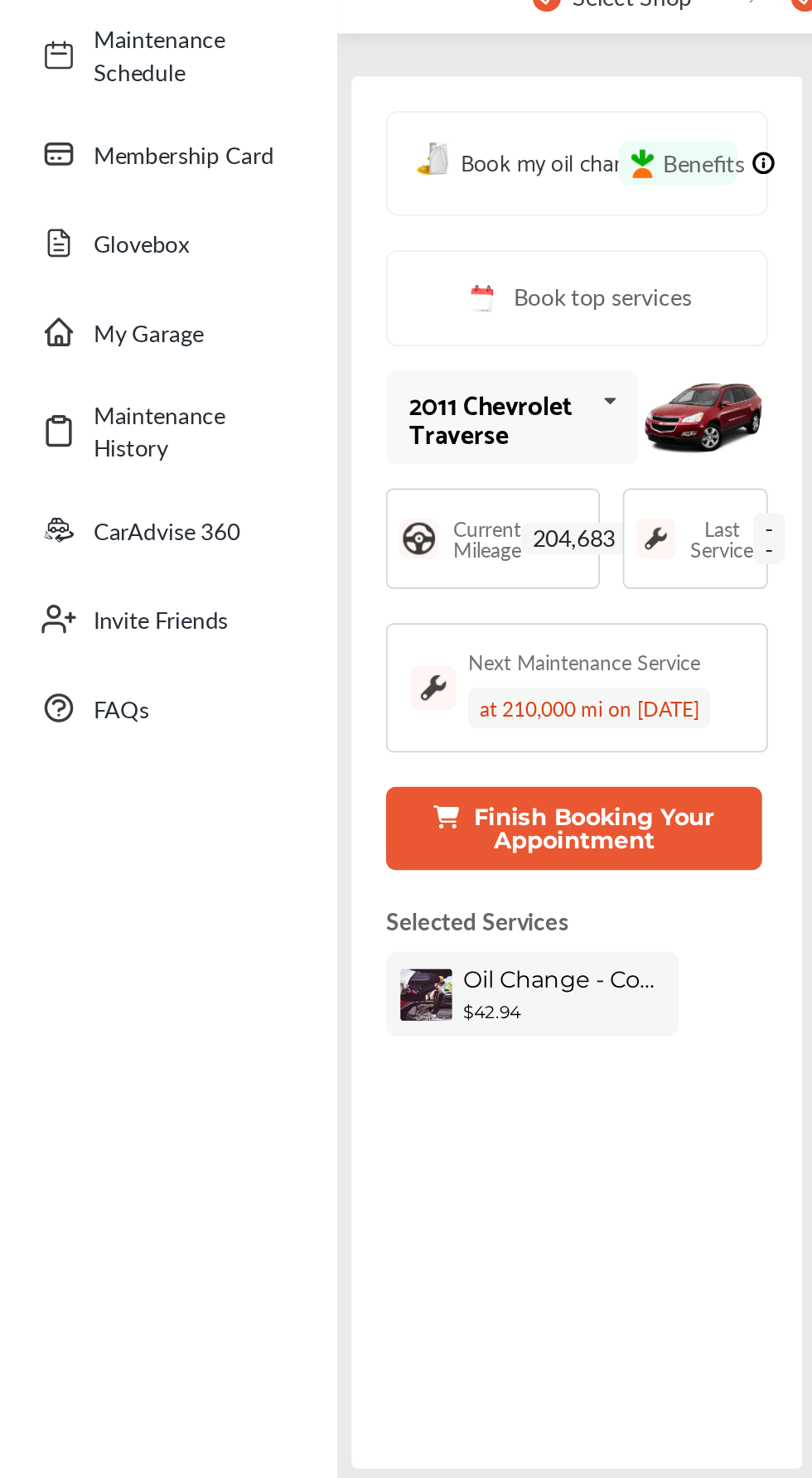
click at [374, 582] on button "Finish Booking Your Appointment" at bounding box center [332, 603] width 217 height 48
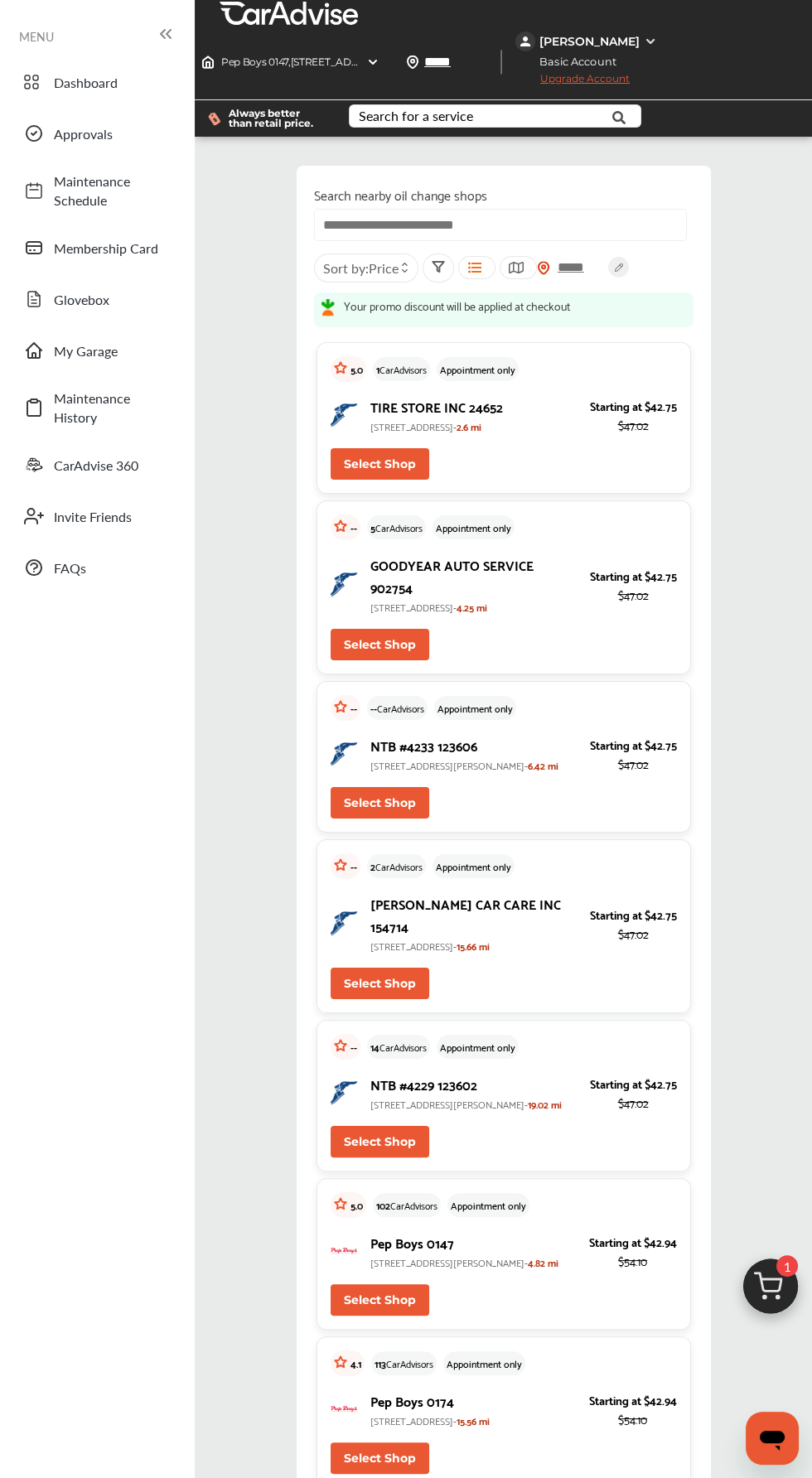
click at [782, 1331] on img at bounding box center [770, 1291] width 80 height 80
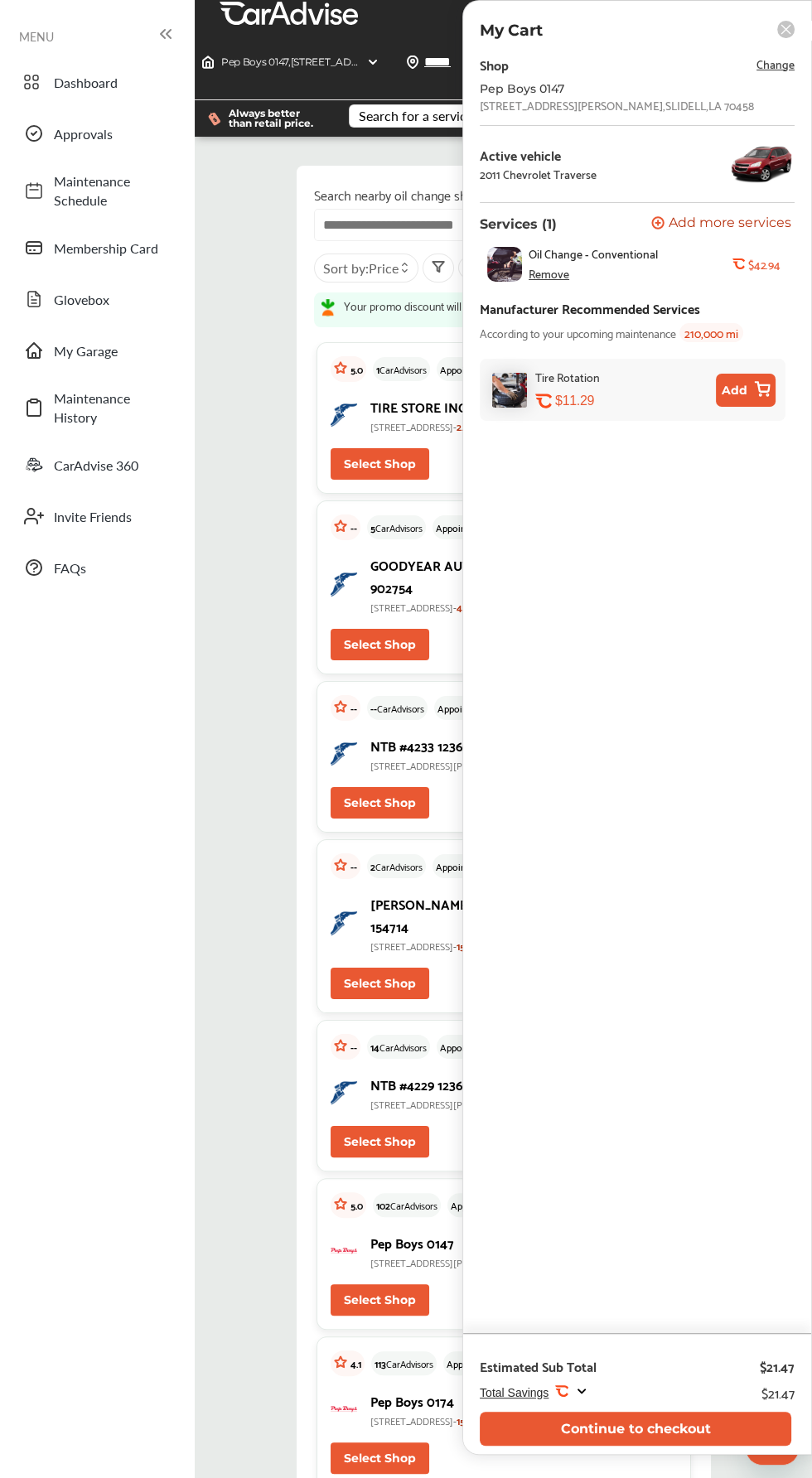
click at [748, 392] on button "Add" at bounding box center [746, 390] width 60 height 33
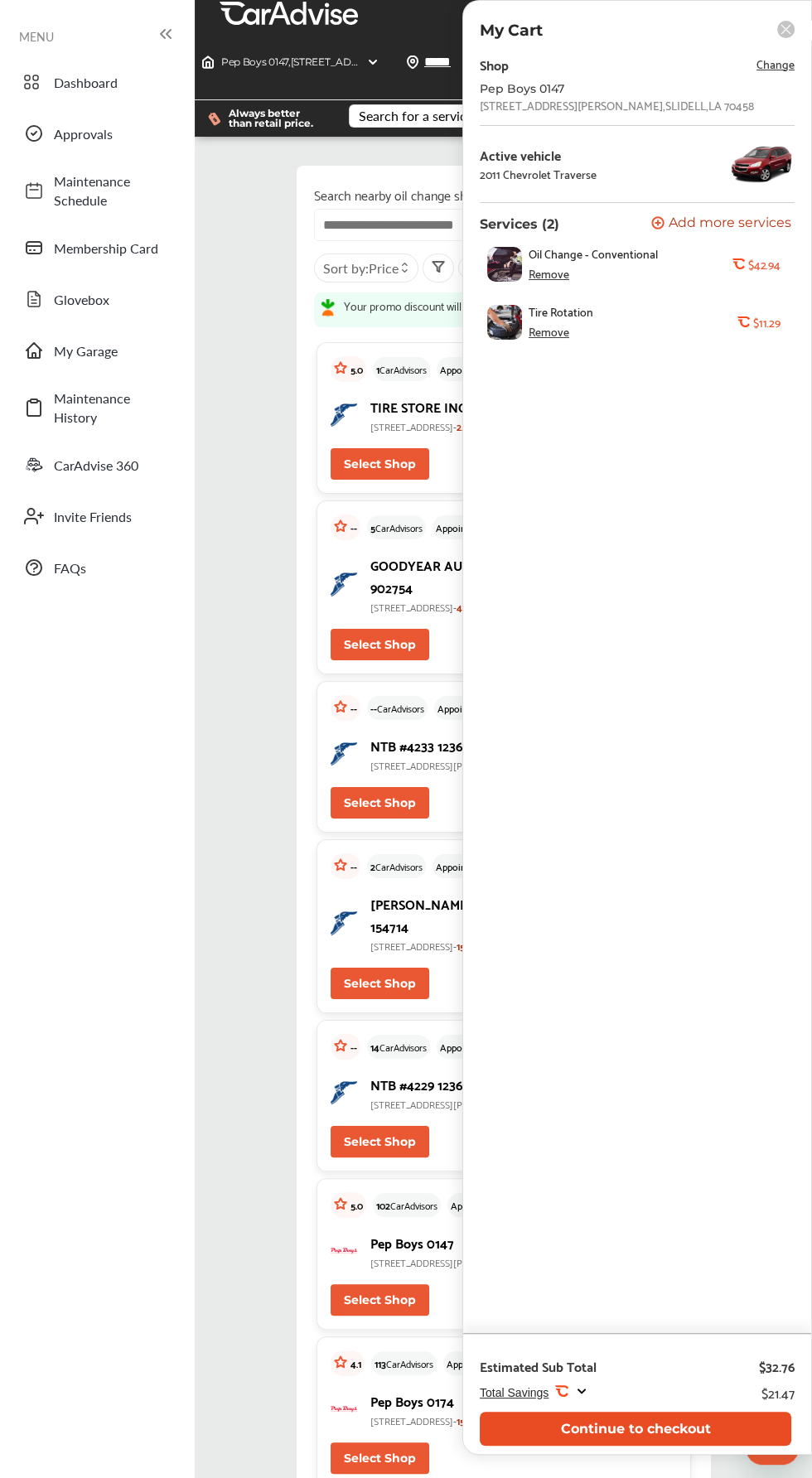
click at [661, 1446] on button "Continue to checkout" at bounding box center [635, 1429] width 312 height 34
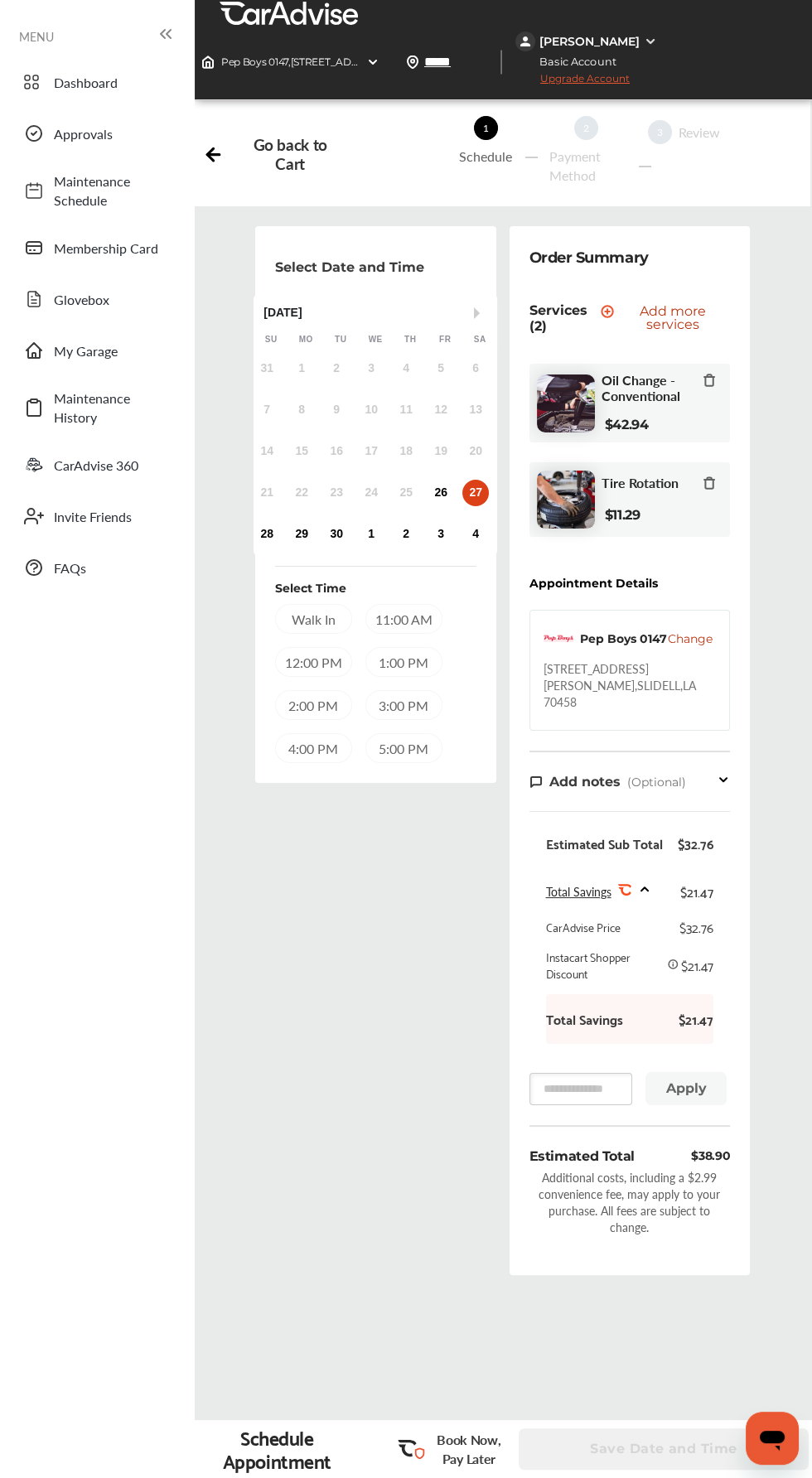
click at [329, 613] on div "Walk In" at bounding box center [314, 618] width 77 height 30
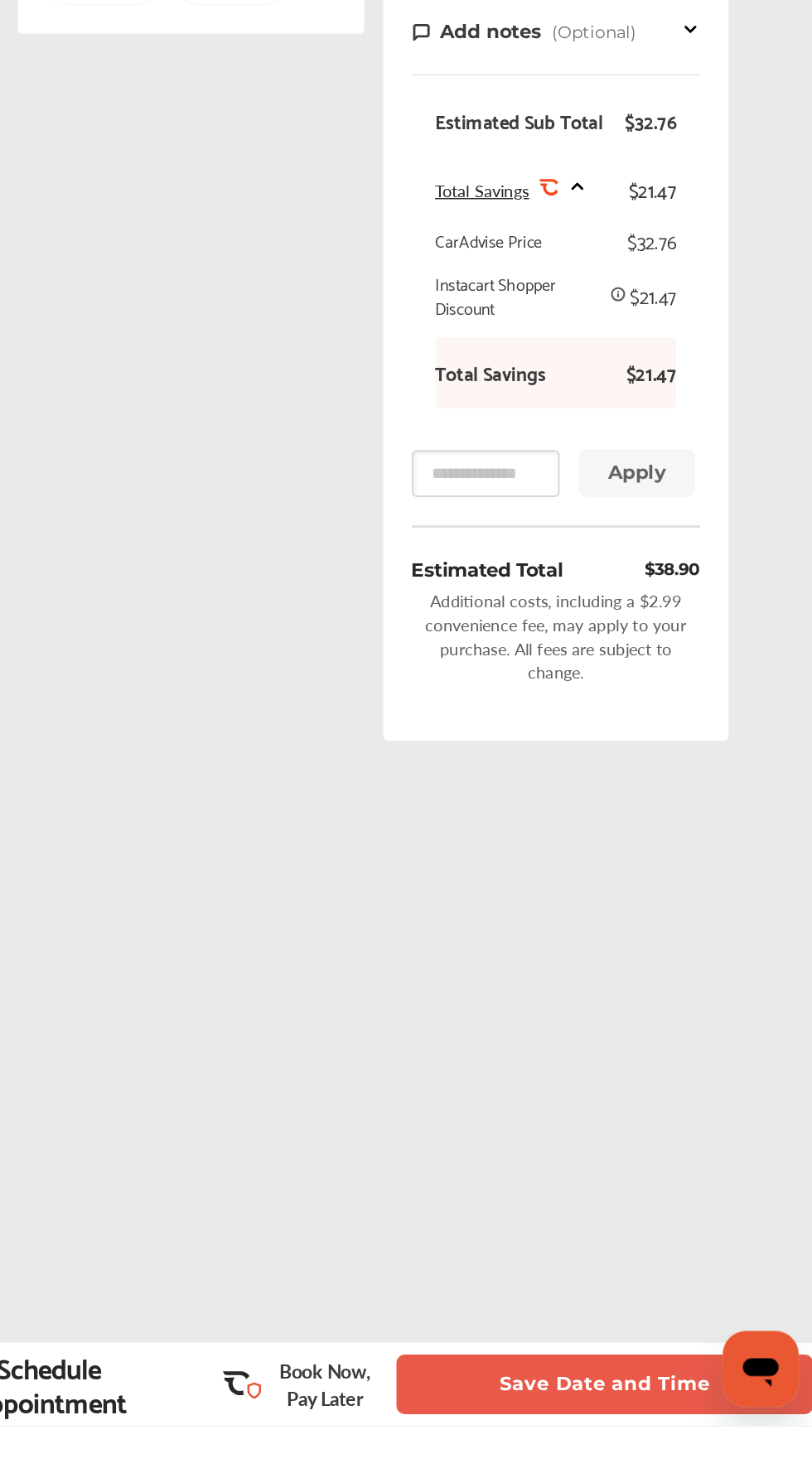
scroll to position [274, 0]
click at [629, 1470] on button "Save Date and Time" at bounding box center [664, 1449] width 290 height 41
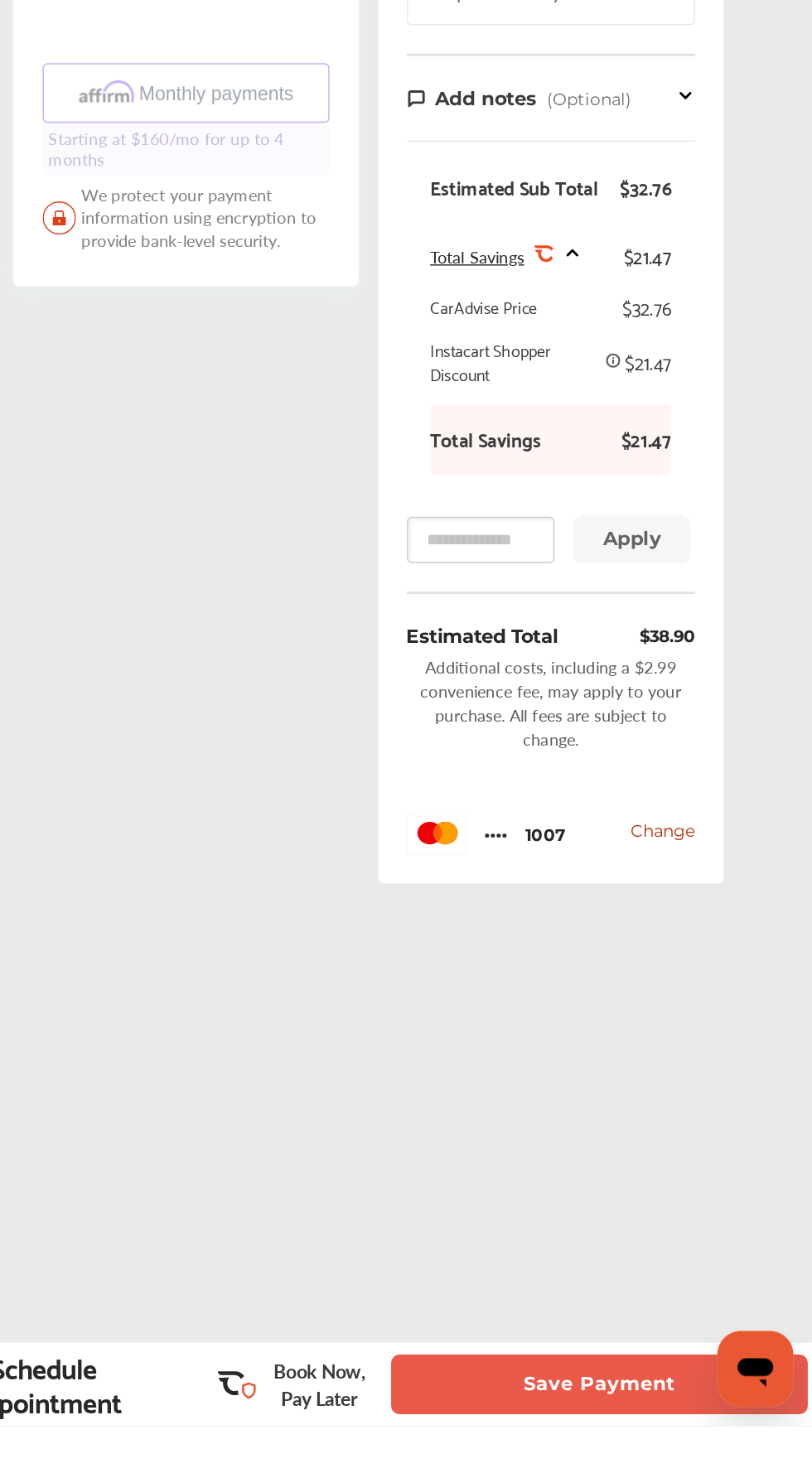
scroll to position [274, 0]
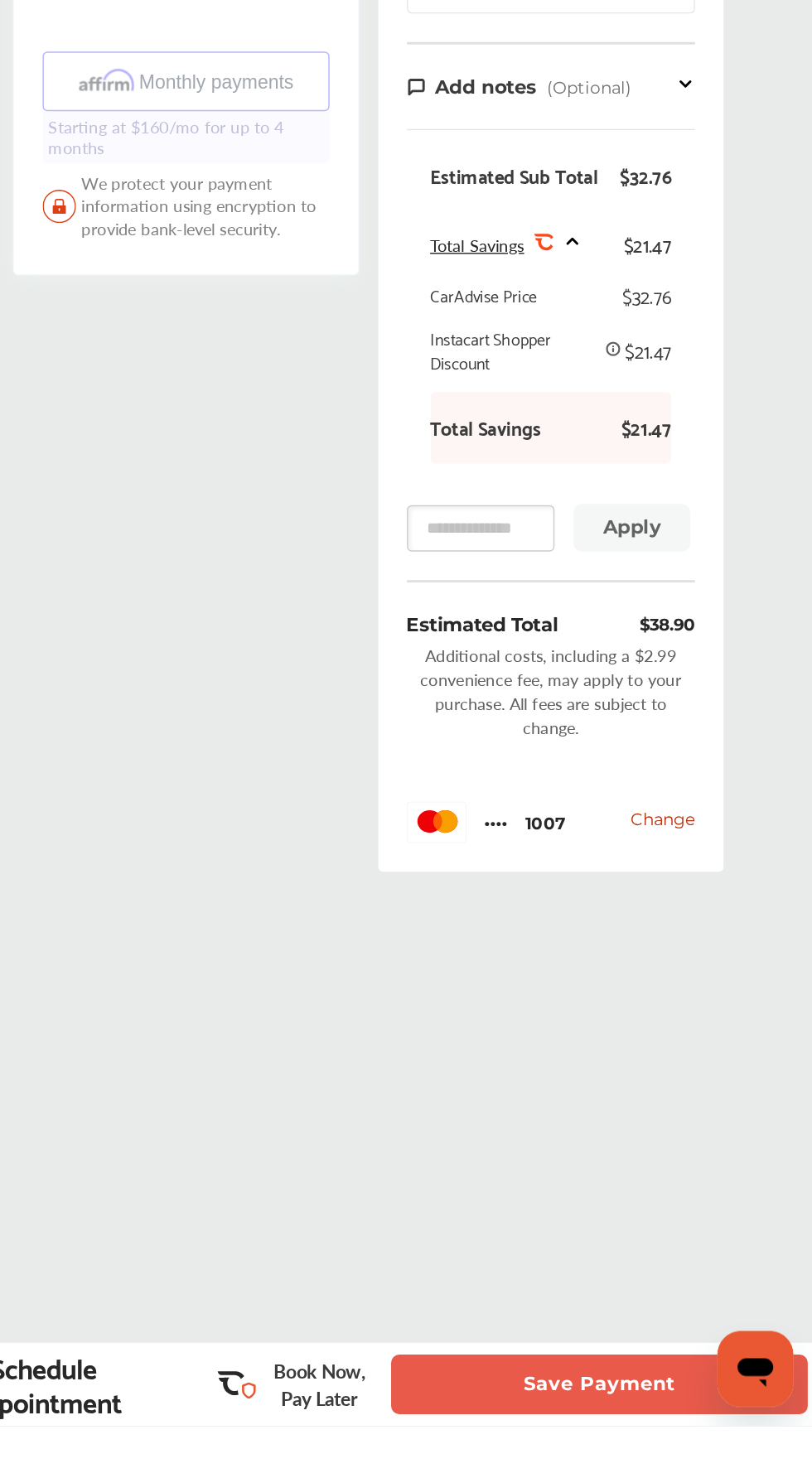
click at [682, 1470] on button "Save Payment" at bounding box center [664, 1449] width 290 height 41
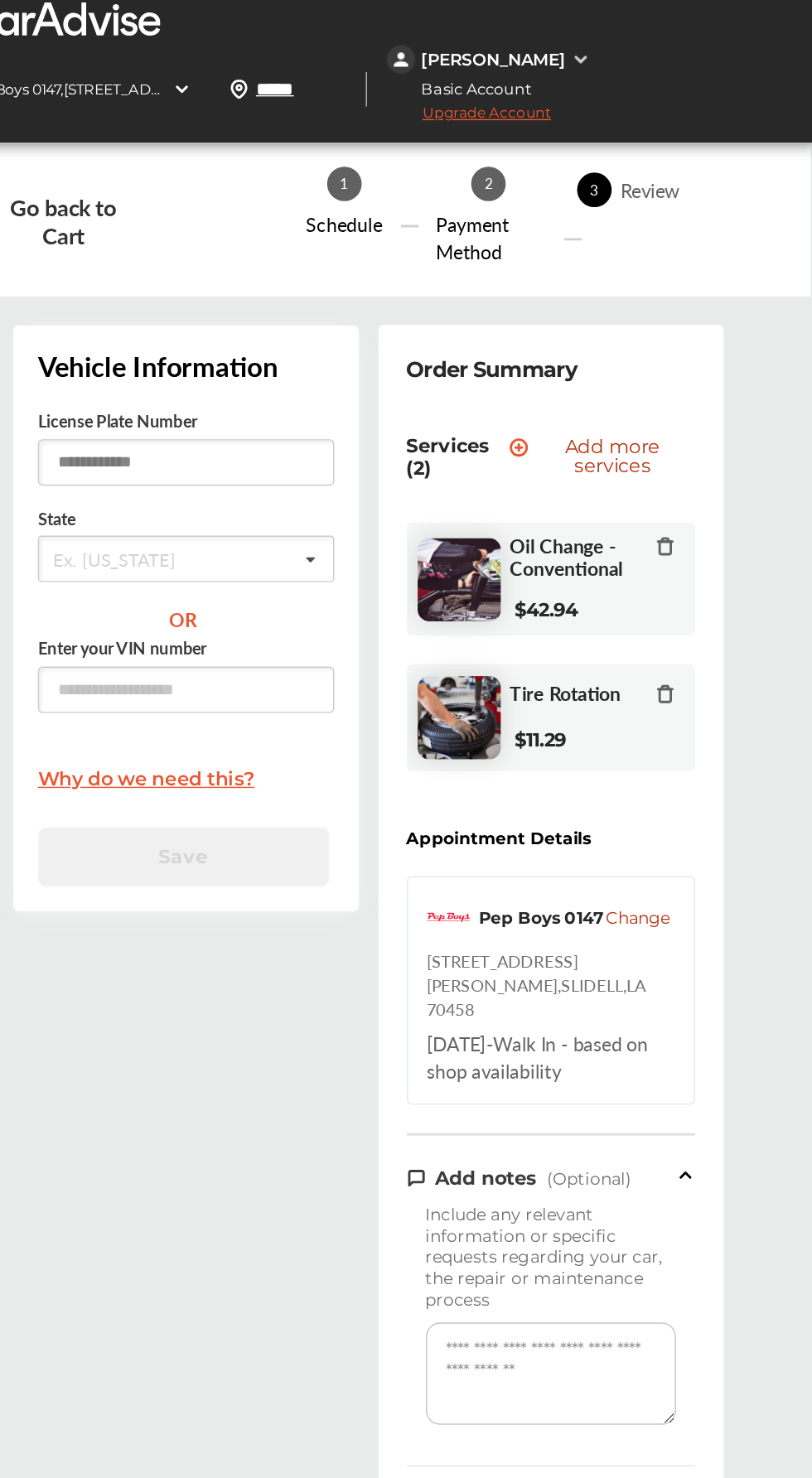
click at [404, 326] on input "text" at bounding box center [376, 322] width 206 height 32
click at [413, 313] on input "text" at bounding box center [376, 322] width 206 height 32
type input "*******"
click at [435, 388] on input "text" at bounding box center [361, 390] width 174 height 32
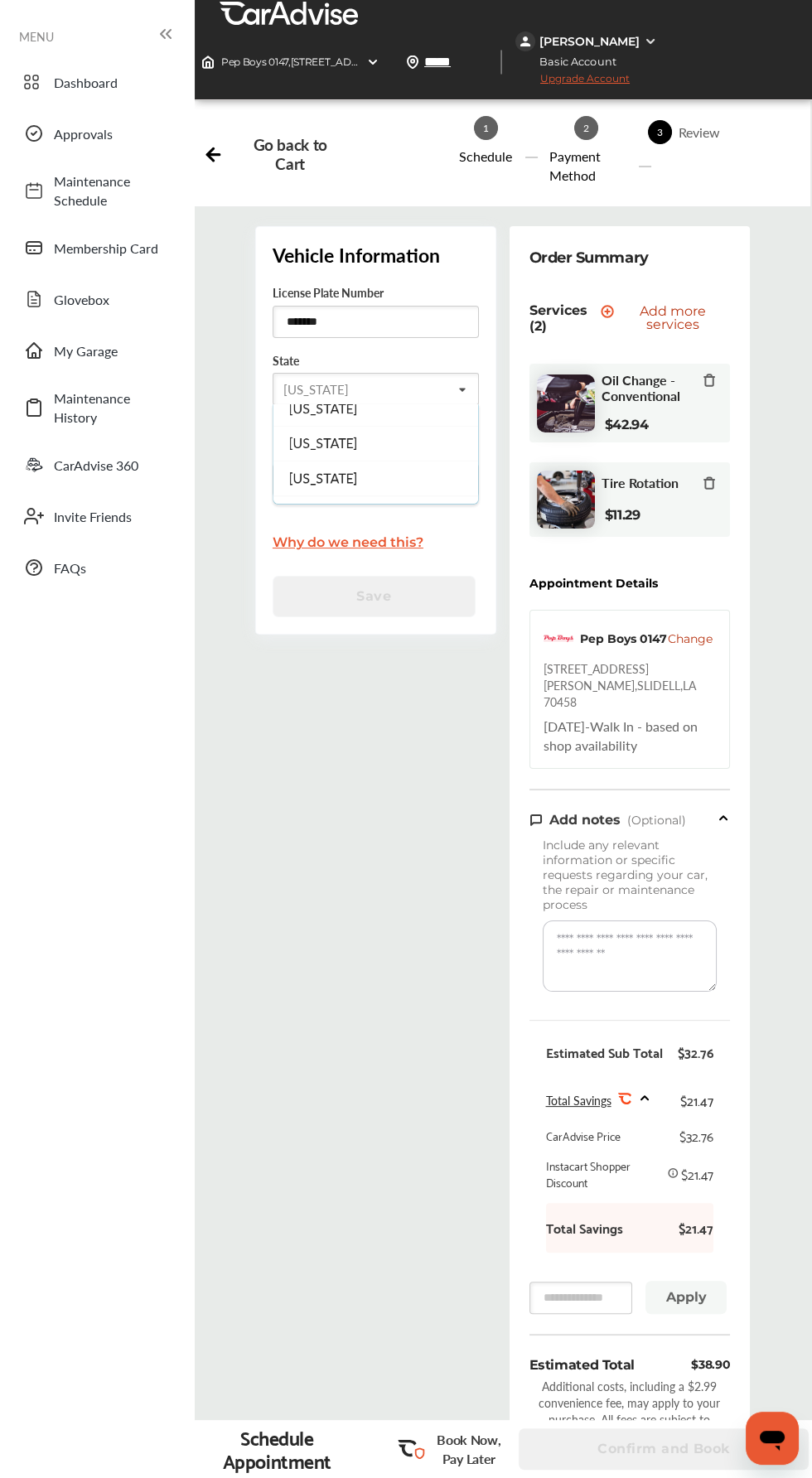
scroll to position [963, 0]
click at [377, 441] on div "[US_STATE]" at bounding box center [376, 436] width 204 height 35
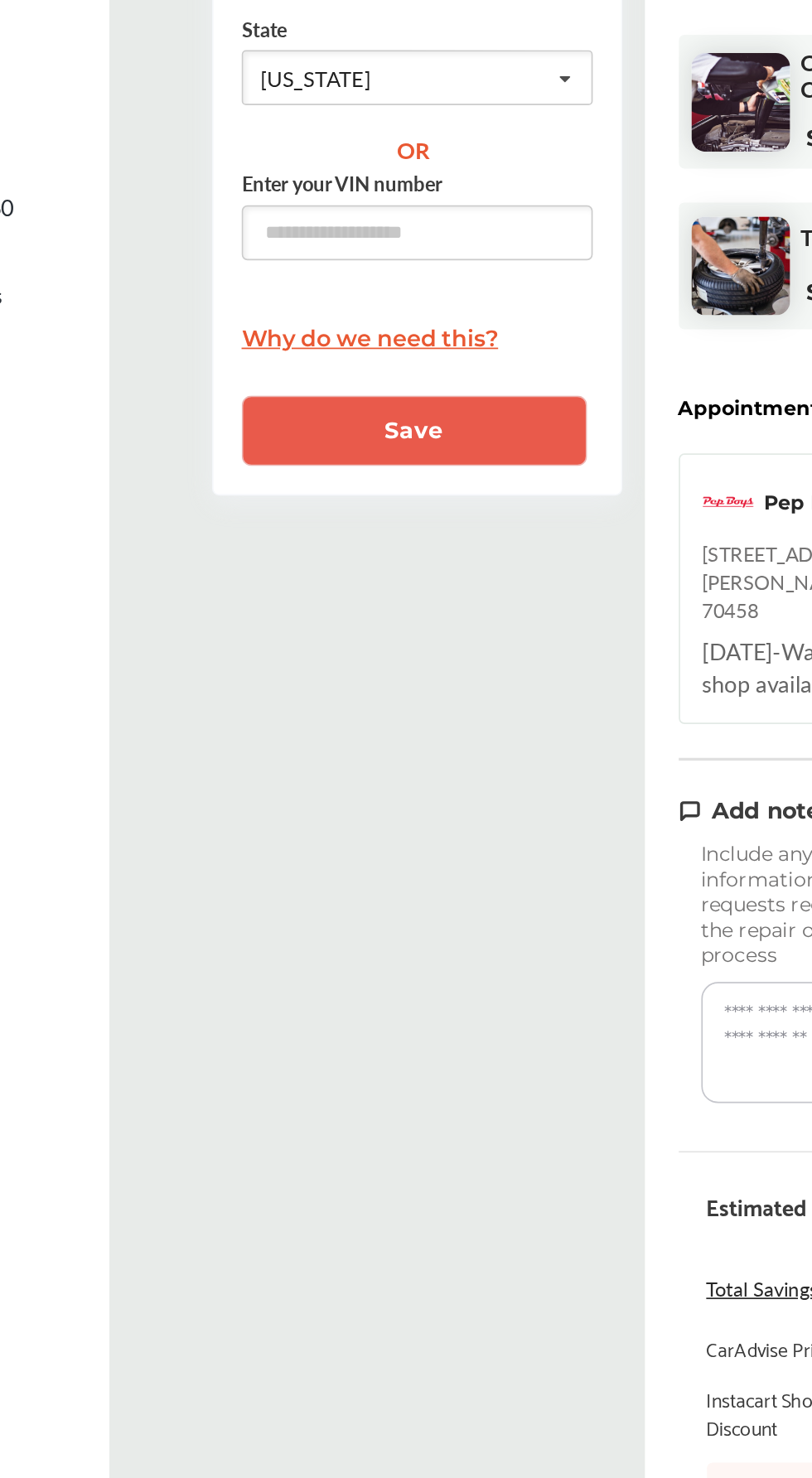
click at [436, 586] on button "Save" at bounding box center [374, 596] width 203 height 41
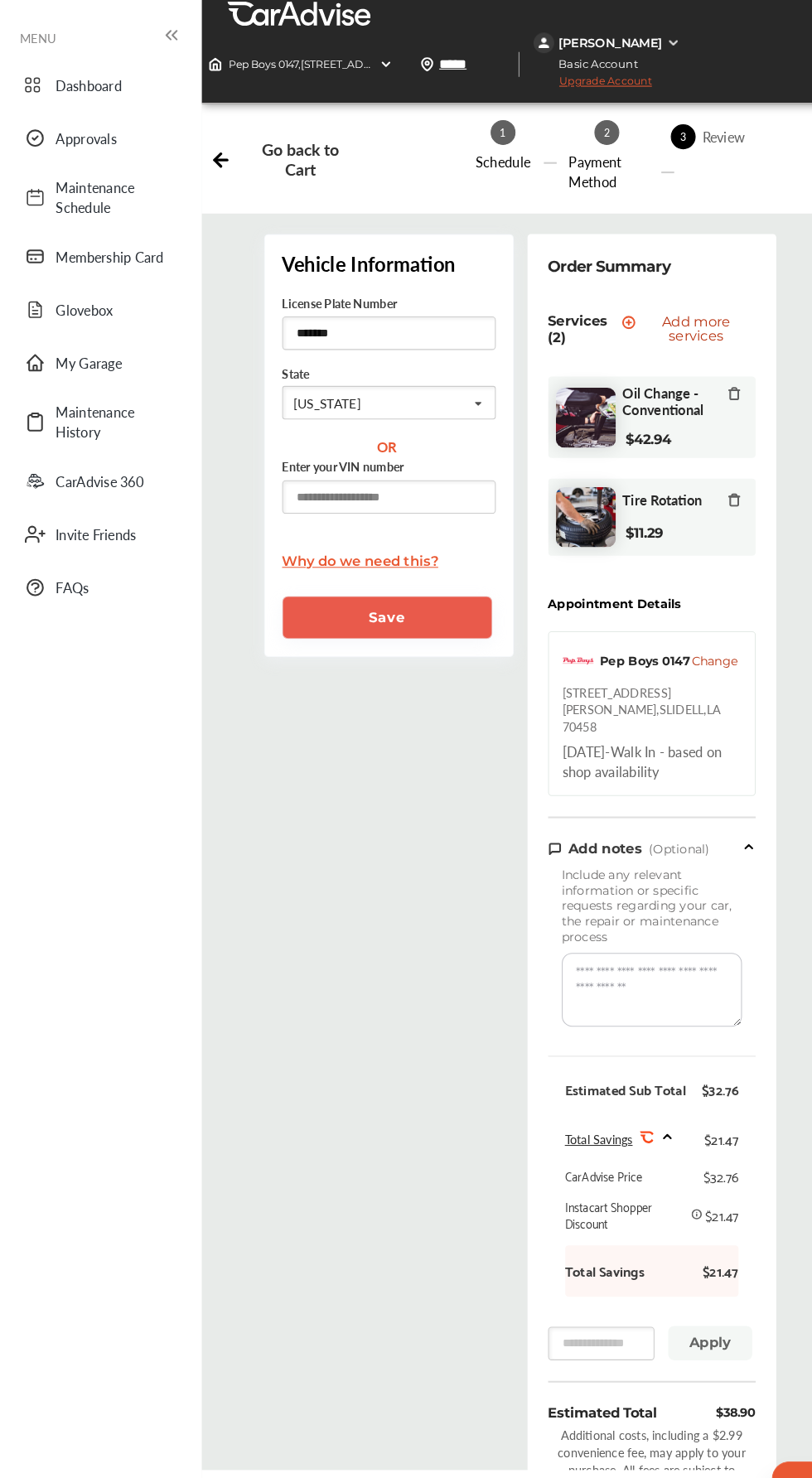
click at [410, 482] on input "text" at bounding box center [376, 480] width 206 height 32
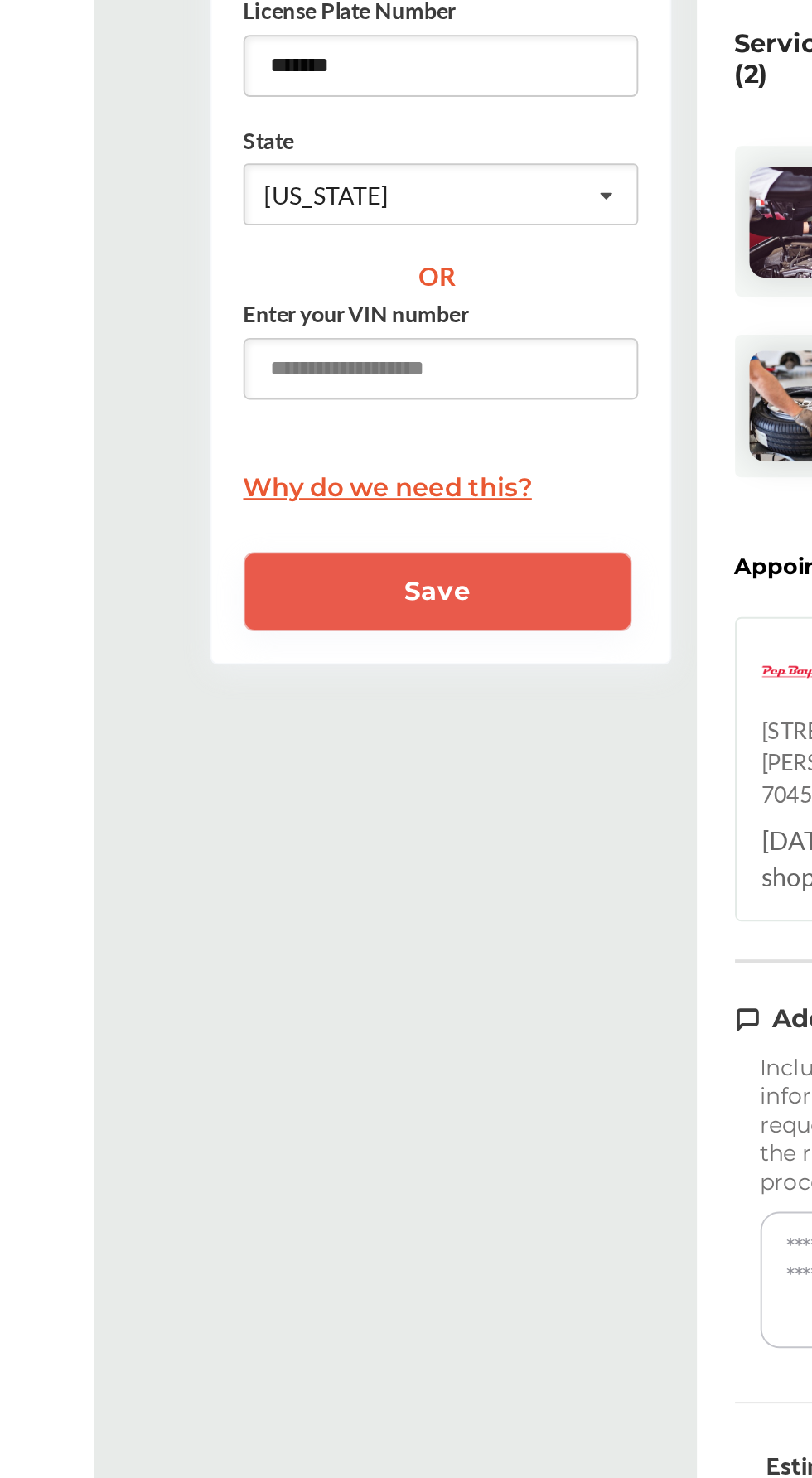
type input "**********"
click at [432, 593] on button "Save" at bounding box center [374, 596] width 203 height 41
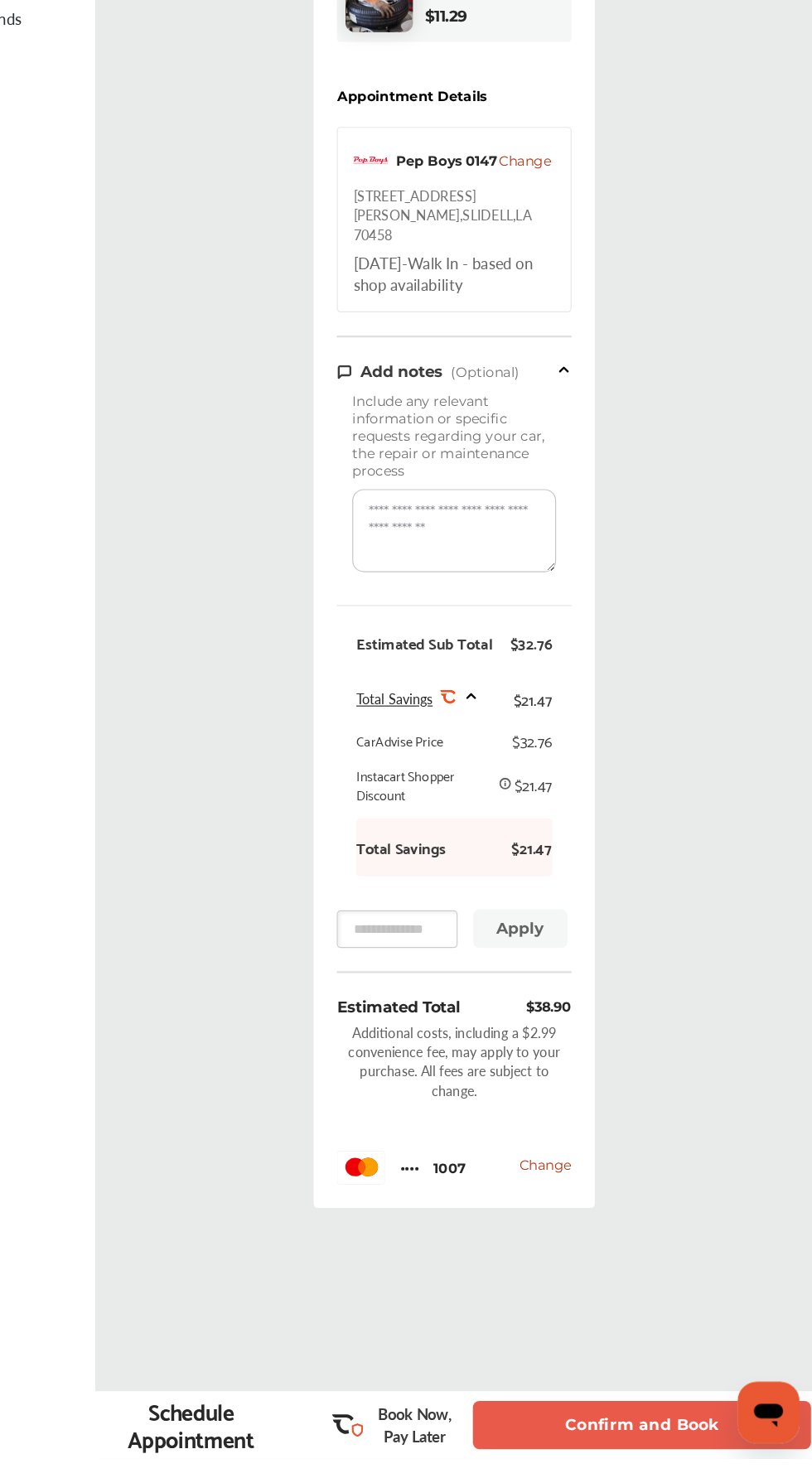
scroll to position [274, 0]
click at [618, 1470] on button "Confirm and Book" at bounding box center [664, 1449] width 290 height 41
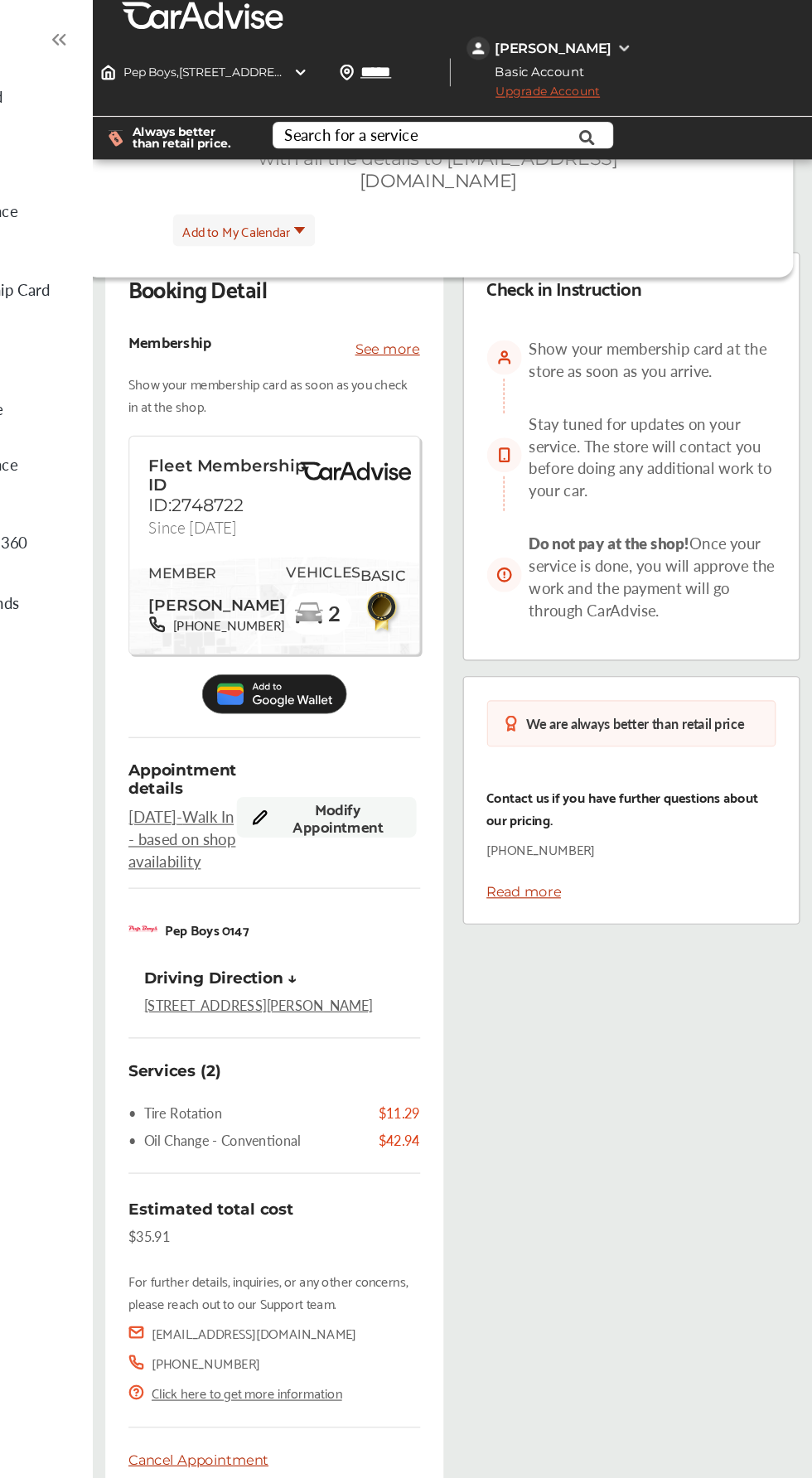
click at [371, 579] on img at bounding box center [350, 595] width 125 height 34
